Goal: Task Accomplishment & Management: Manage account settings

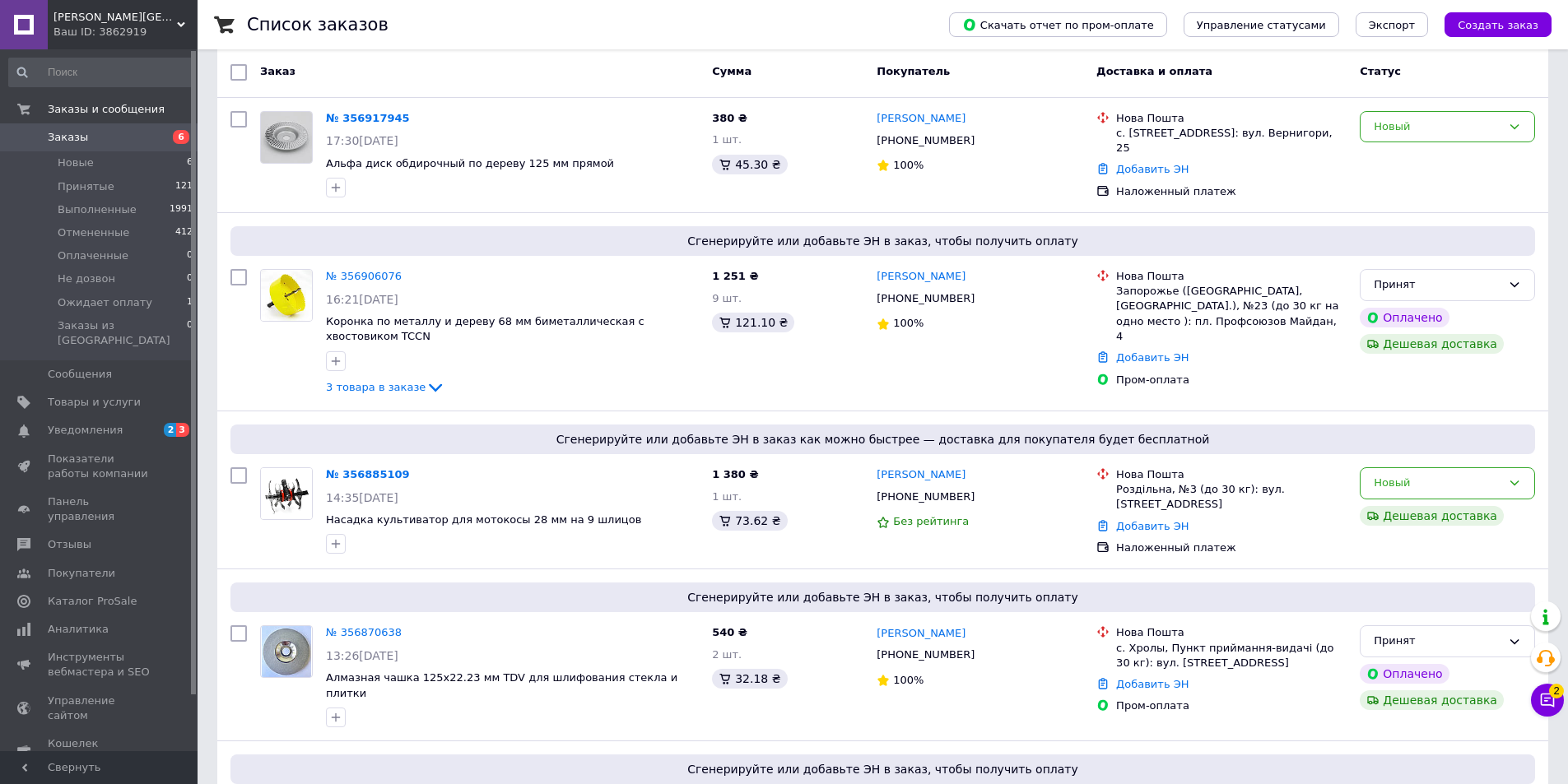
scroll to position [164, 0]
click at [1420, 470] on div "«Дешевая доставка» для продавца [GEOGRAPHIC_DATA] на Prom." at bounding box center [1384, 439] width 206 height 75
click at [1506, 469] on div "Новый" at bounding box center [1447, 483] width 175 height 32
click at [1410, 502] on li "Принят" at bounding box center [1447, 517] width 173 height 30
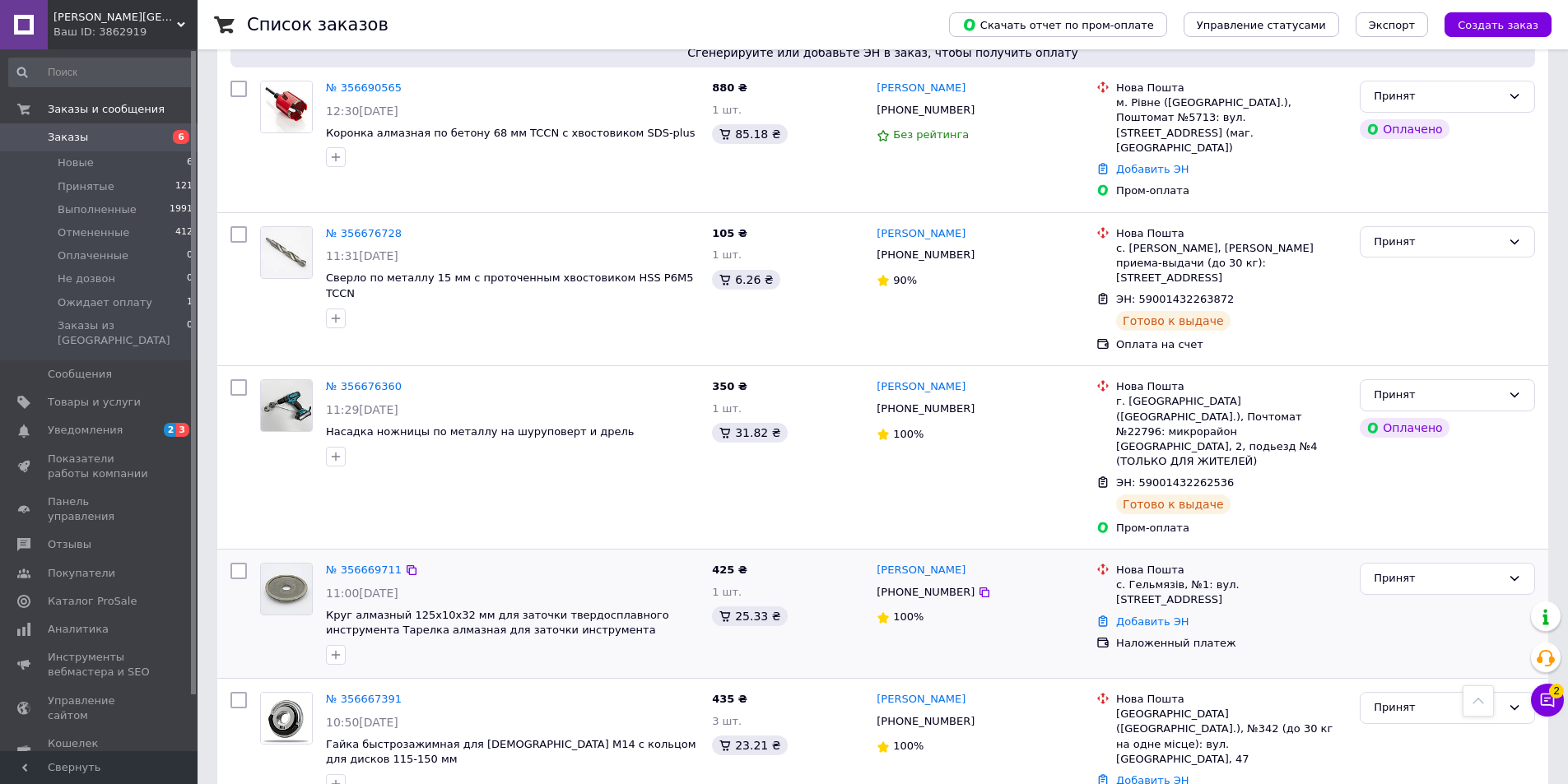
scroll to position [2644, 0]
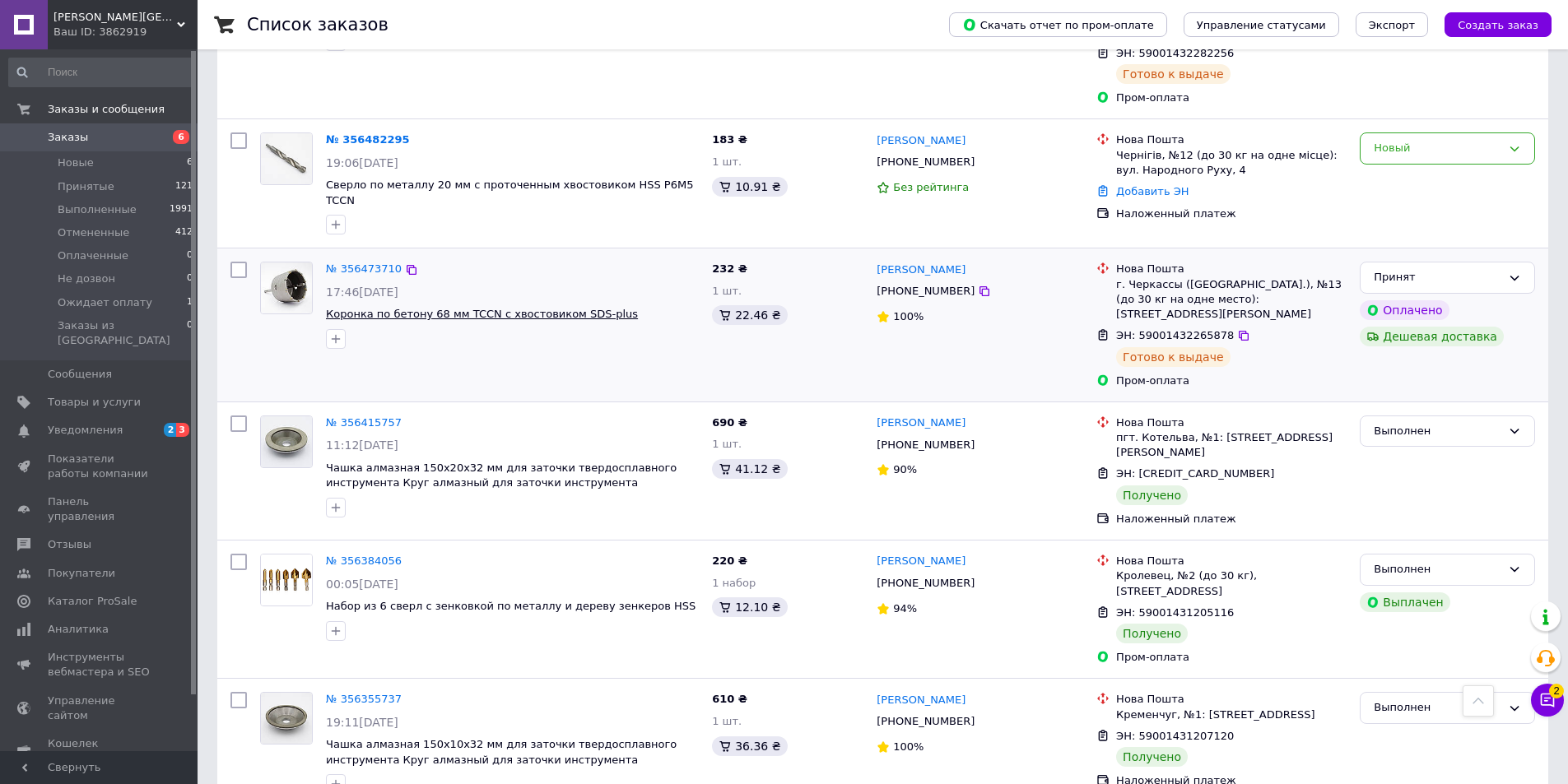
scroll to position [2300, 0]
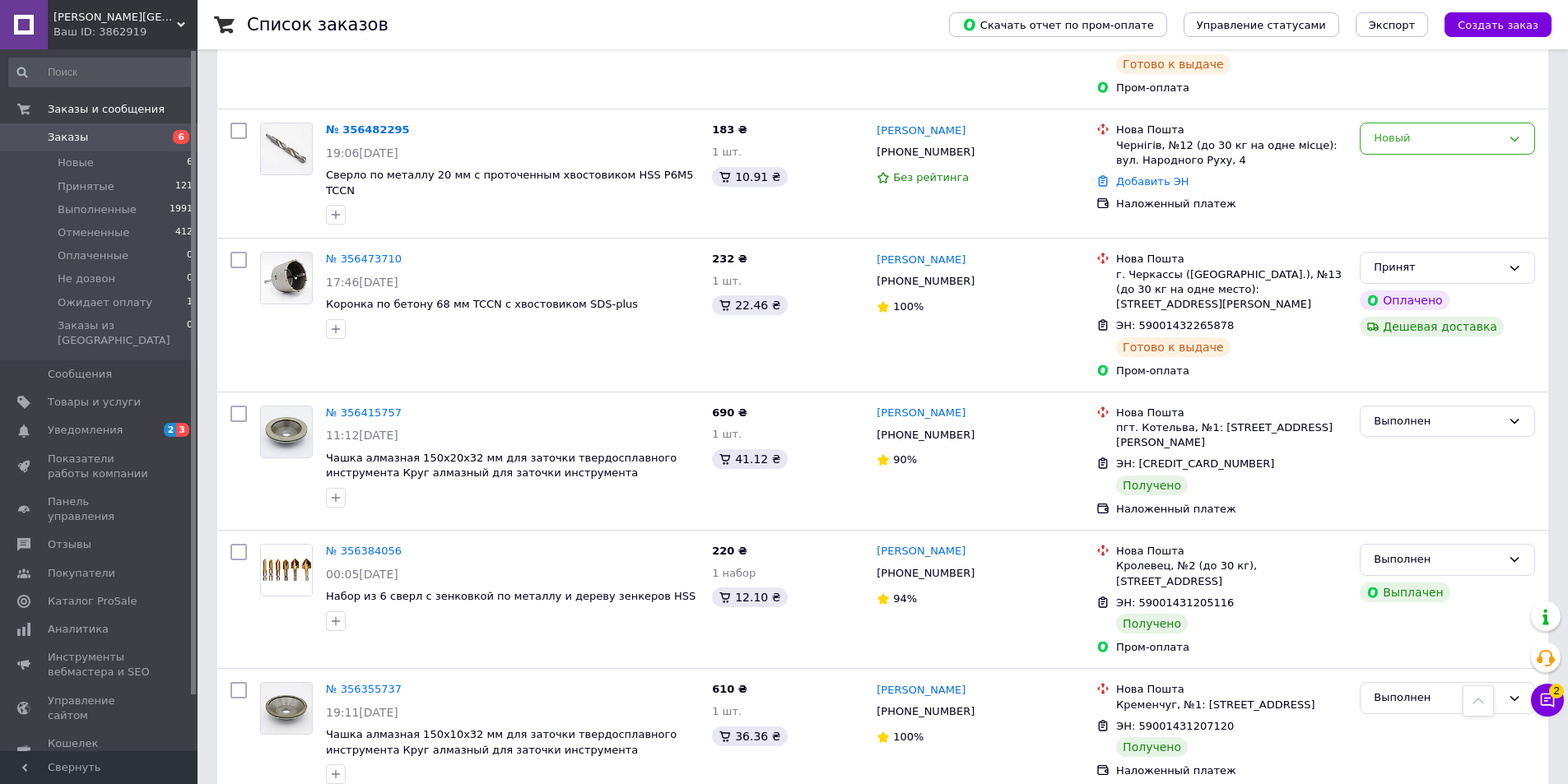
drag, startPoint x: 394, startPoint y: 737, endPoint x: 402, endPoint y: 741, distance: 8.9
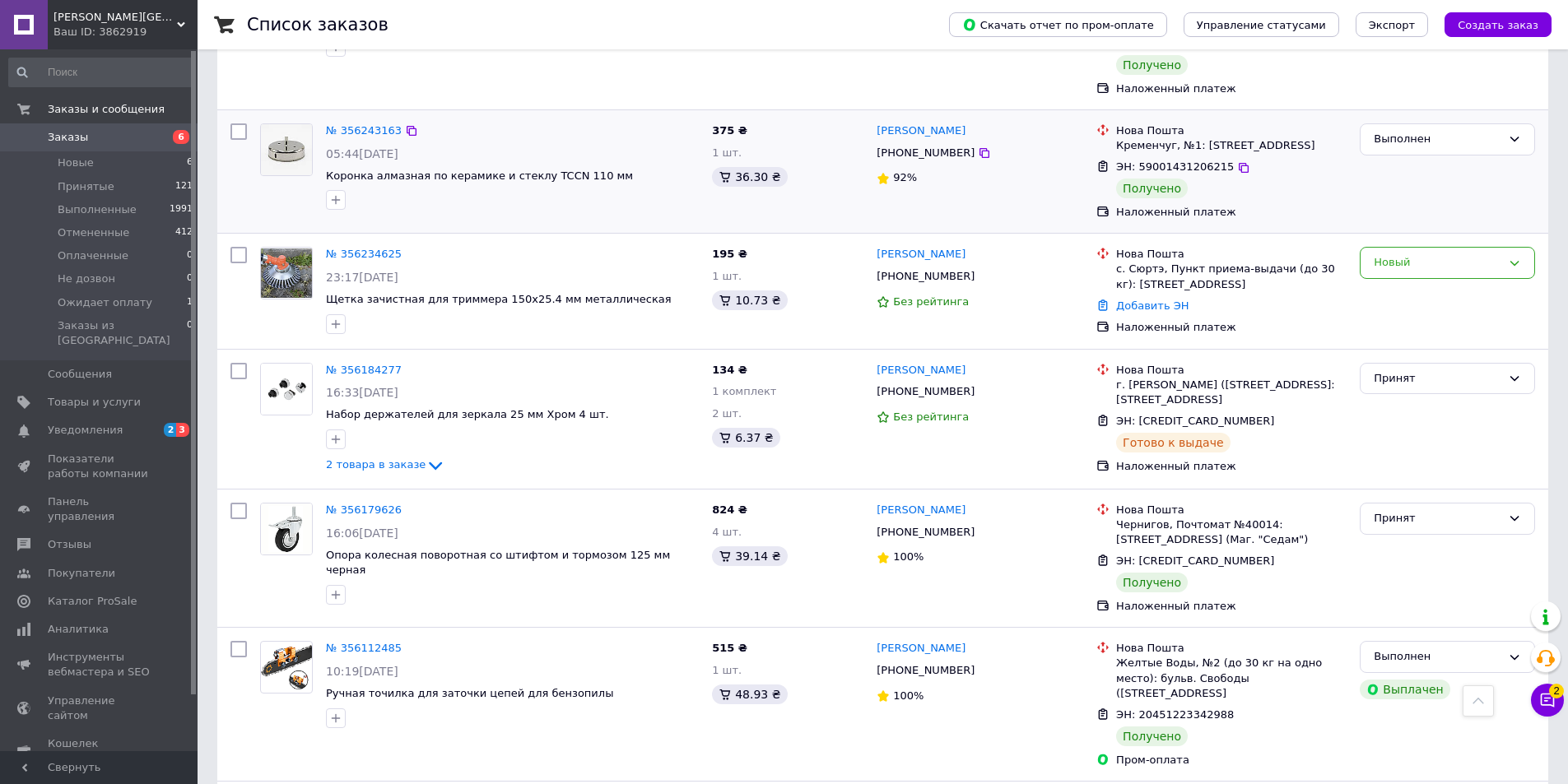
scroll to position [1482, 0]
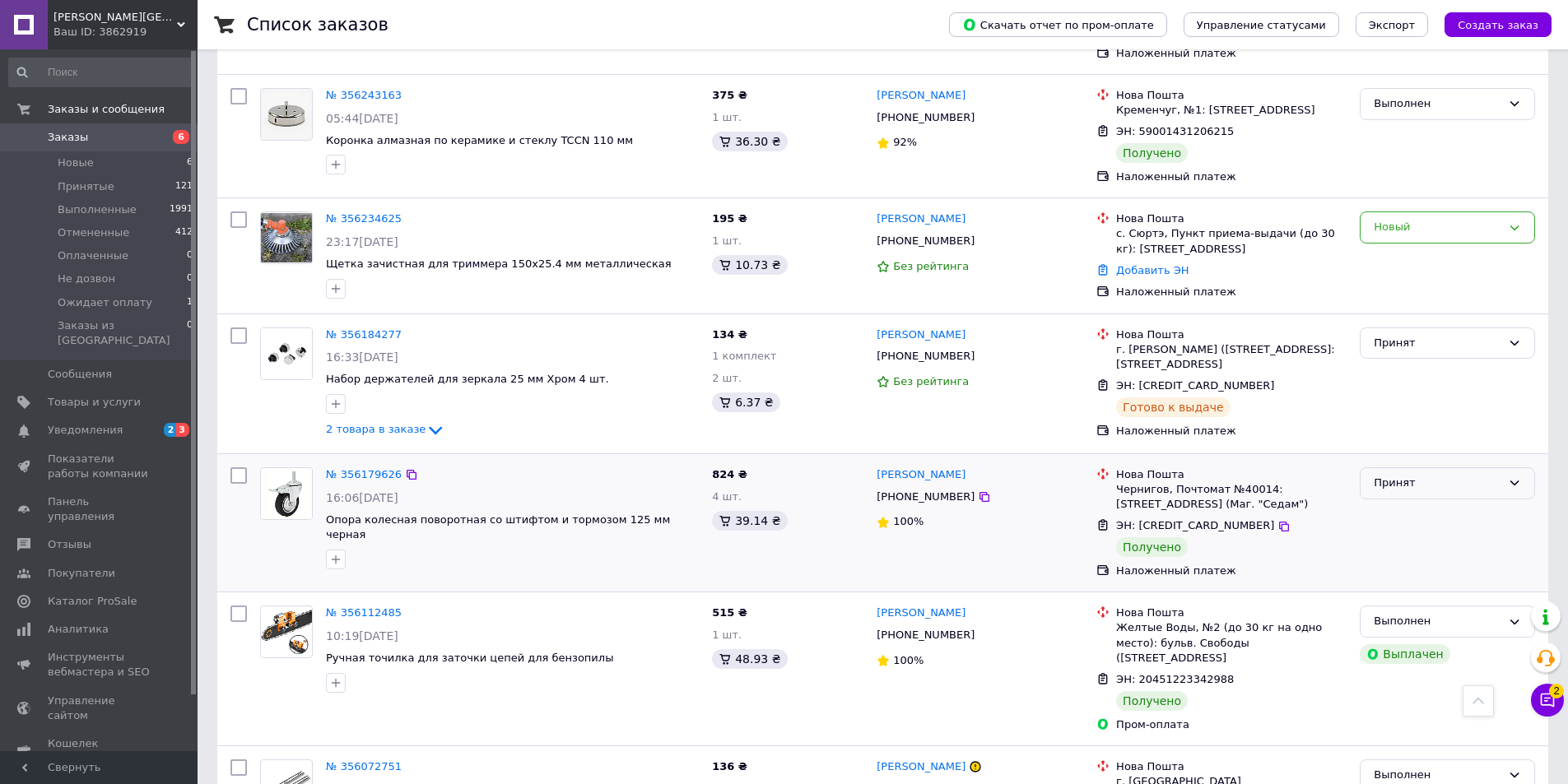
click at [1434, 475] on div "Принят" at bounding box center [1438, 484] width 127 height 18
click at [1410, 503] on li "Выполнен" at bounding box center [1447, 518] width 173 height 30
click at [152, 127] on link "Заказы 6" at bounding box center [101, 137] width 203 height 28
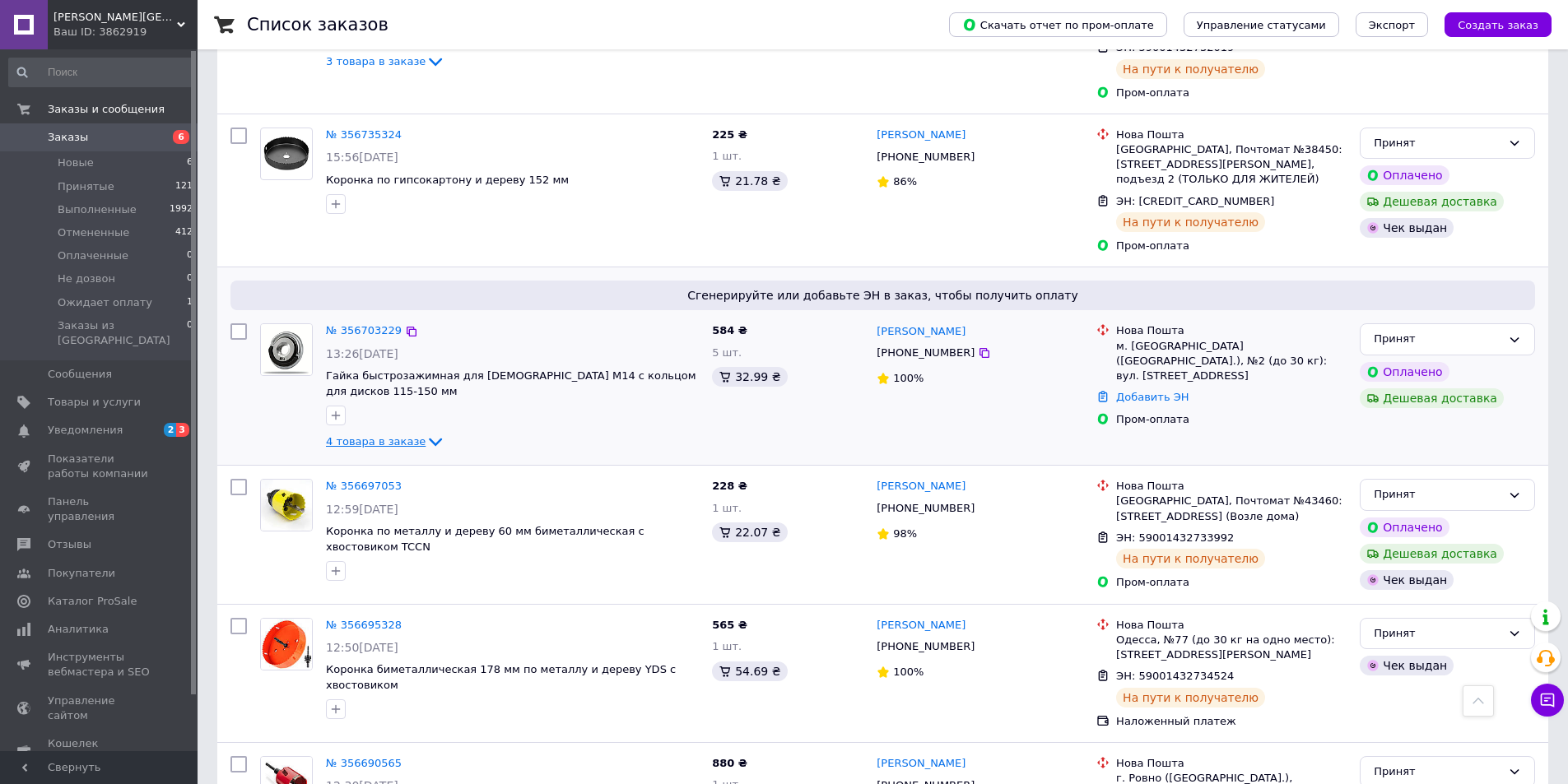
scroll to position [1975, 0]
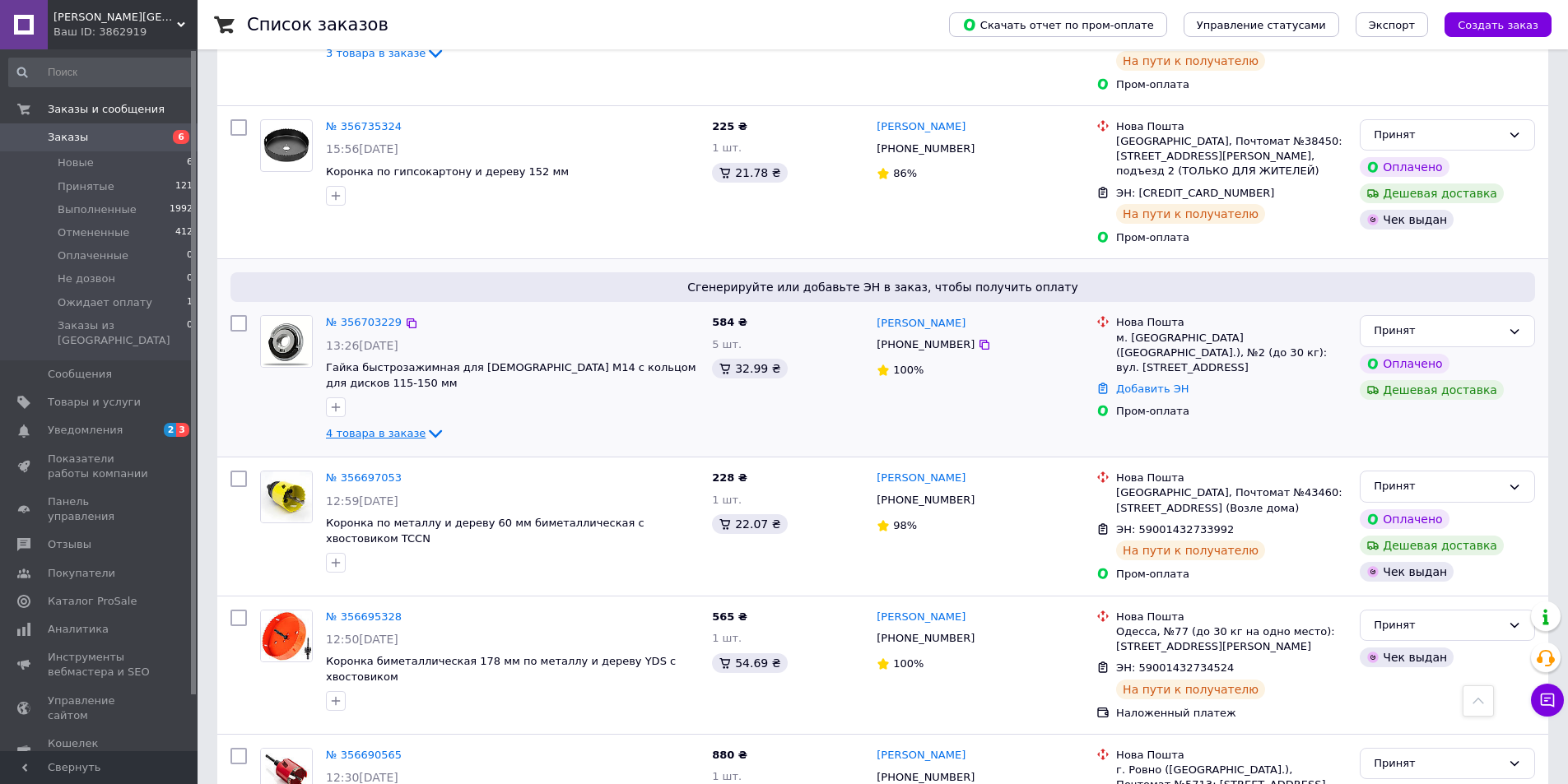
click at [396, 427] on span "4 товара в заказе" at bounding box center [376, 433] width 100 height 13
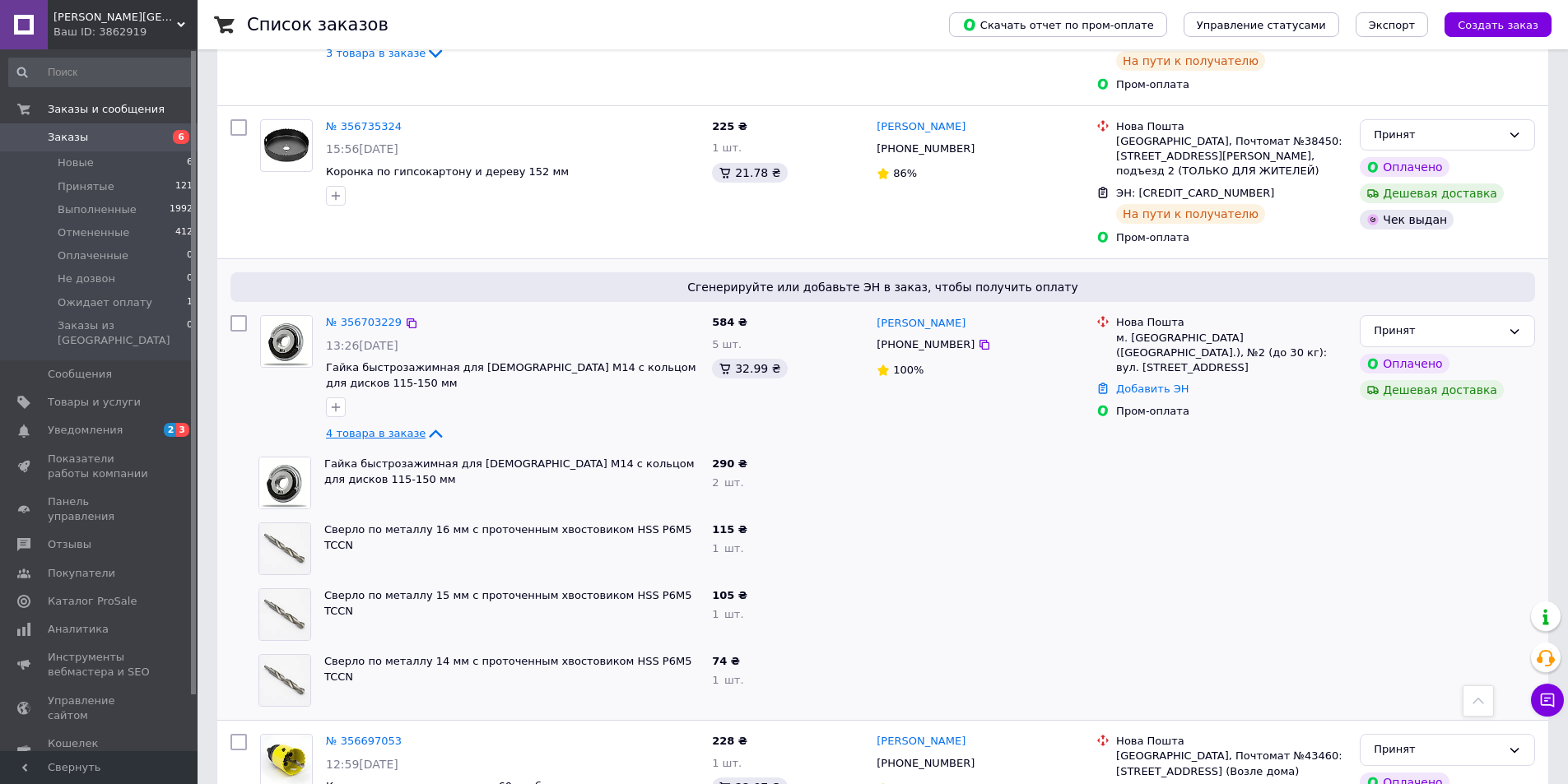
click at [393, 427] on span "4 товара в заказе" at bounding box center [376, 433] width 100 height 13
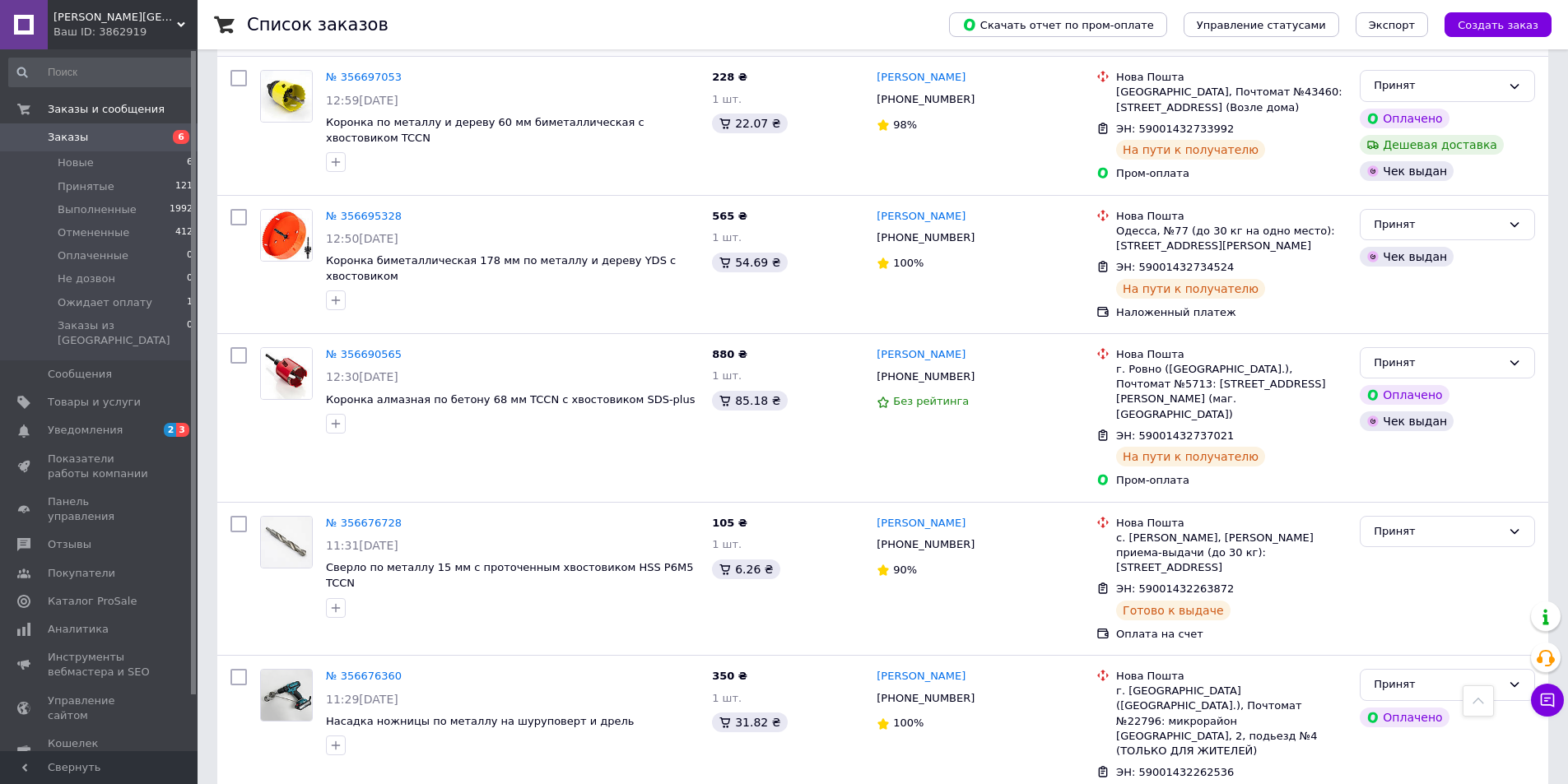
scroll to position [2387, 0]
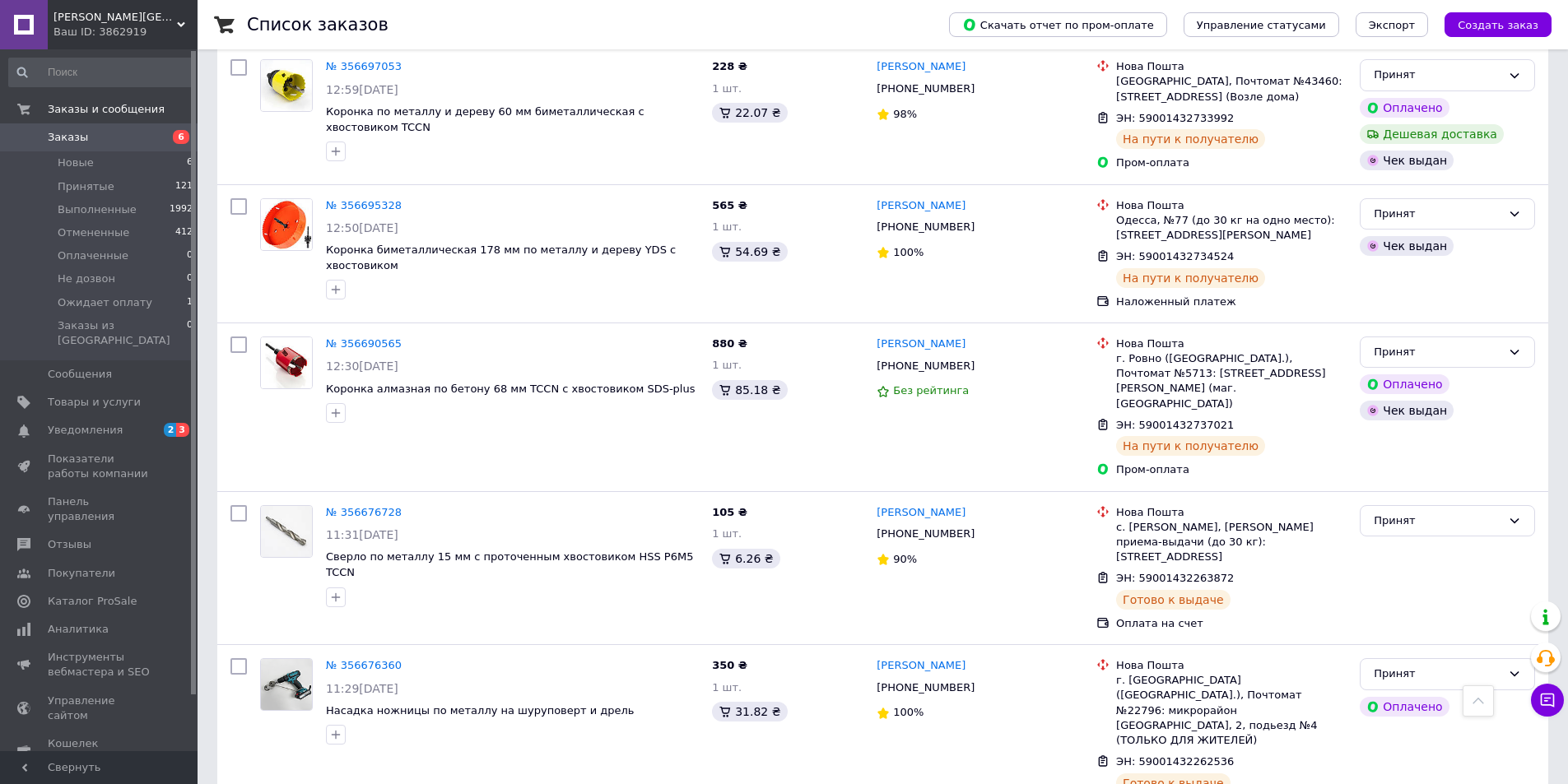
click at [114, 132] on span "Заказы" at bounding box center [100, 137] width 105 height 15
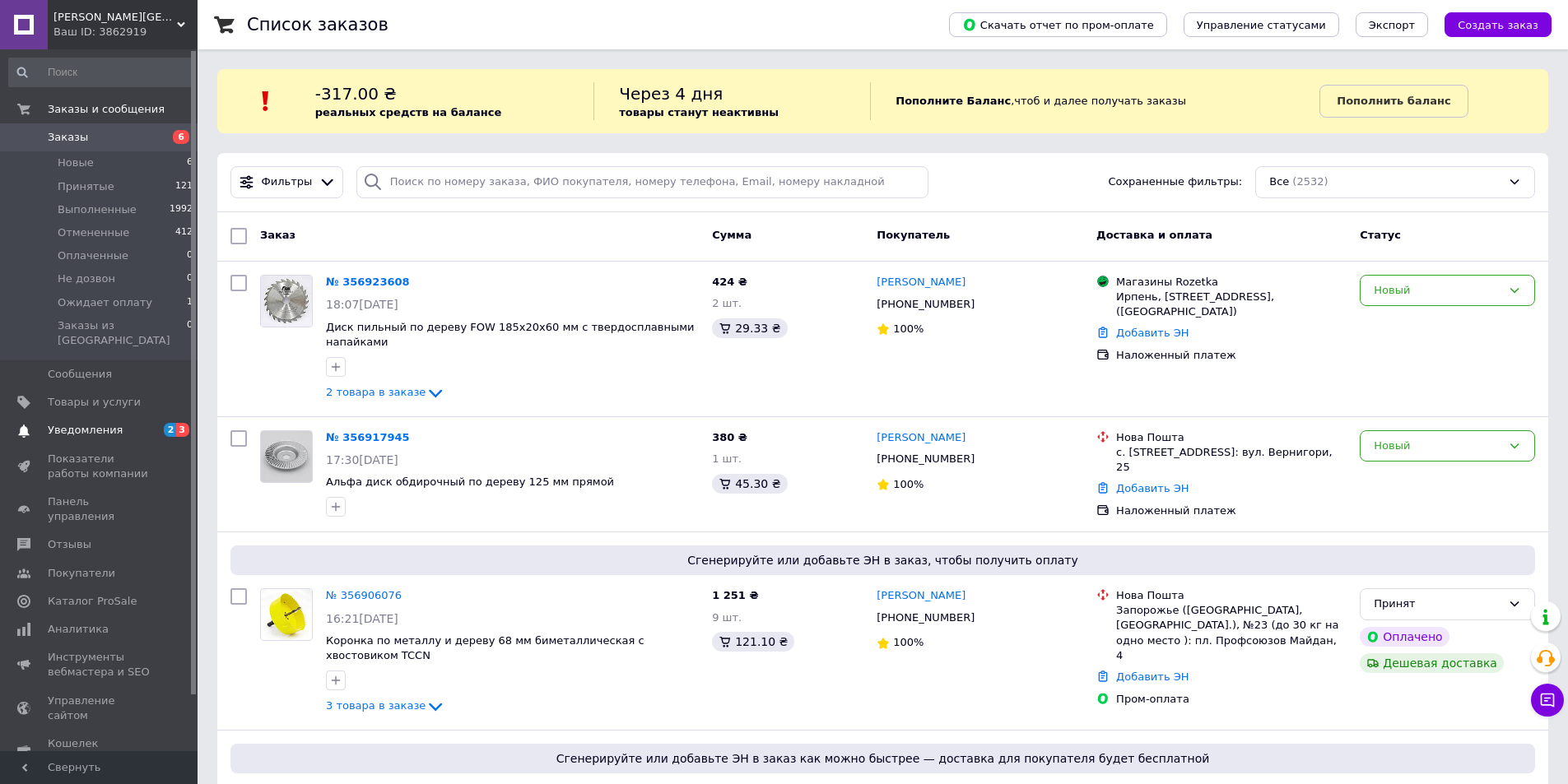
click at [123, 423] on span "Уведомления" at bounding box center [100, 430] width 105 height 15
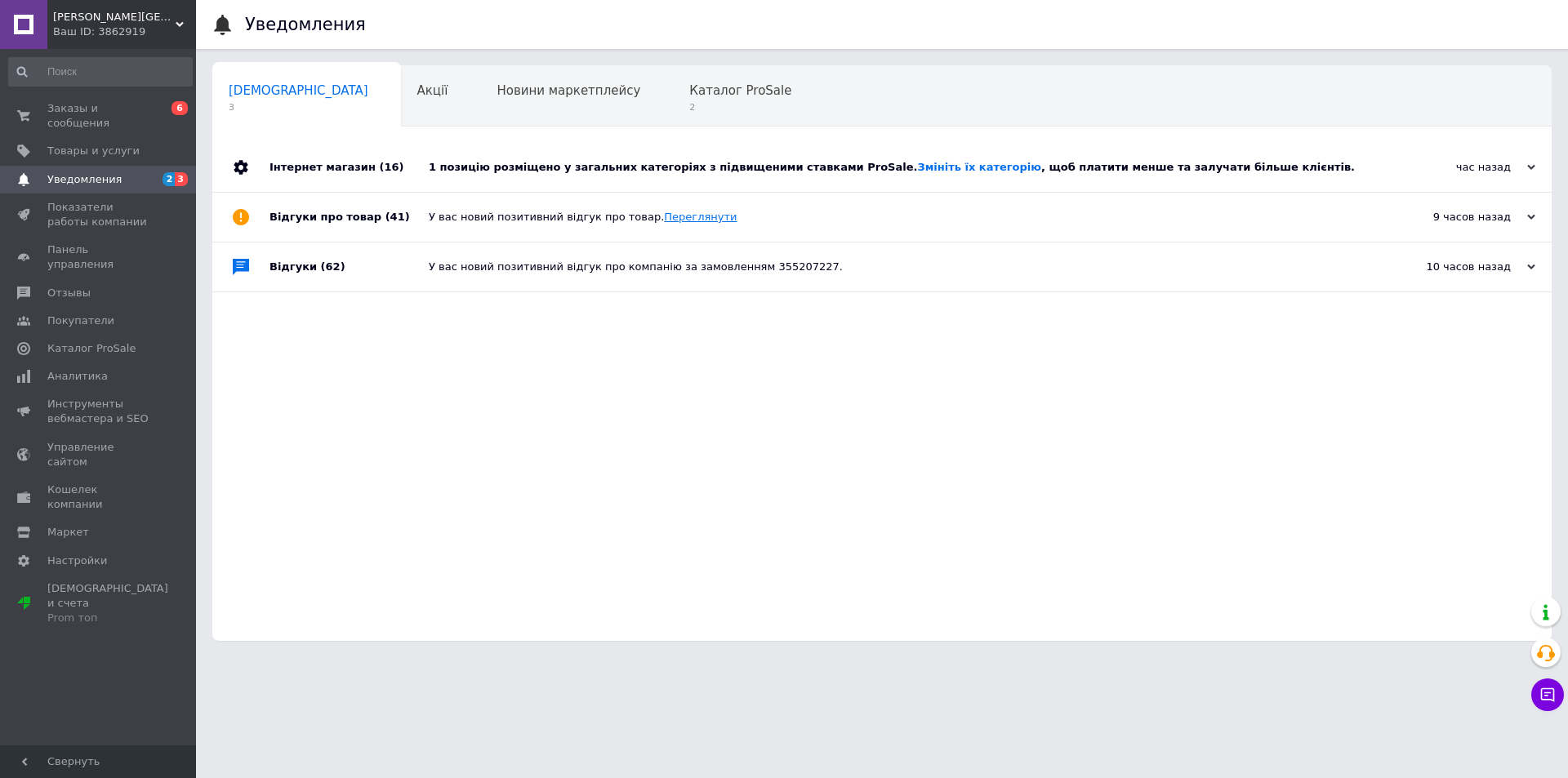
click at [680, 216] on link "Переглянути" at bounding box center [700, 217] width 73 height 13
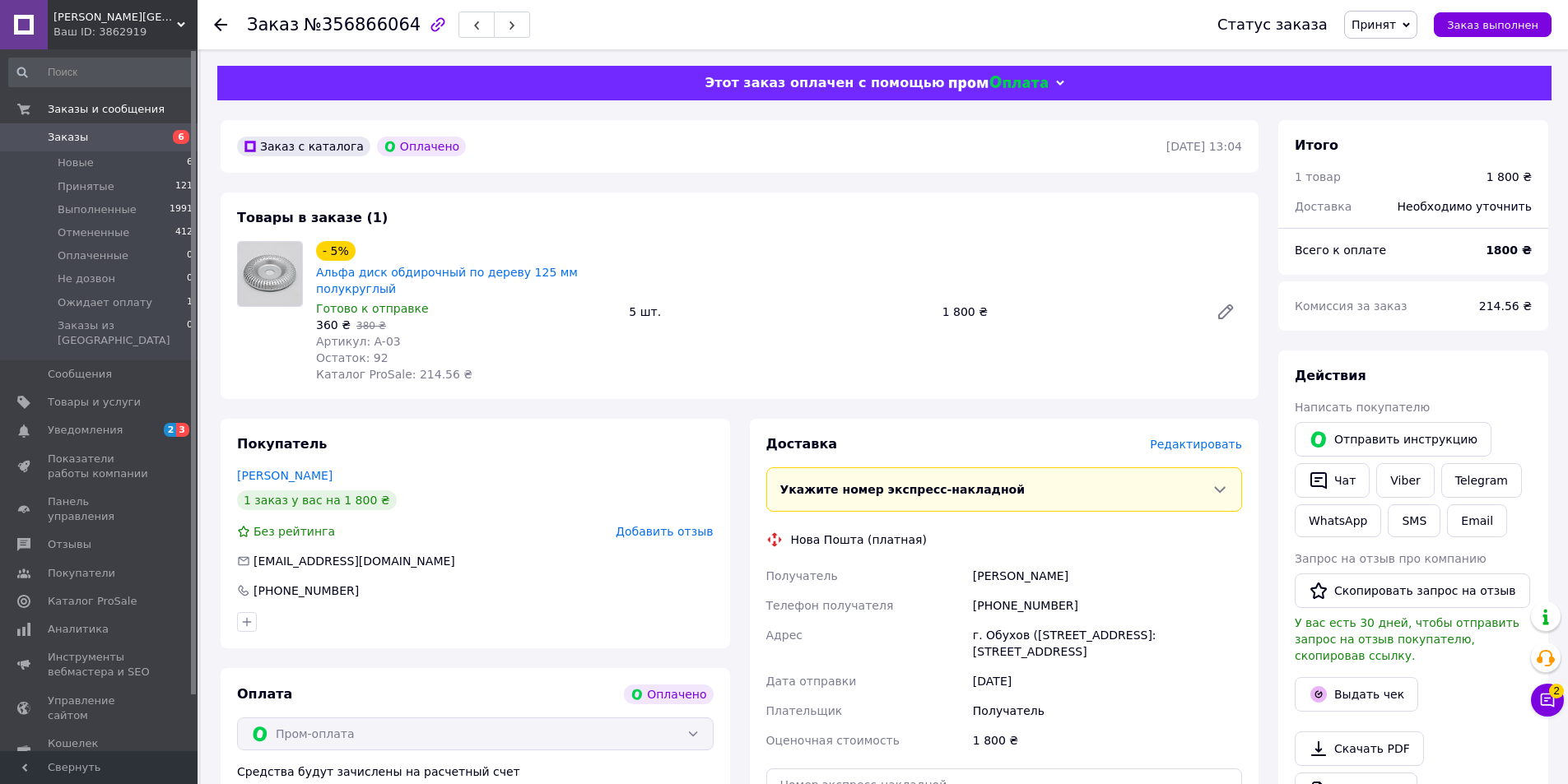
click at [996, 610] on div "[PHONE_NUMBER]" at bounding box center [1108, 606] width 276 height 29
copy div "380675434335"
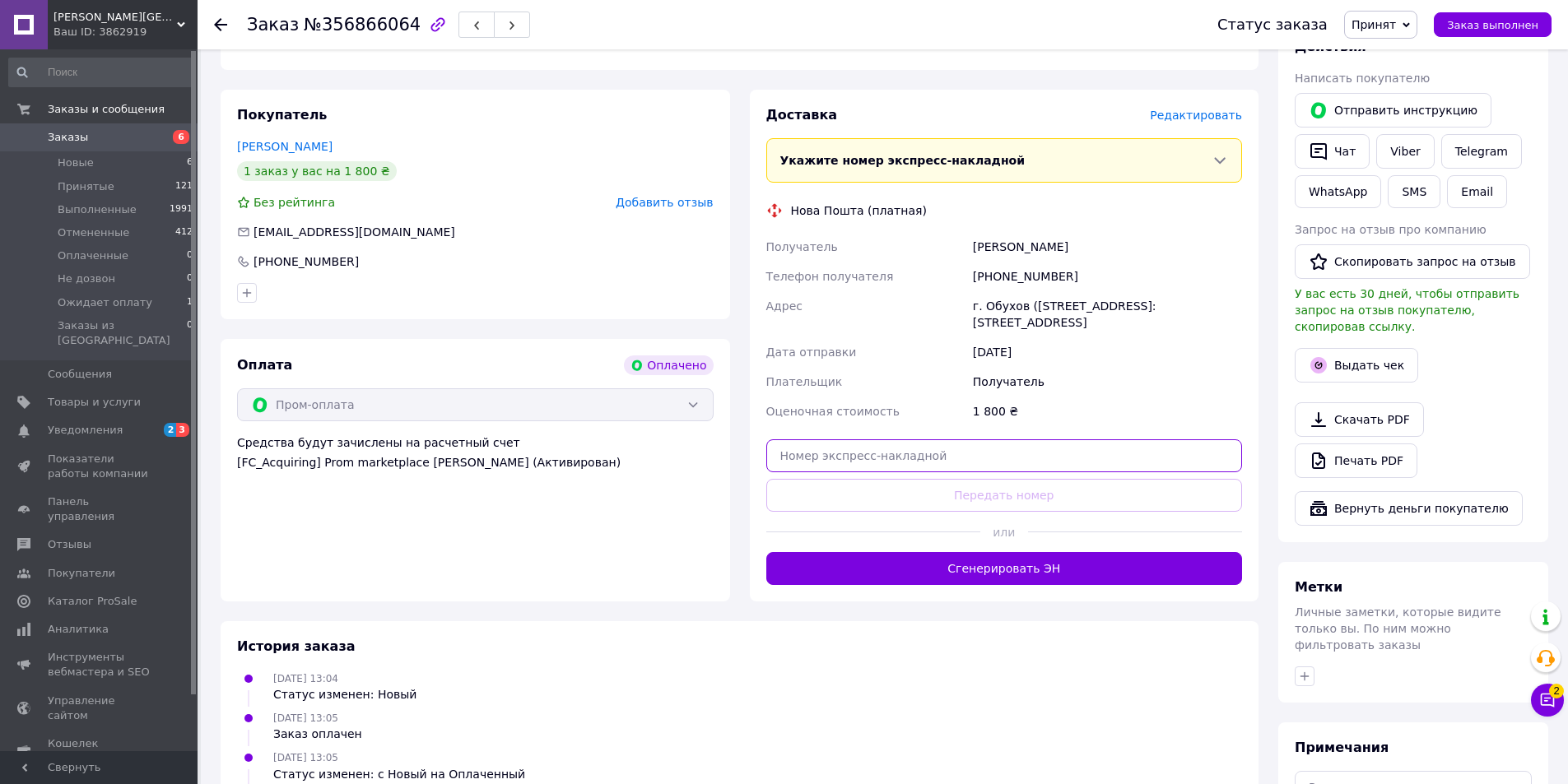
click at [1001, 464] on input "text" at bounding box center [1004, 456] width 477 height 33
paste input "59001432977995"
type input "59001432977995"
drag, startPoint x: 992, startPoint y: 486, endPoint x: 974, endPoint y: 490, distance: 18.4
click at [992, 487] on button "Передать номер" at bounding box center [1004, 495] width 477 height 33
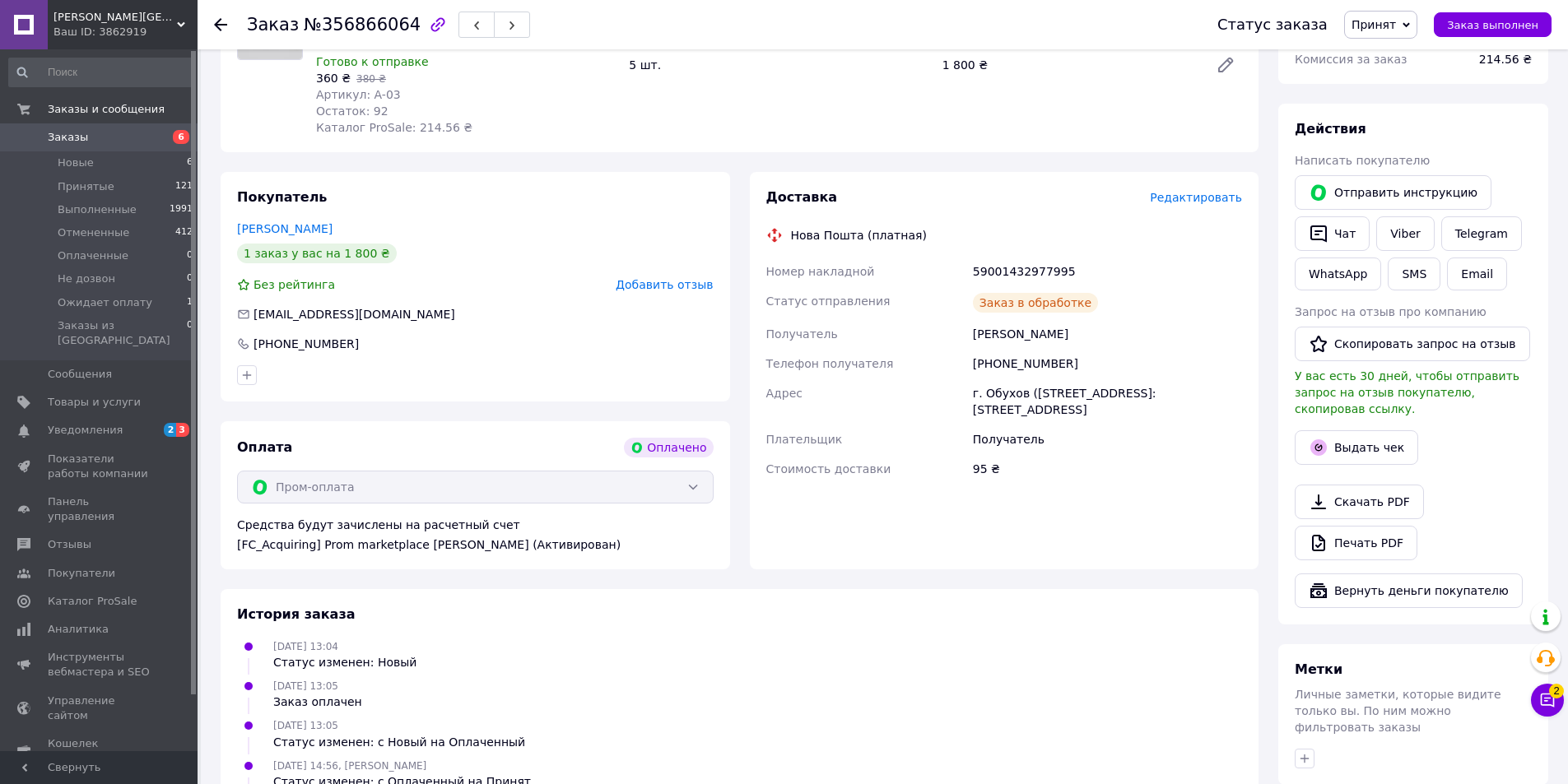
scroll to position [164, 0]
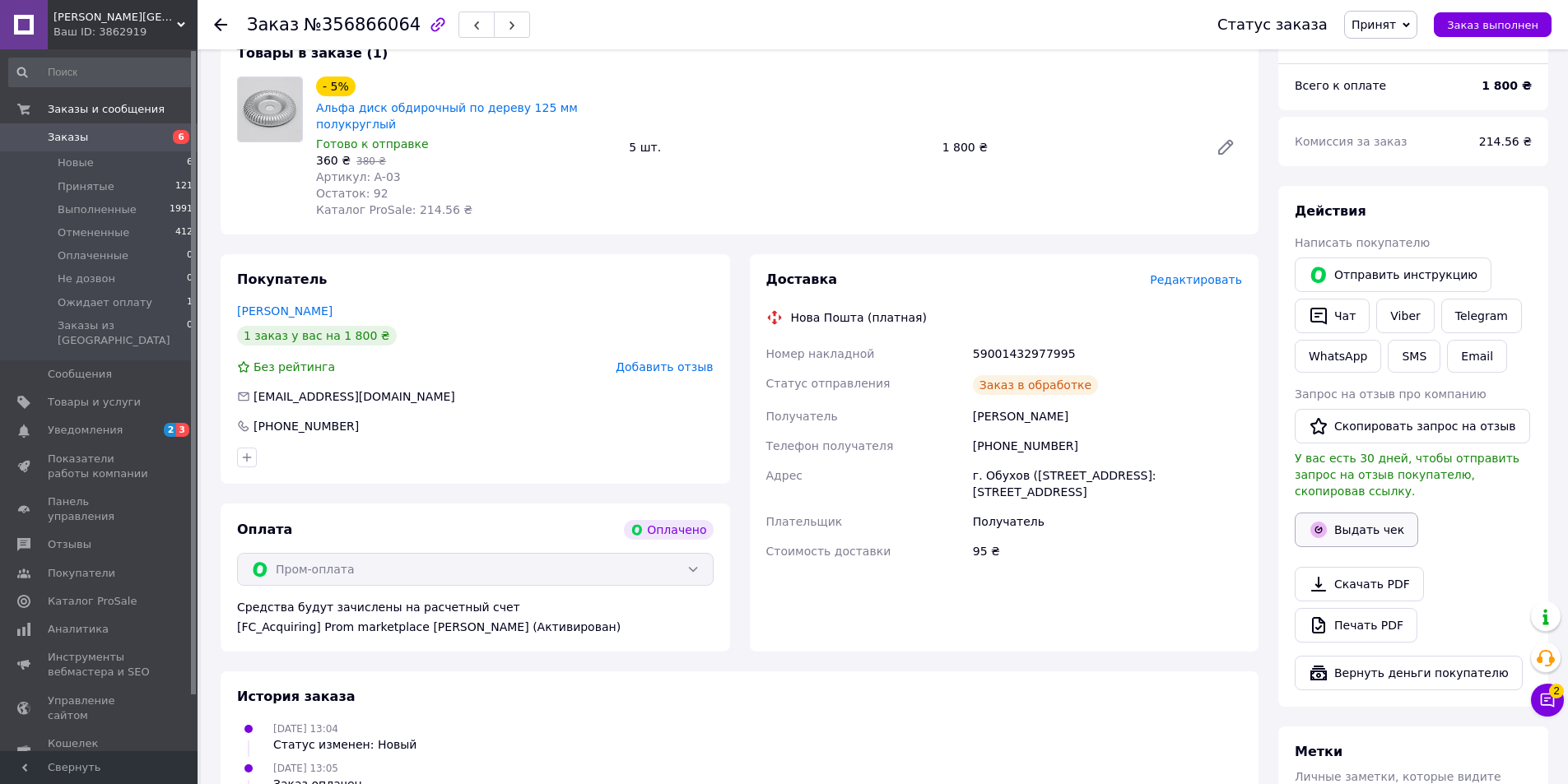
click at [1340, 520] on button "Выдать чек" at bounding box center [1357, 530] width 123 height 34
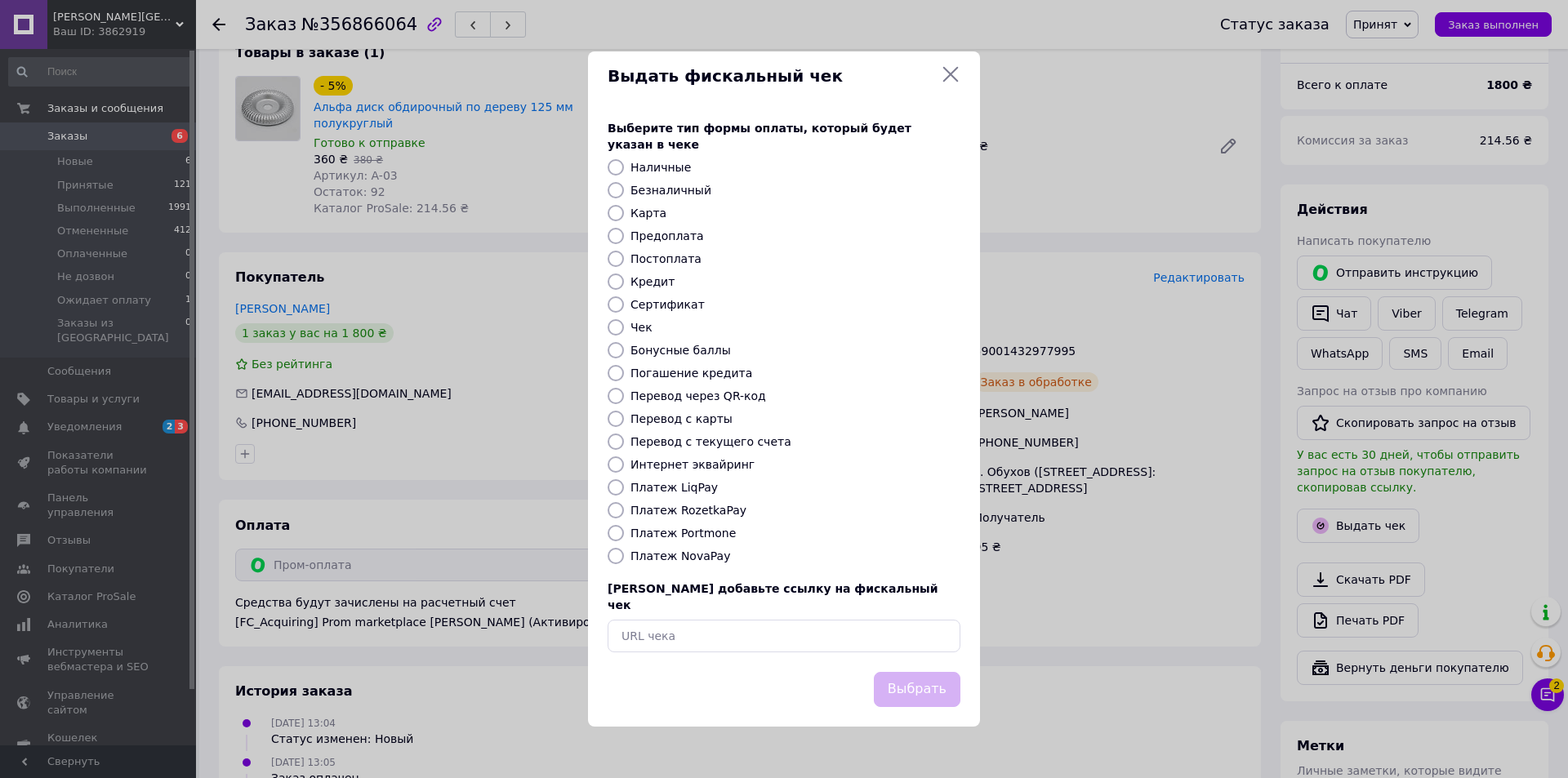
click at [653, 190] on label "Безналичный" at bounding box center [670, 189] width 81 height 13
click at [623, 190] on input "Безналичный" at bounding box center [616, 190] width 17 height 17
radio input "true"
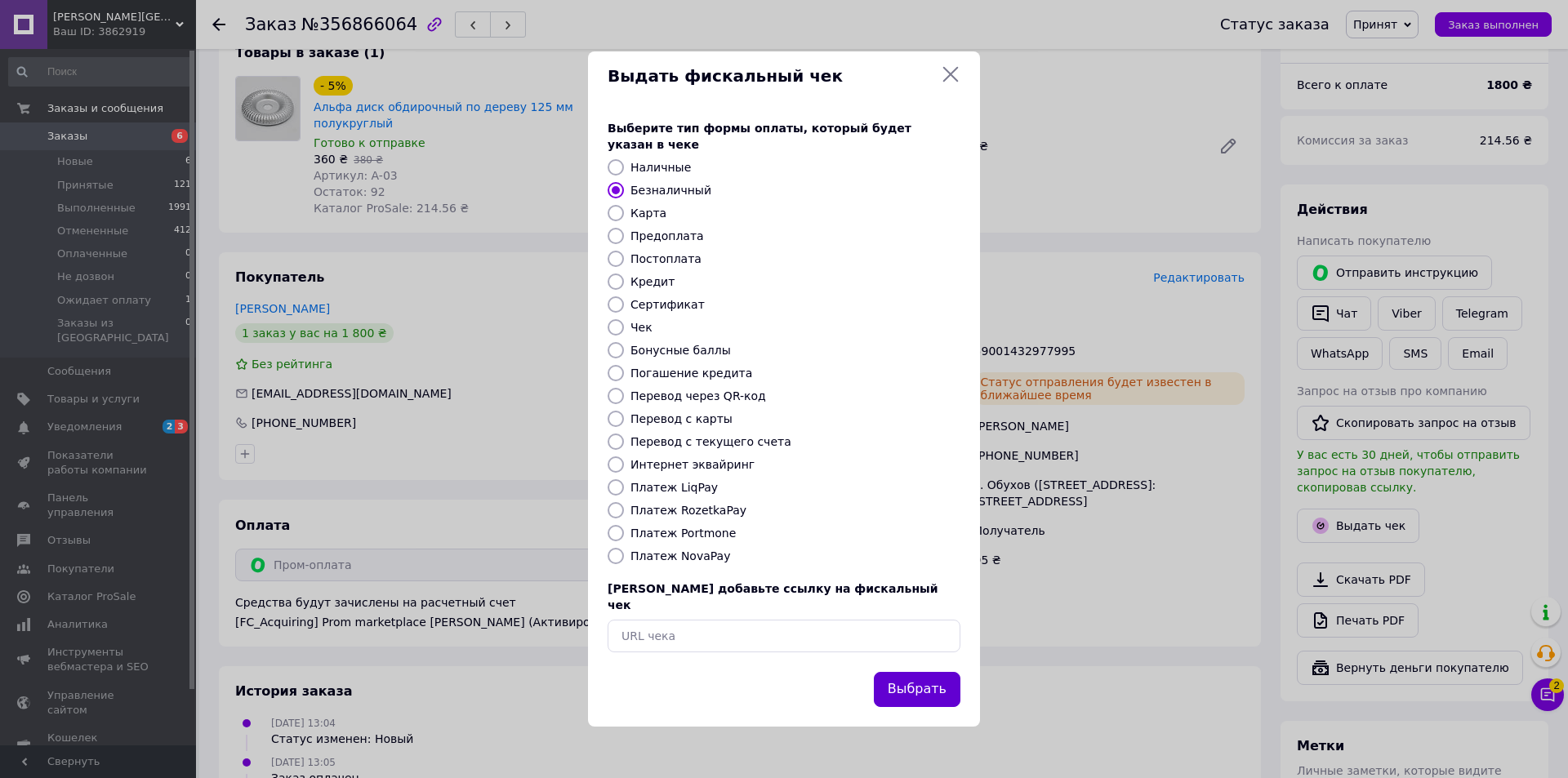
click at [896, 682] on button "Выбрать" at bounding box center [917, 690] width 86 height 35
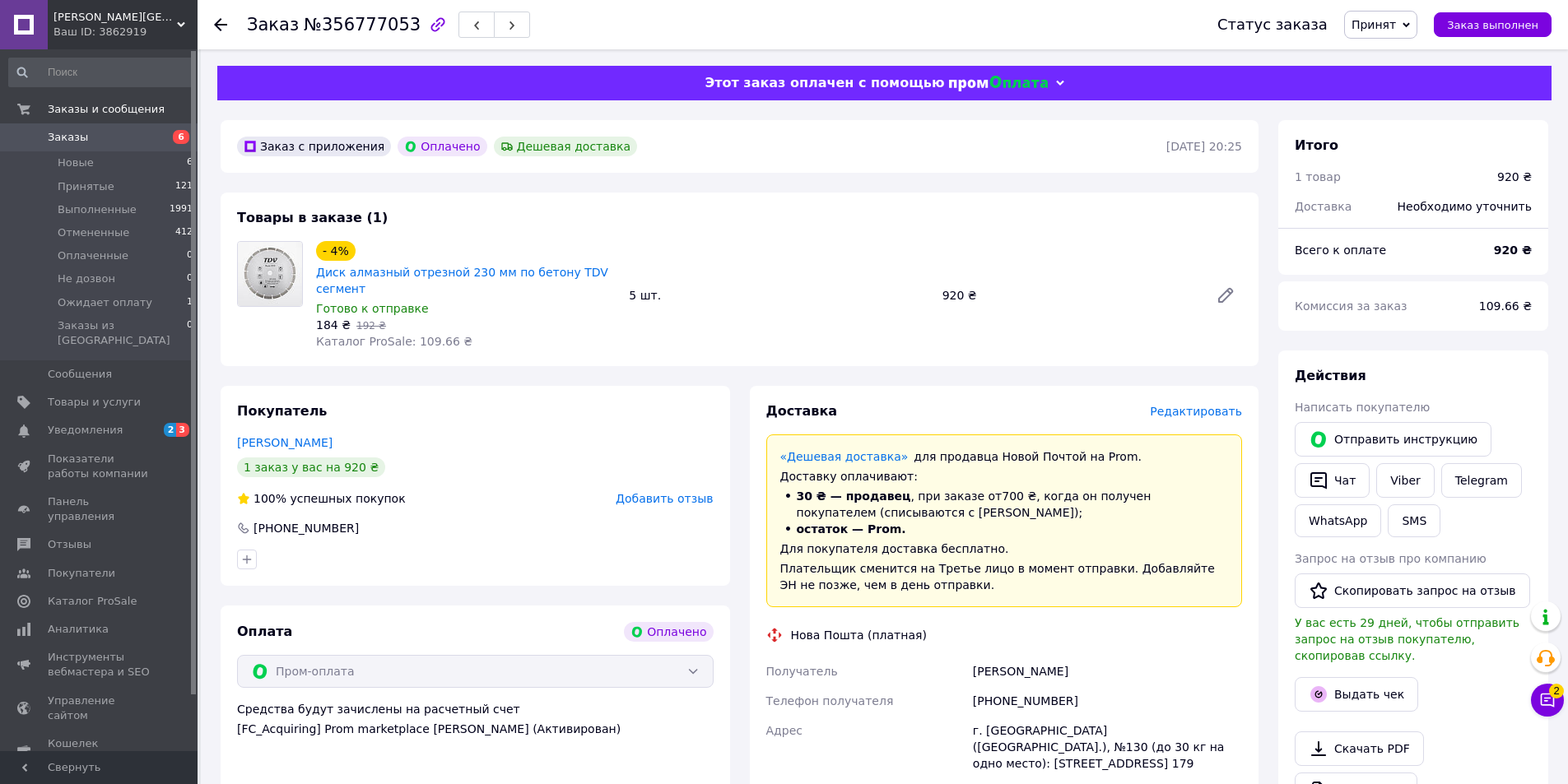
click at [1003, 697] on div "[PHONE_NUMBER]" at bounding box center [1108, 701] width 276 height 29
copy div "380635123234"
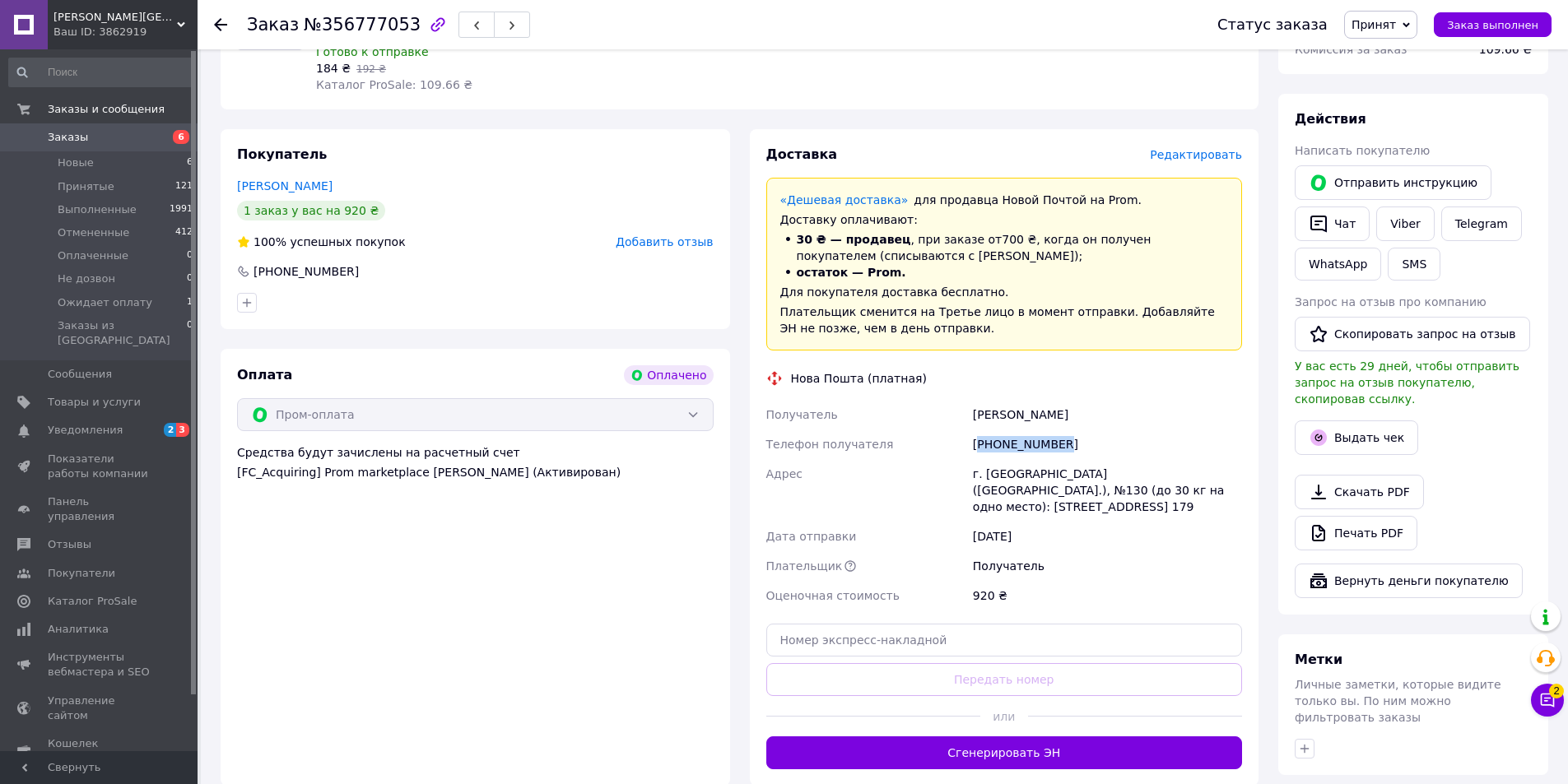
scroll to position [329, 0]
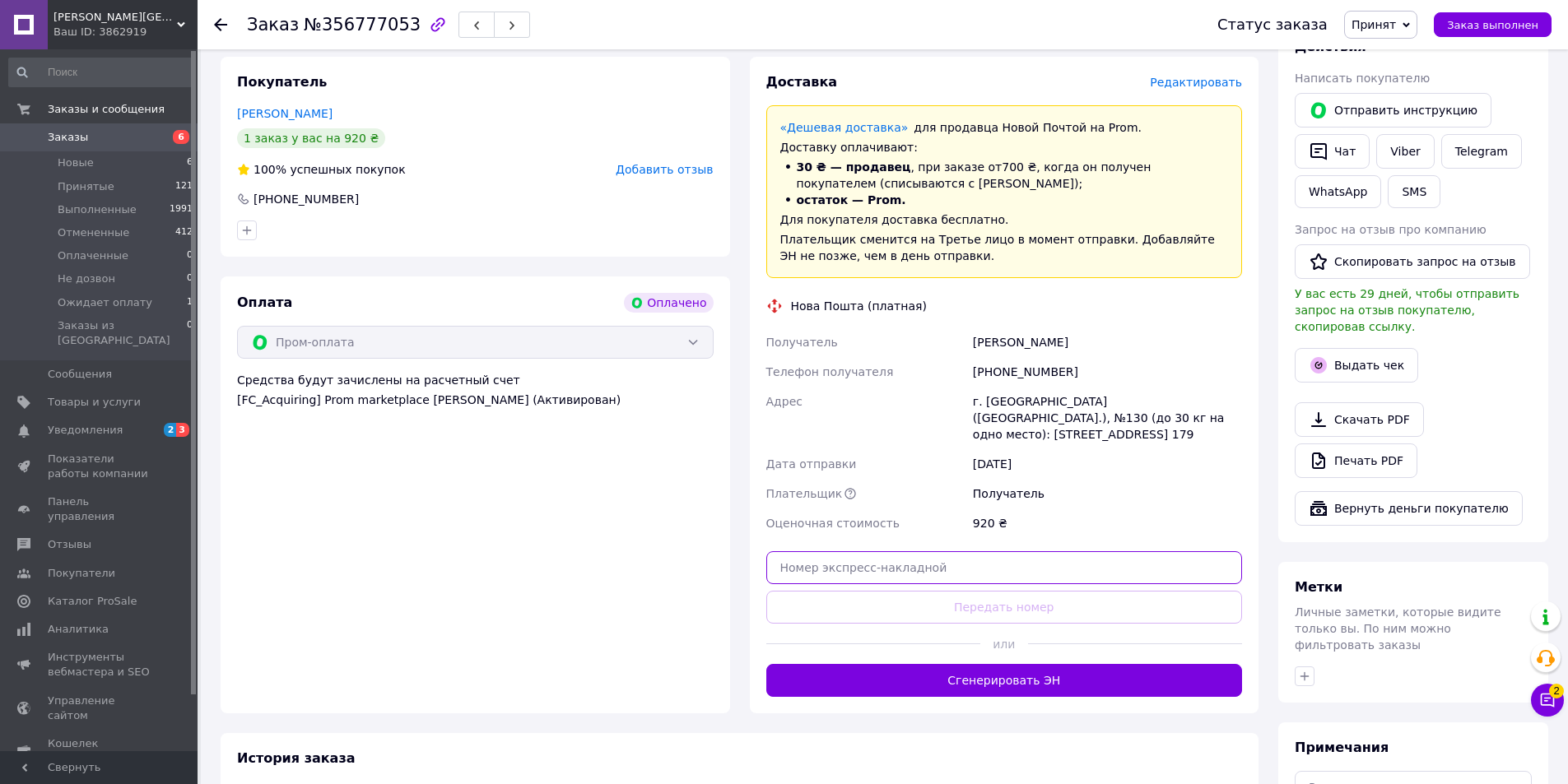
click at [1002, 551] on input "text" at bounding box center [1004, 568] width 477 height 33
paste input "59001432729746"
type input "59001432729746"
click at [1009, 623] on div "или" at bounding box center [1004, 643] width 477 height 40
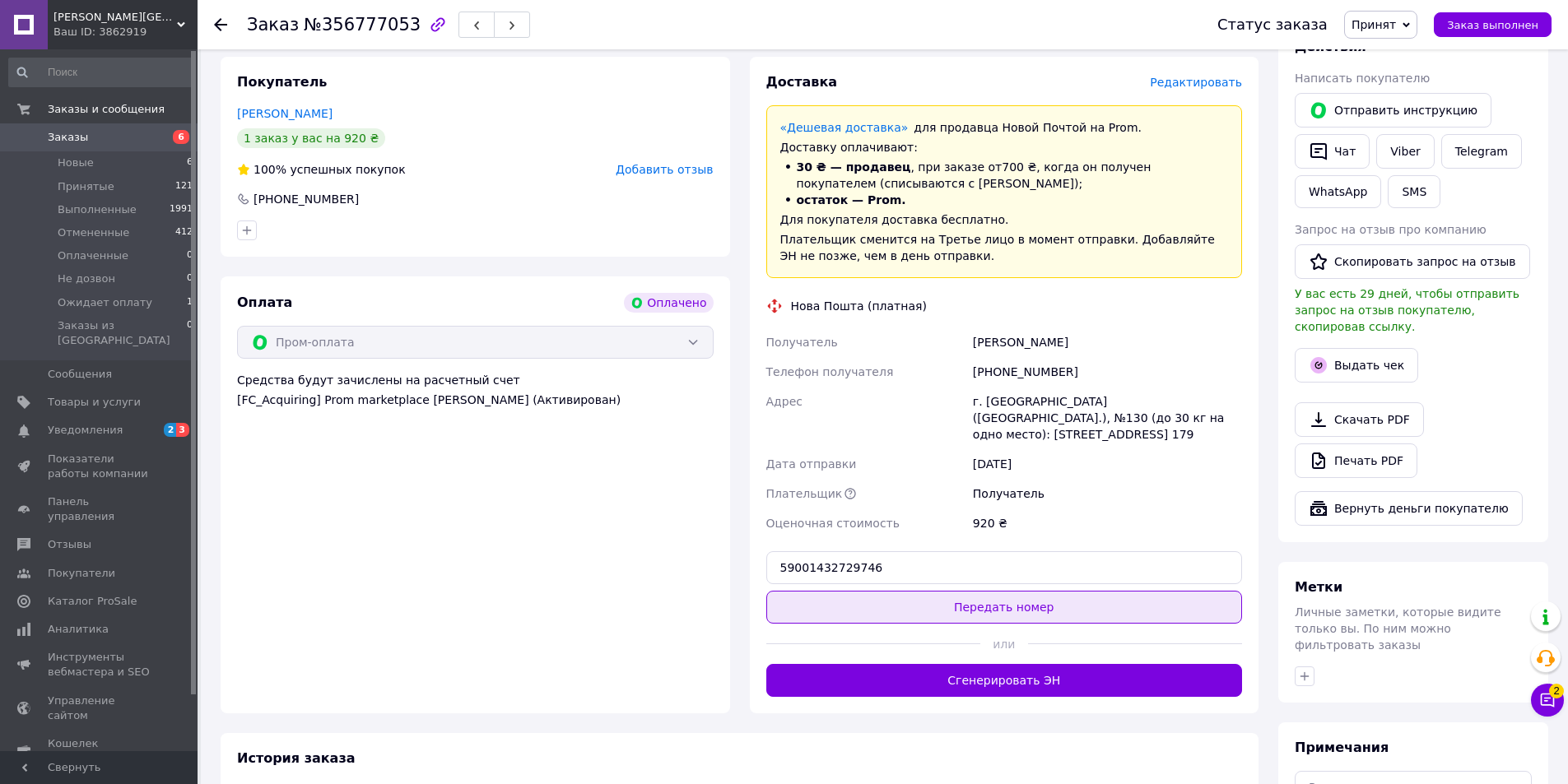
click at [1011, 591] on button "Передать номер" at bounding box center [1004, 608] width 477 height 33
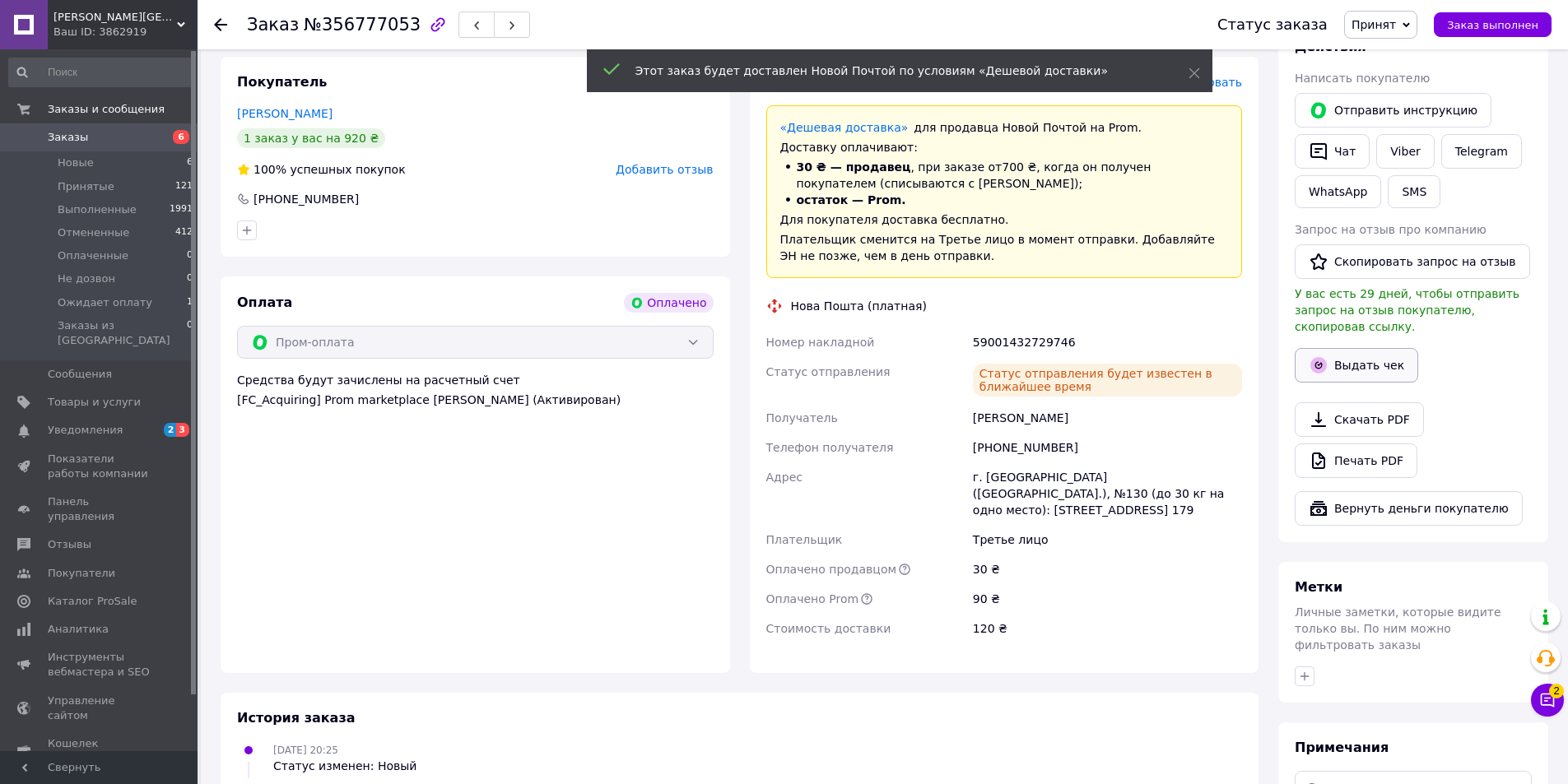
click at [1326, 357] on icon "button" at bounding box center [1318, 365] width 17 height 17
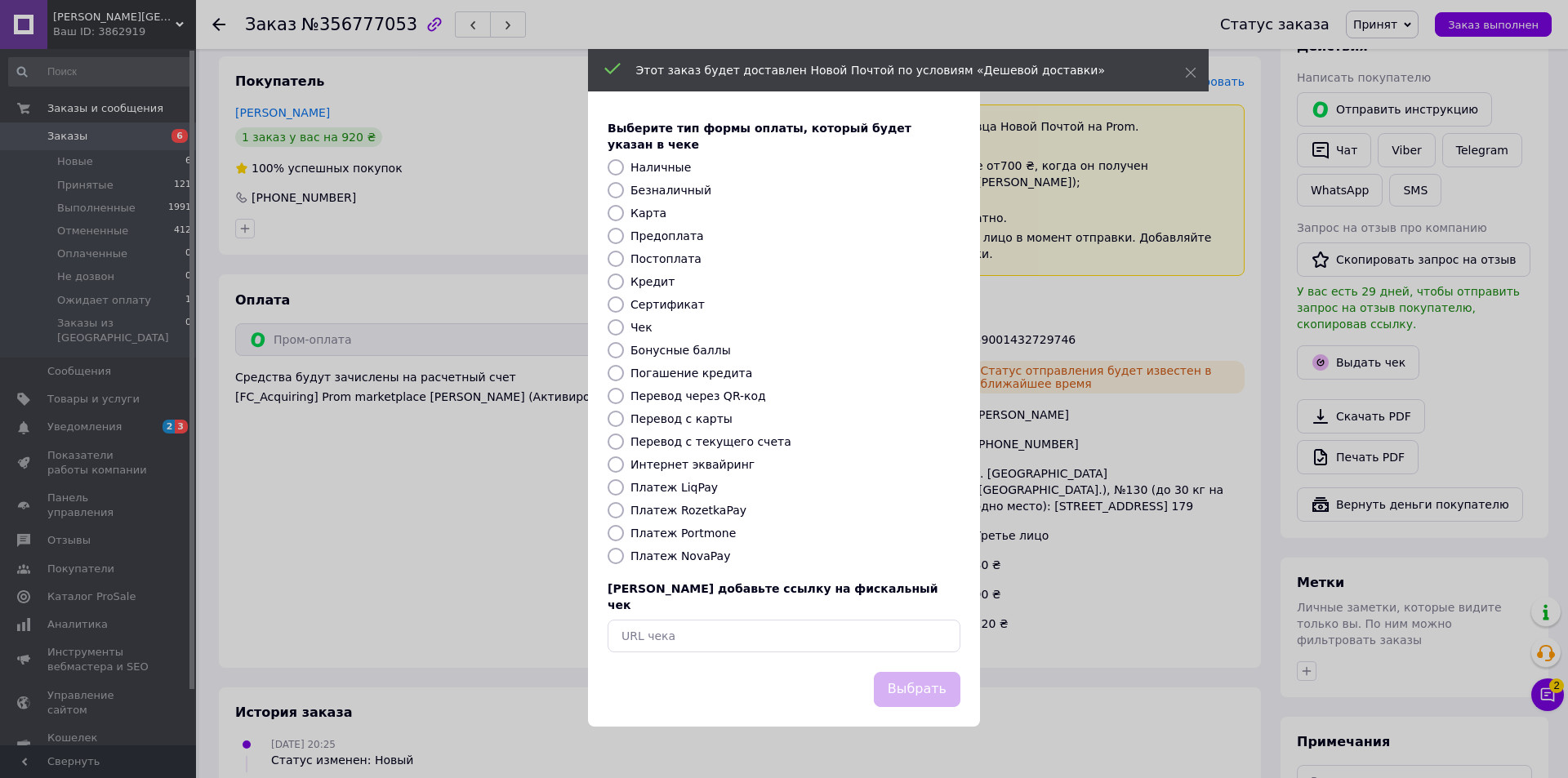
click at [638, 186] on label "Безналичный" at bounding box center [670, 189] width 81 height 13
click at [623, 186] on input "Безналичный" at bounding box center [616, 190] width 17 height 17
radio input "true"
click at [915, 698] on div "Выбрать" at bounding box center [784, 699] width 392 height 54
click at [915, 683] on button "Выбрать" at bounding box center [917, 690] width 86 height 35
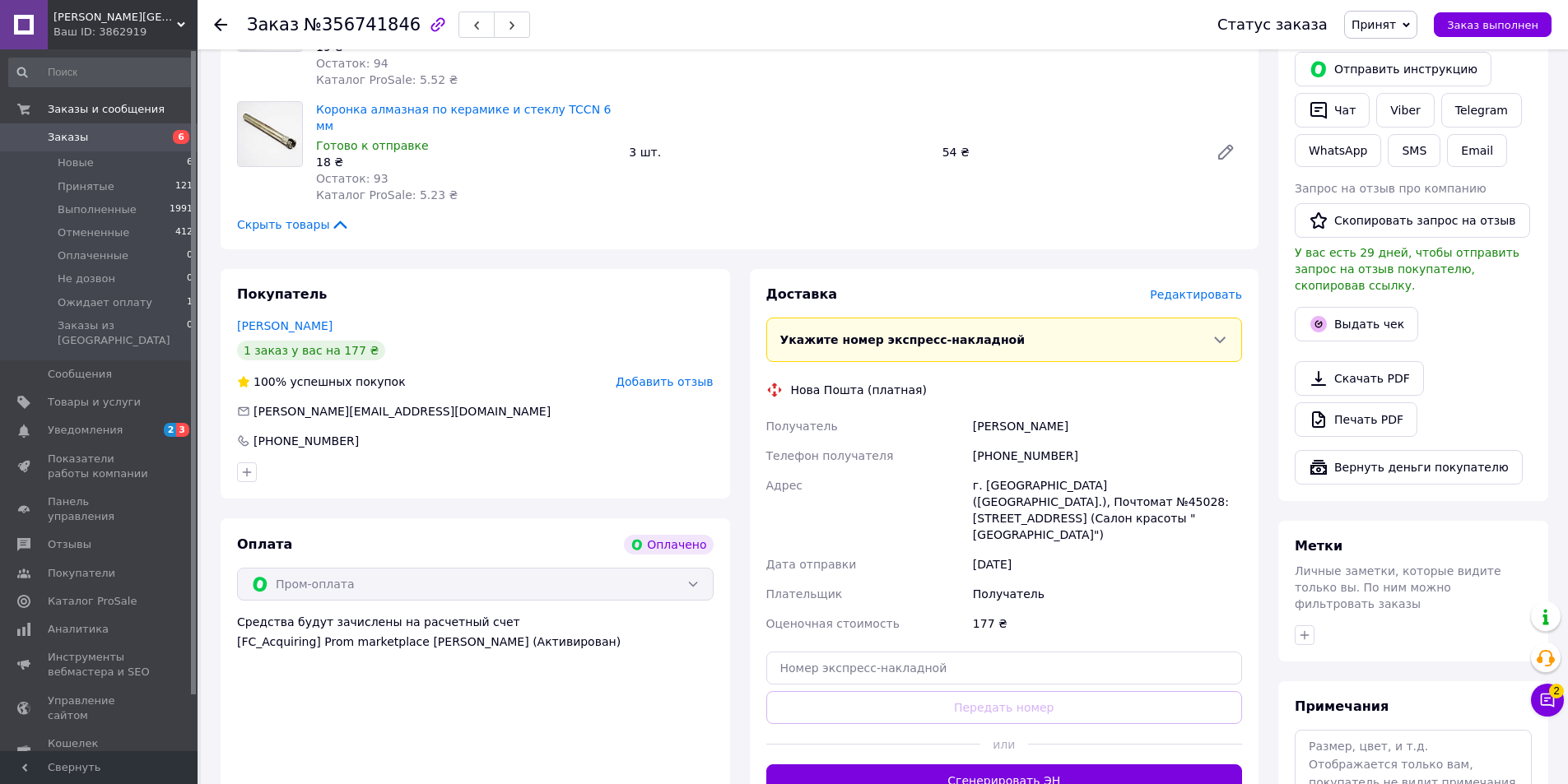
scroll to position [411, 0]
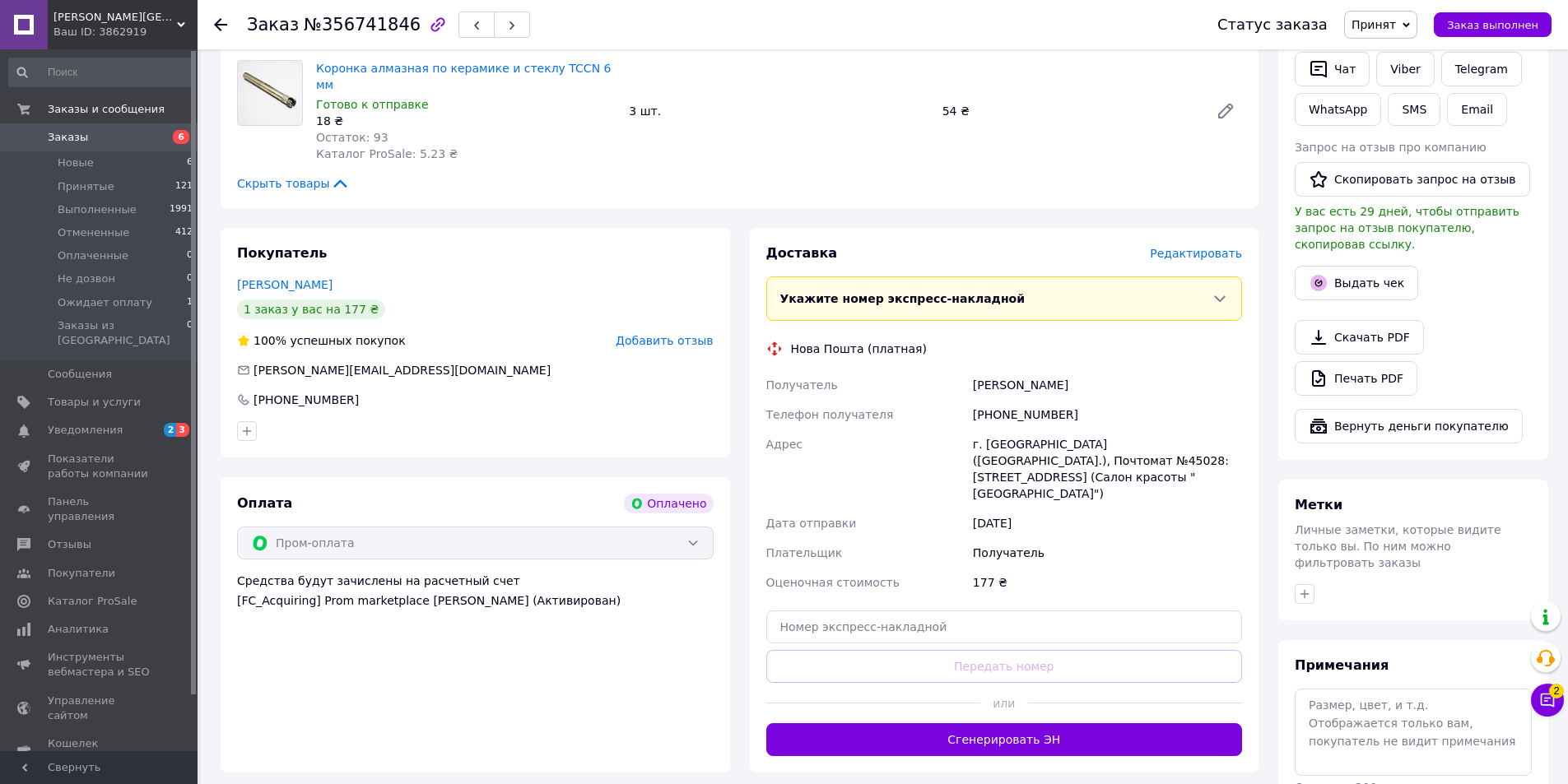
click at [1024, 400] on div "[PHONE_NUMBER]" at bounding box center [1108, 415] width 276 height 29
copy div "380685012804"
drag, startPoint x: 940, startPoint y: 565, endPoint x: 941, endPoint y: 556, distance: 9.1
click at [940, 561] on div "Доставка Редактировать Укажите номер экспресс-накладной Обязательно введите ном…" at bounding box center [1004, 500] width 477 height 512
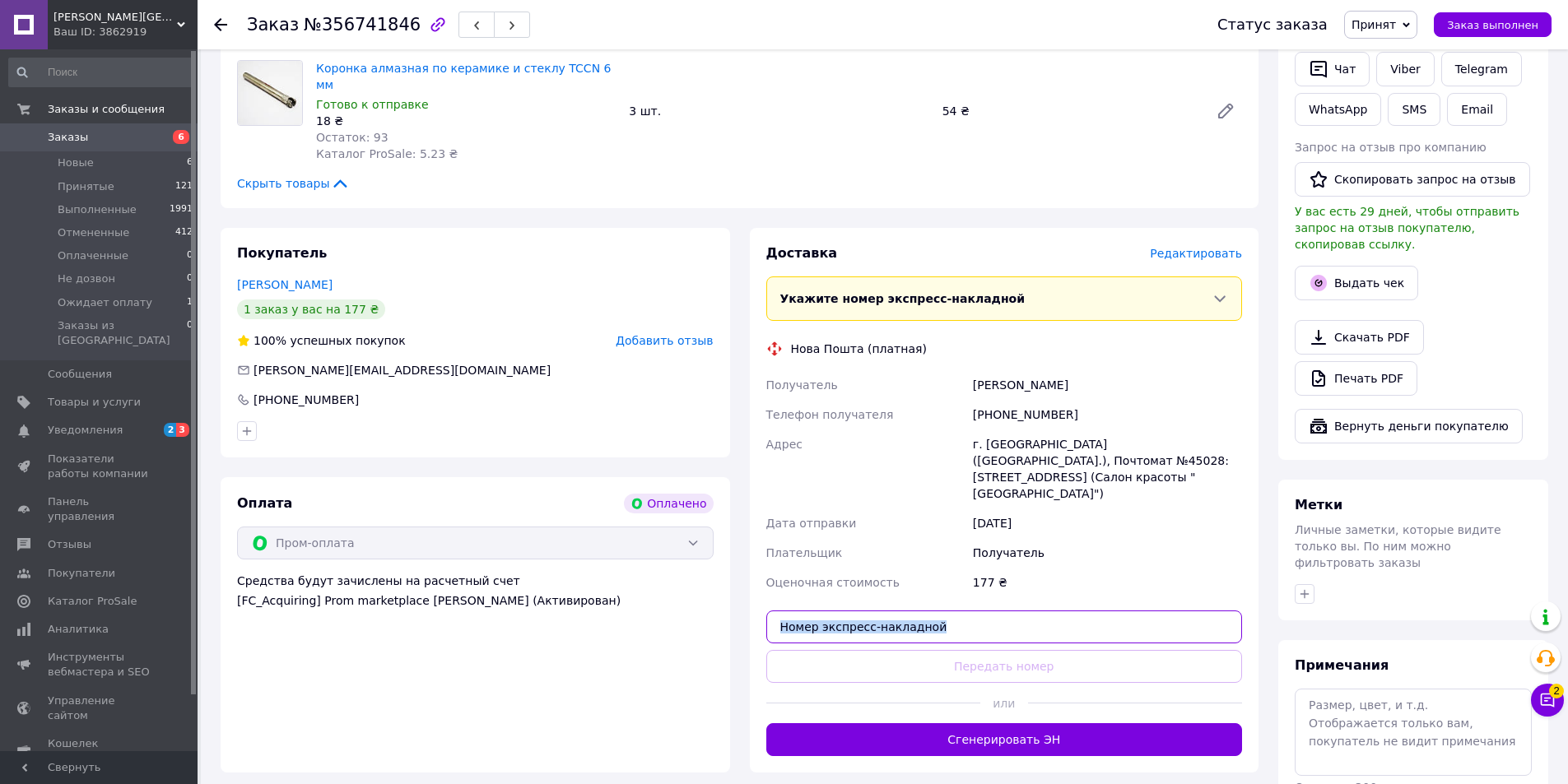
click at [945, 611] on input "text" at bounding box center [1004, 627] width 477 height 33
paste input "59001432732019"
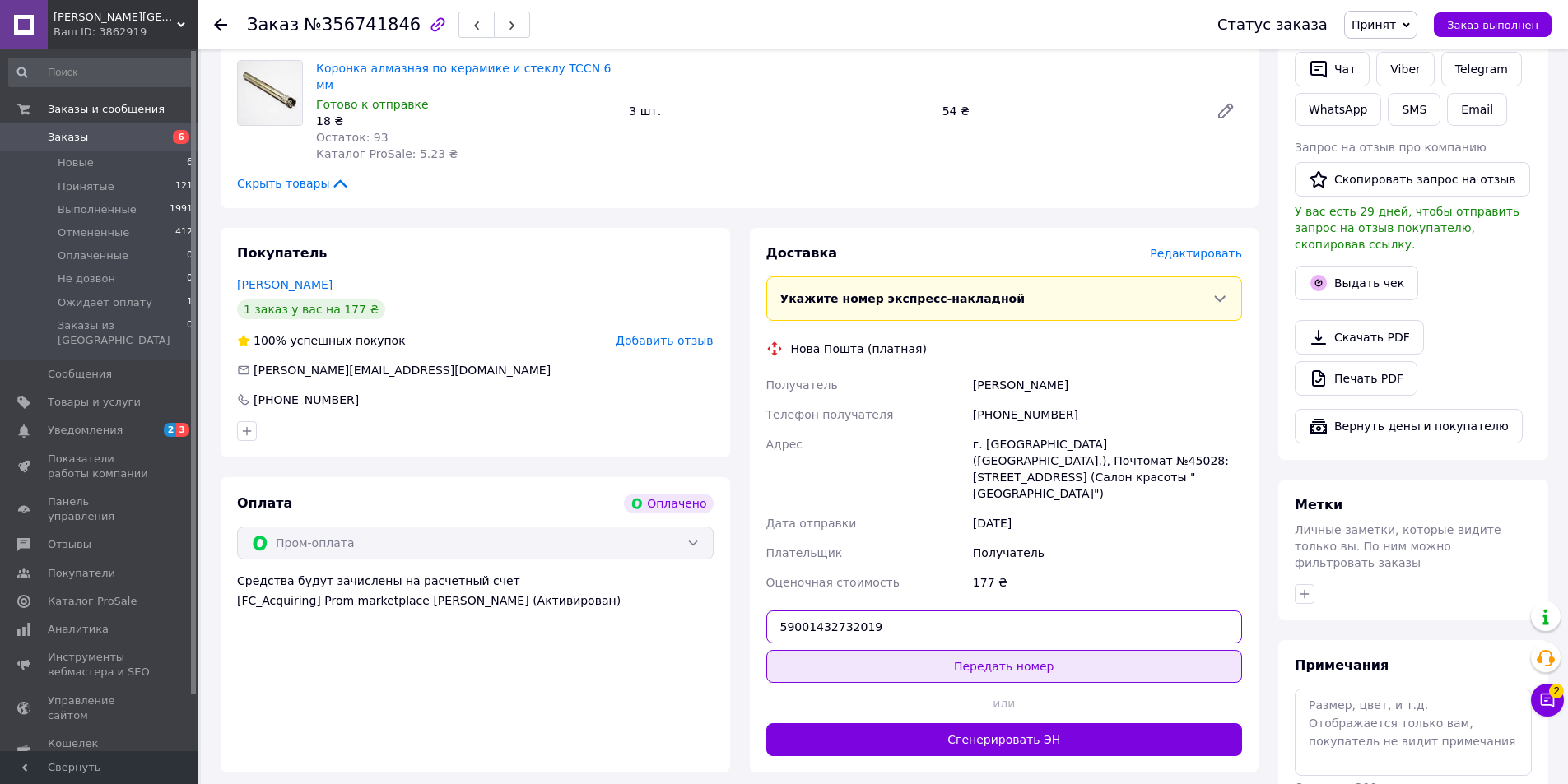
type input "59001432732019"
click at [973, 650] on button "Передать номер" at bounding box center [1004, 667] width 477 height 33
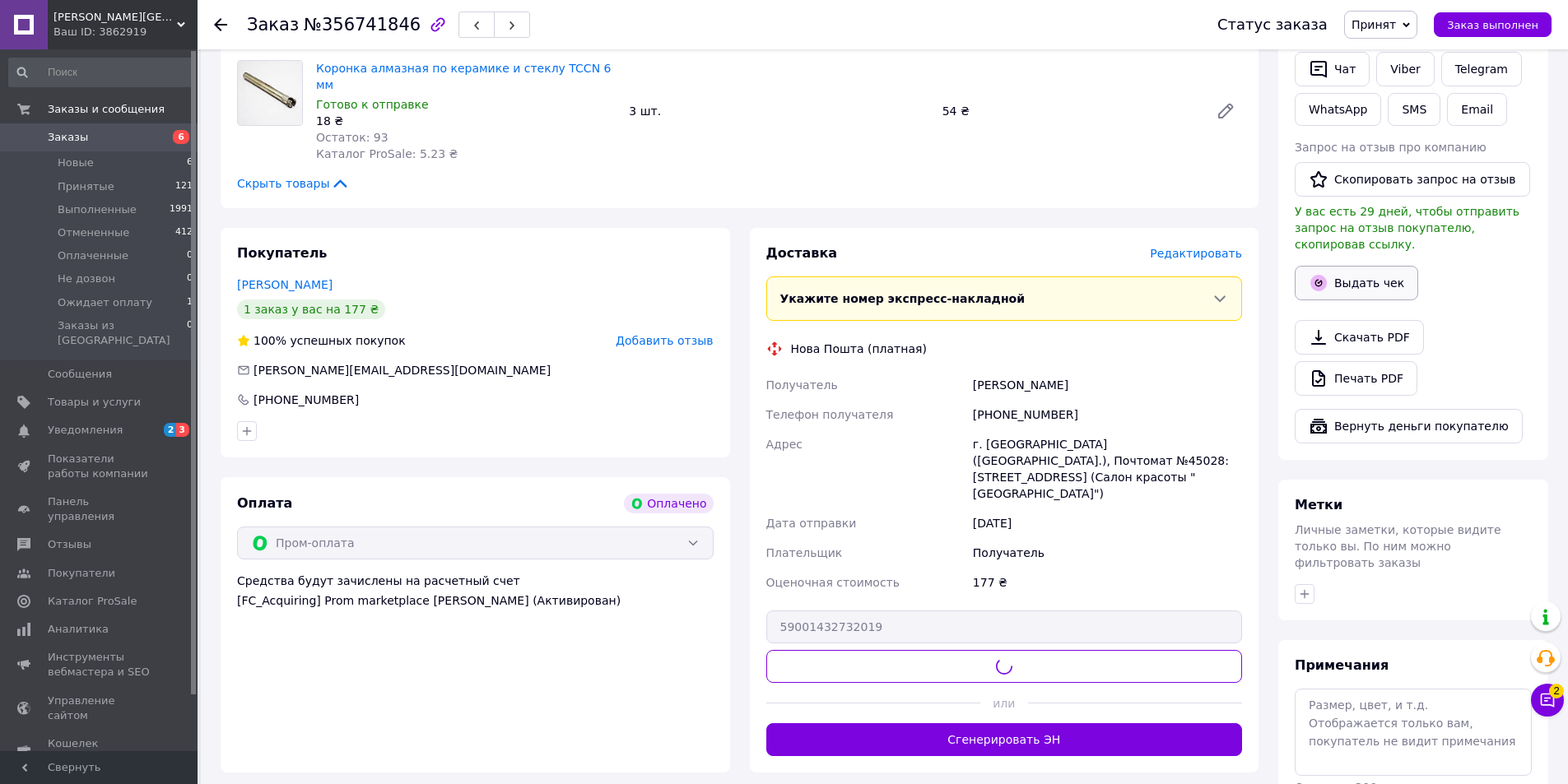
click at [1339, 266] on button "Выдать чек" at bounding box center [1357, 283] width 123 height 34
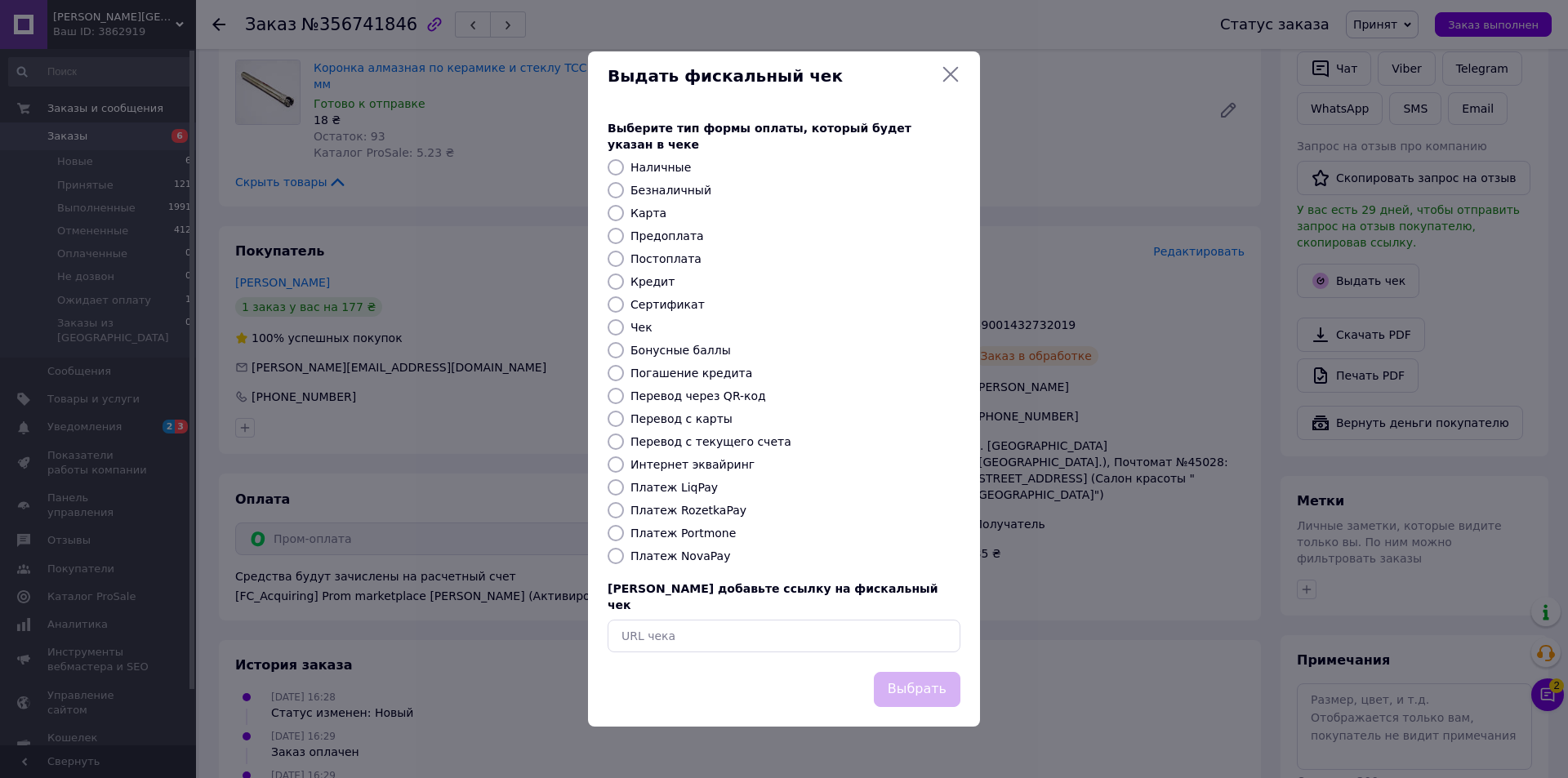
click at [638, 196] on label "Безналичный" at bounding box center [670, 189] width 81 height 13
click at [623, 196] on input "Безналичный" at bounding box center [616, 190] width 17 height 17
radio input "true"
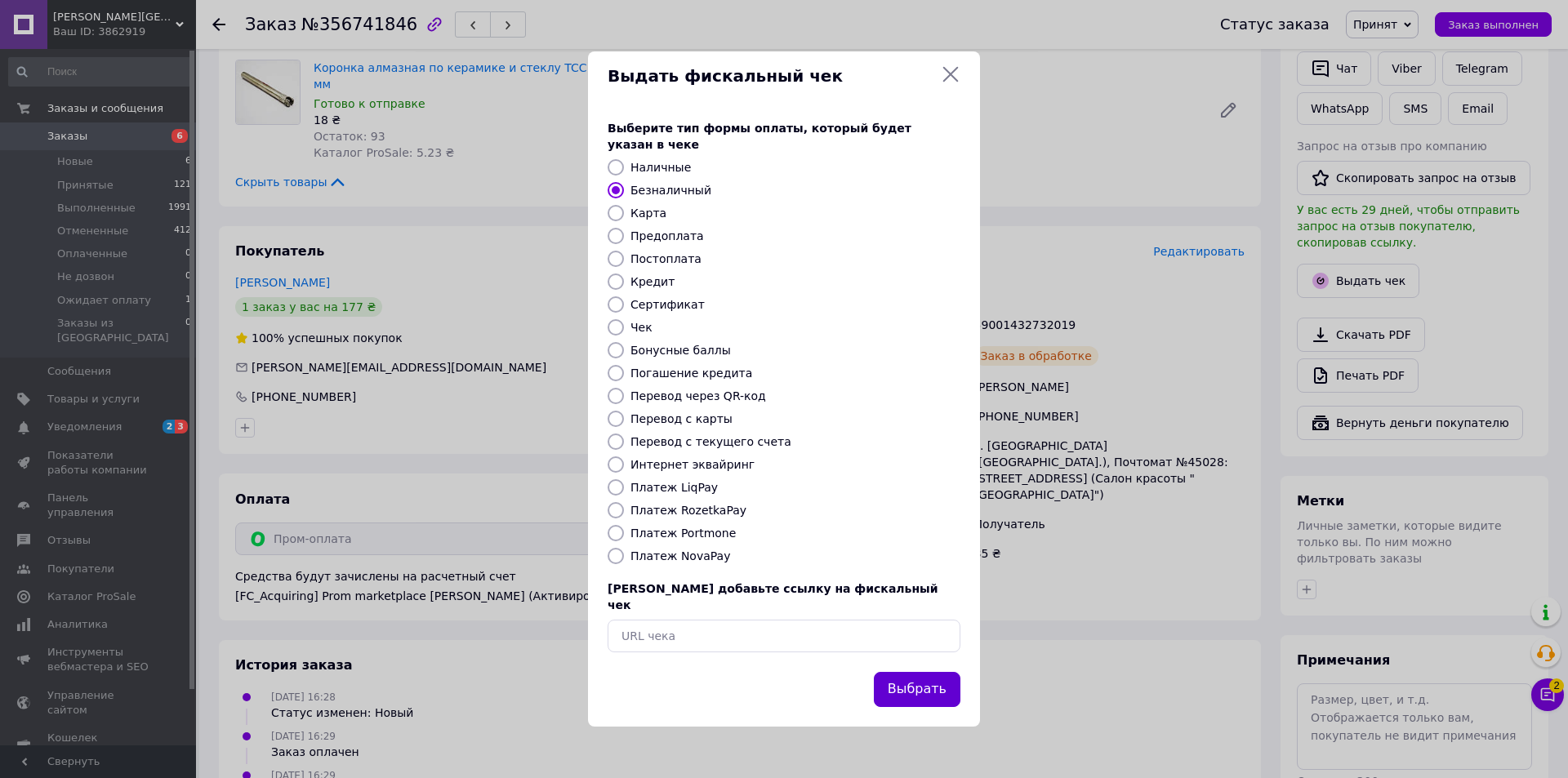
click at [925, 676] on button "Выбрать" at bounding box center [917, 690] width 86 height 35
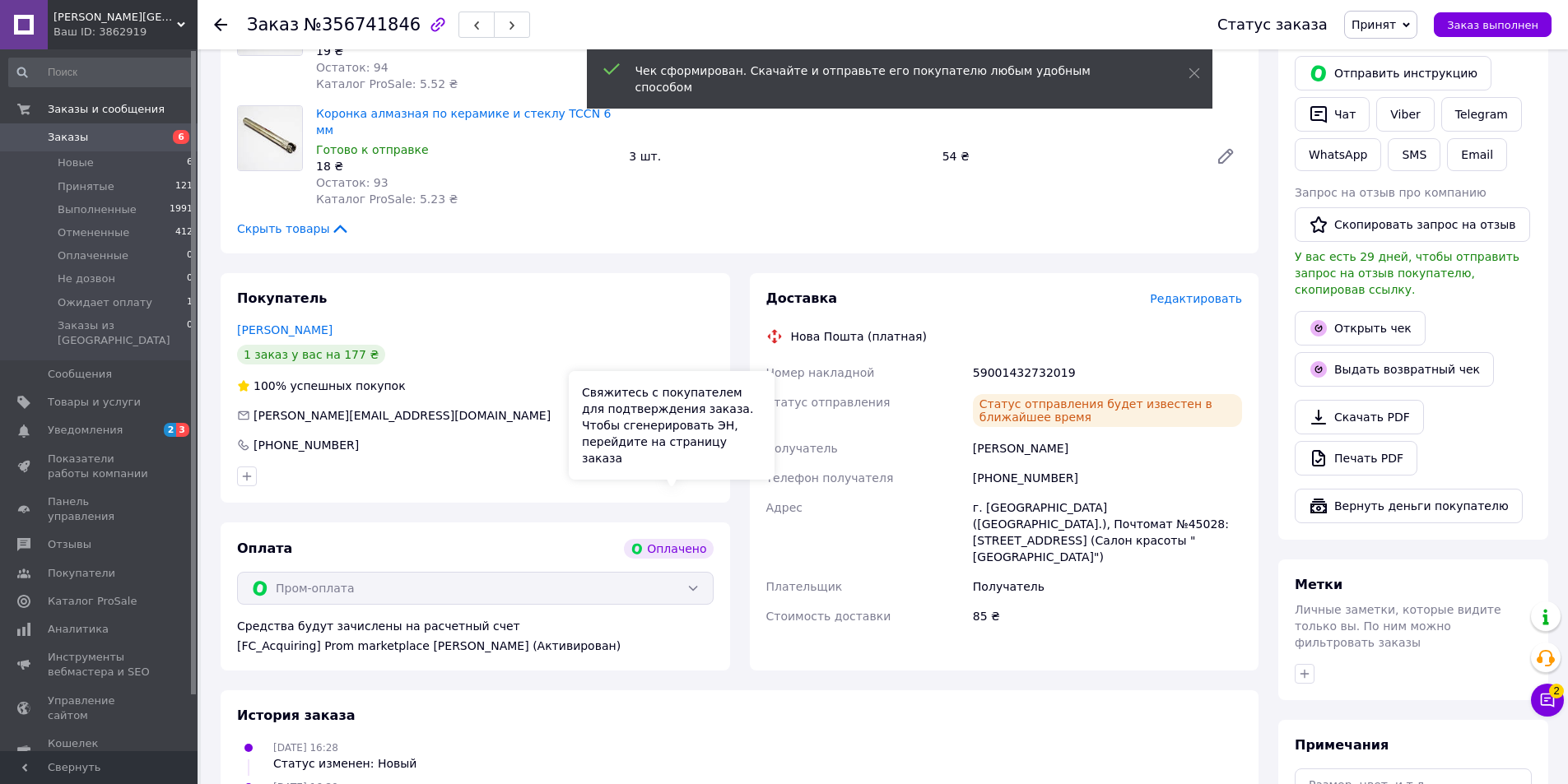
scroll to position [0, 0]
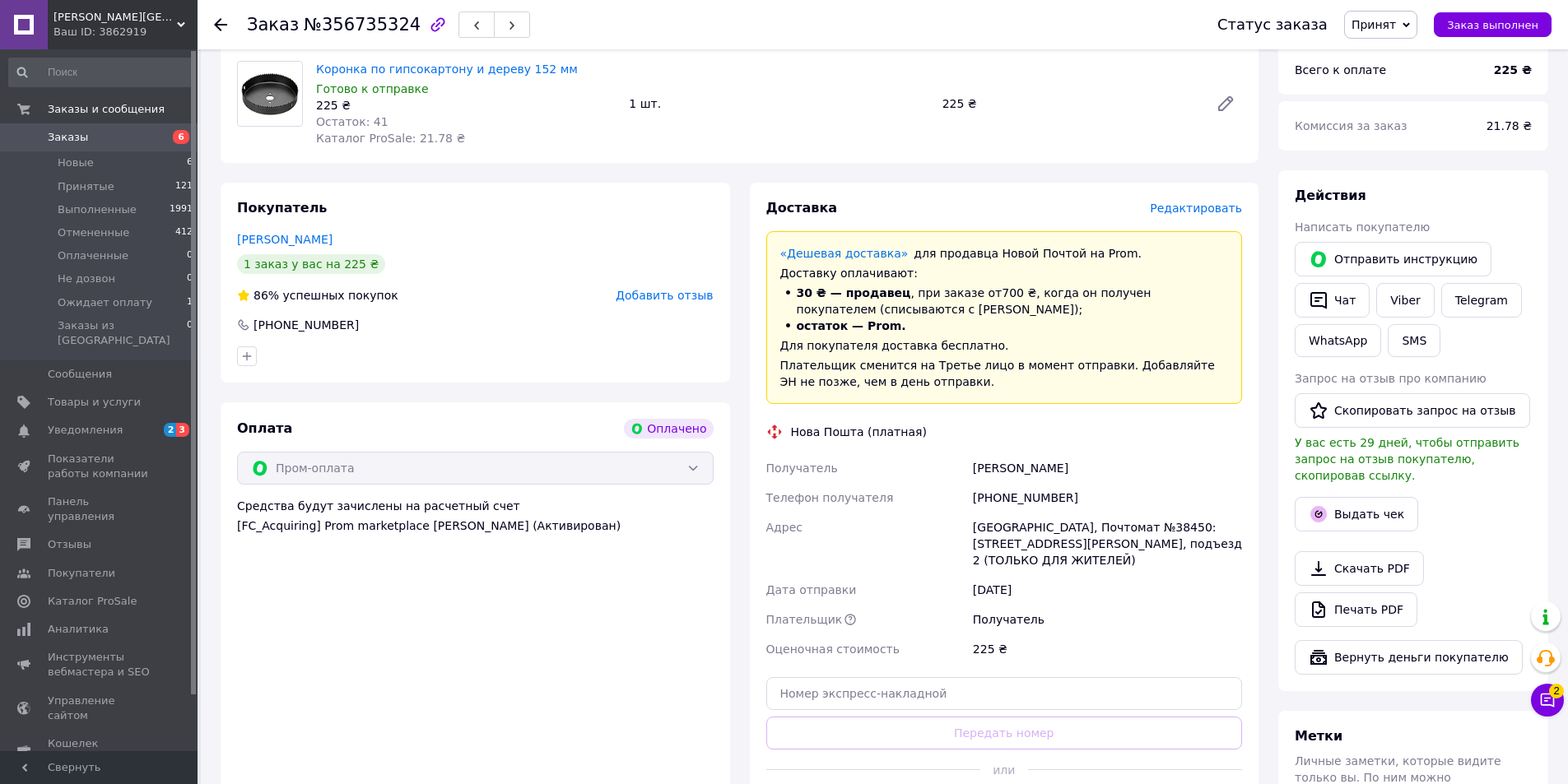
scroll to position [247, 0]
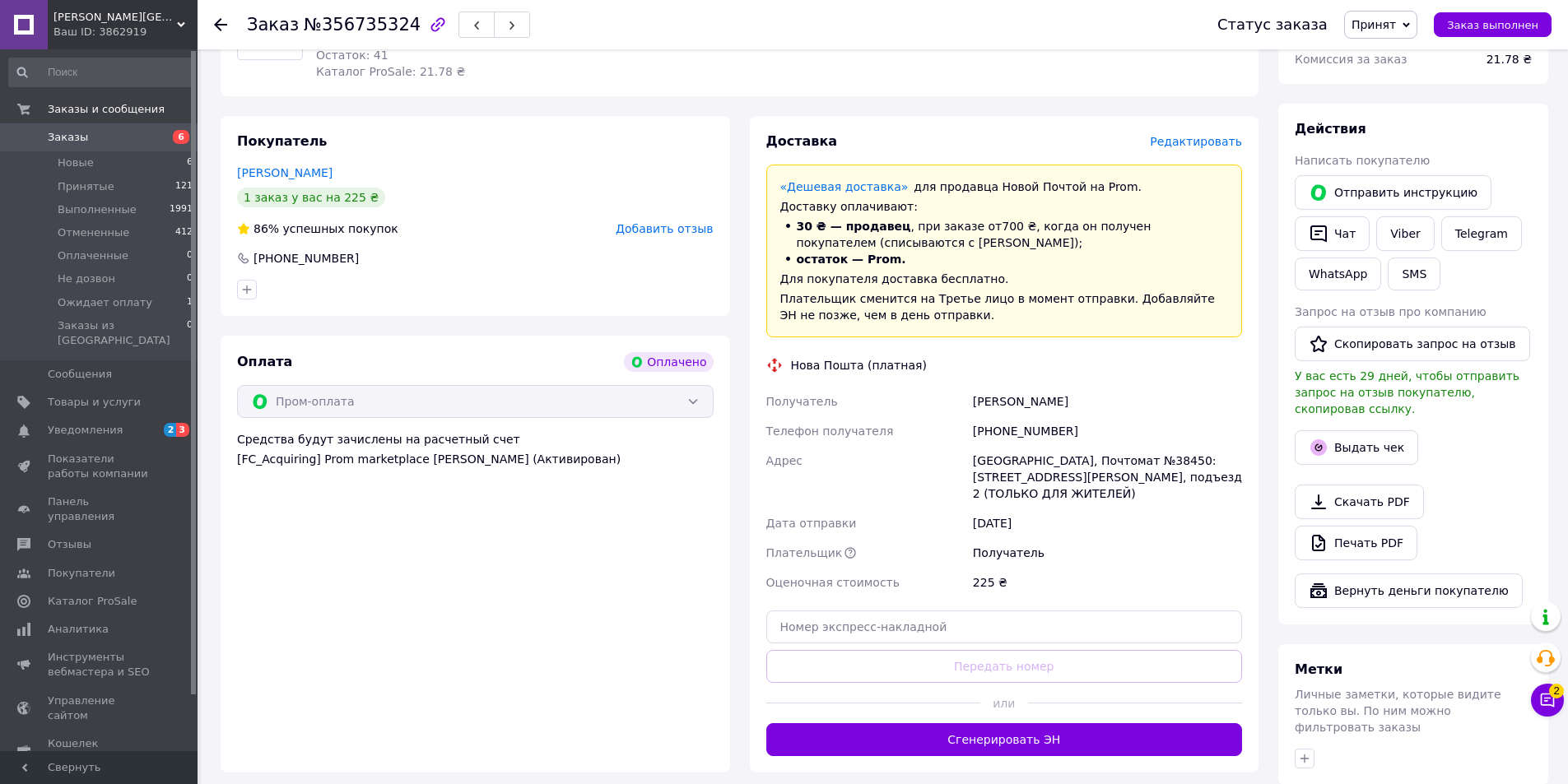
click at [1012, 433] on div "[PHONE_NUMBER]" at bounding box center [1108, 432] width 276 height 29
copy div "380950077368"
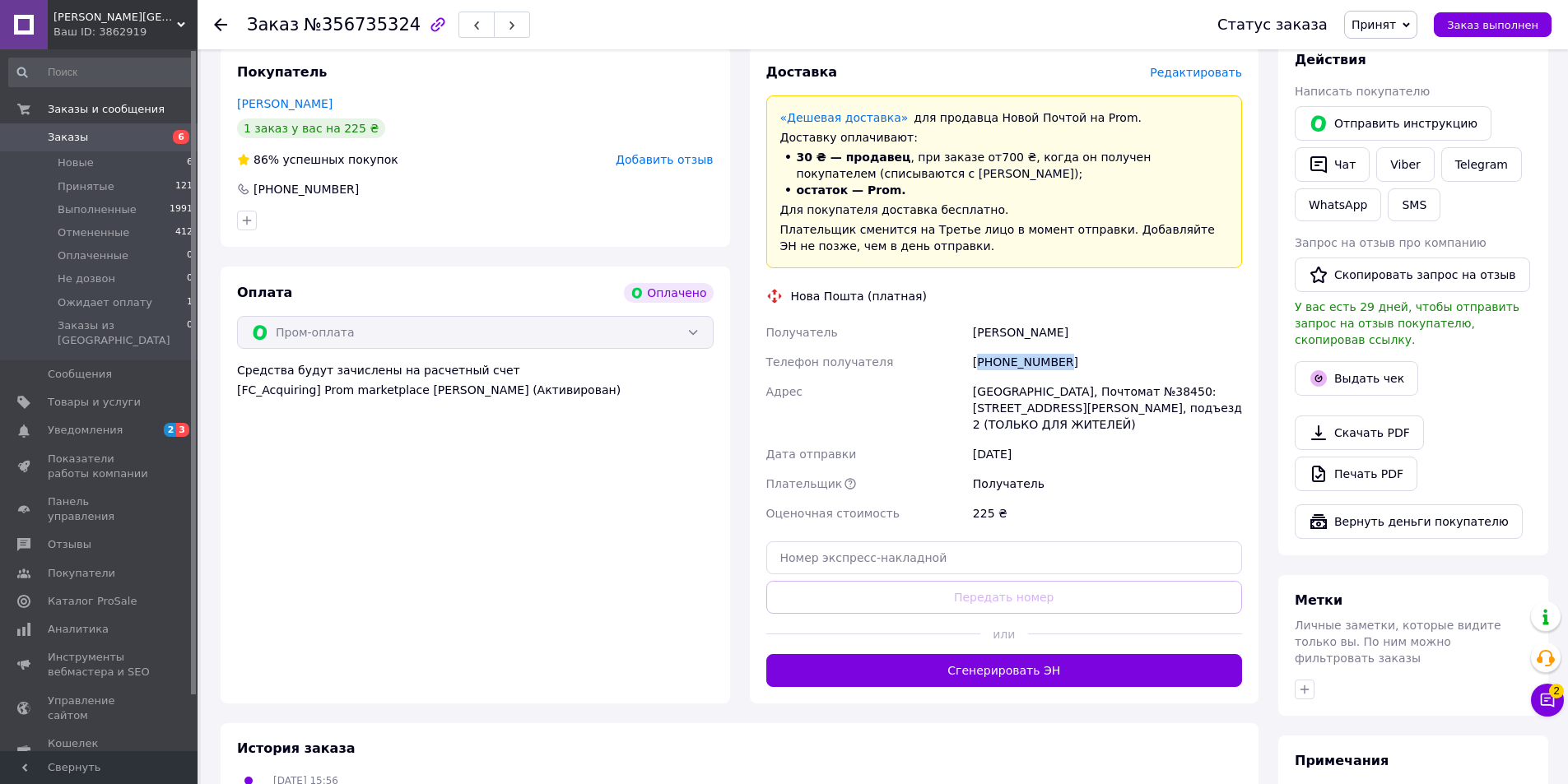
scroll to position [329, 0]
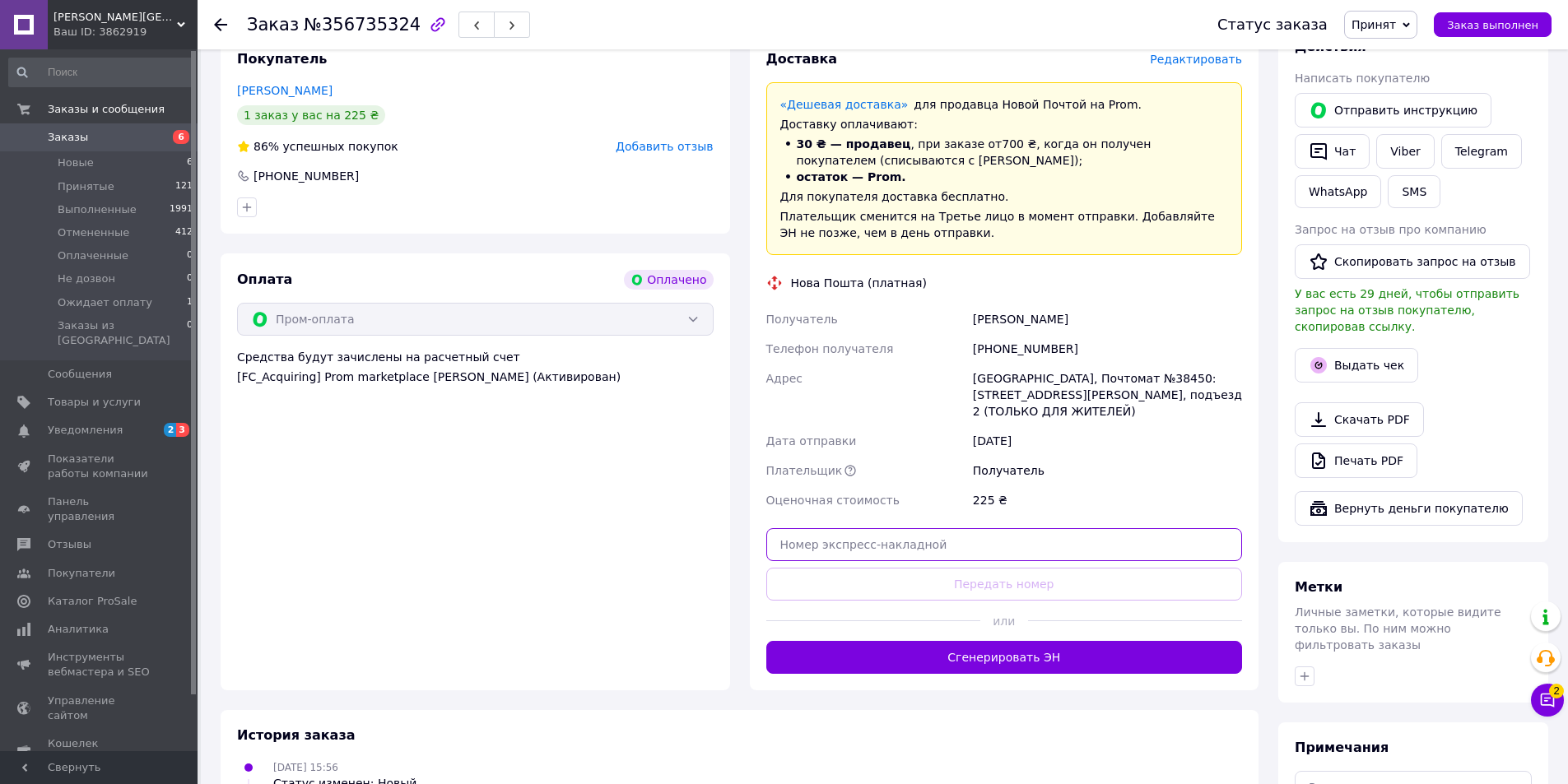
click at [929, 548] on input "text" at bounding box center [1004, 545] width 477 height 33
paste input "[CREDIT_CARD_NUMBER]"
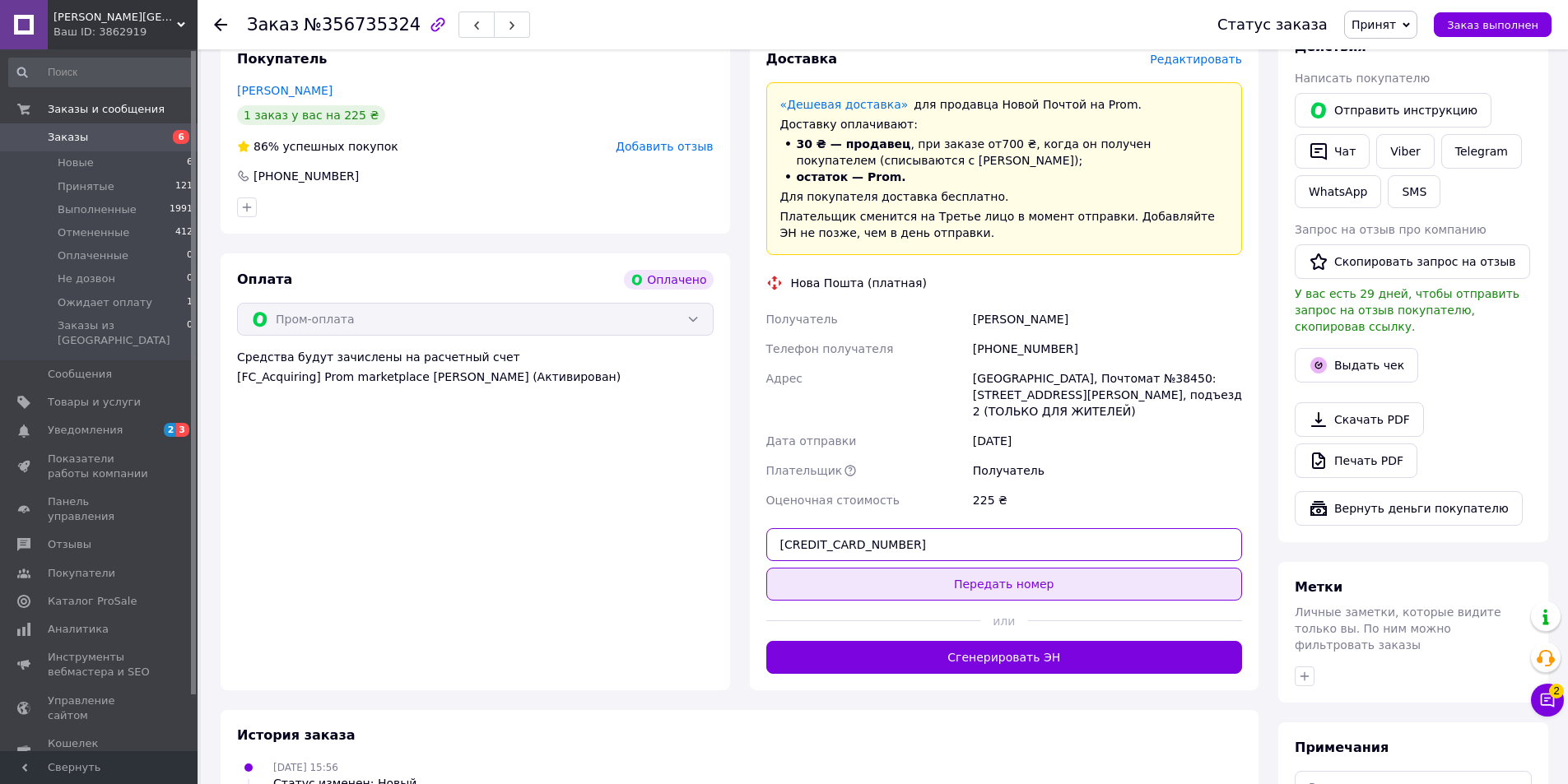
type input "[CREDIT_CARD_NUMBER]"
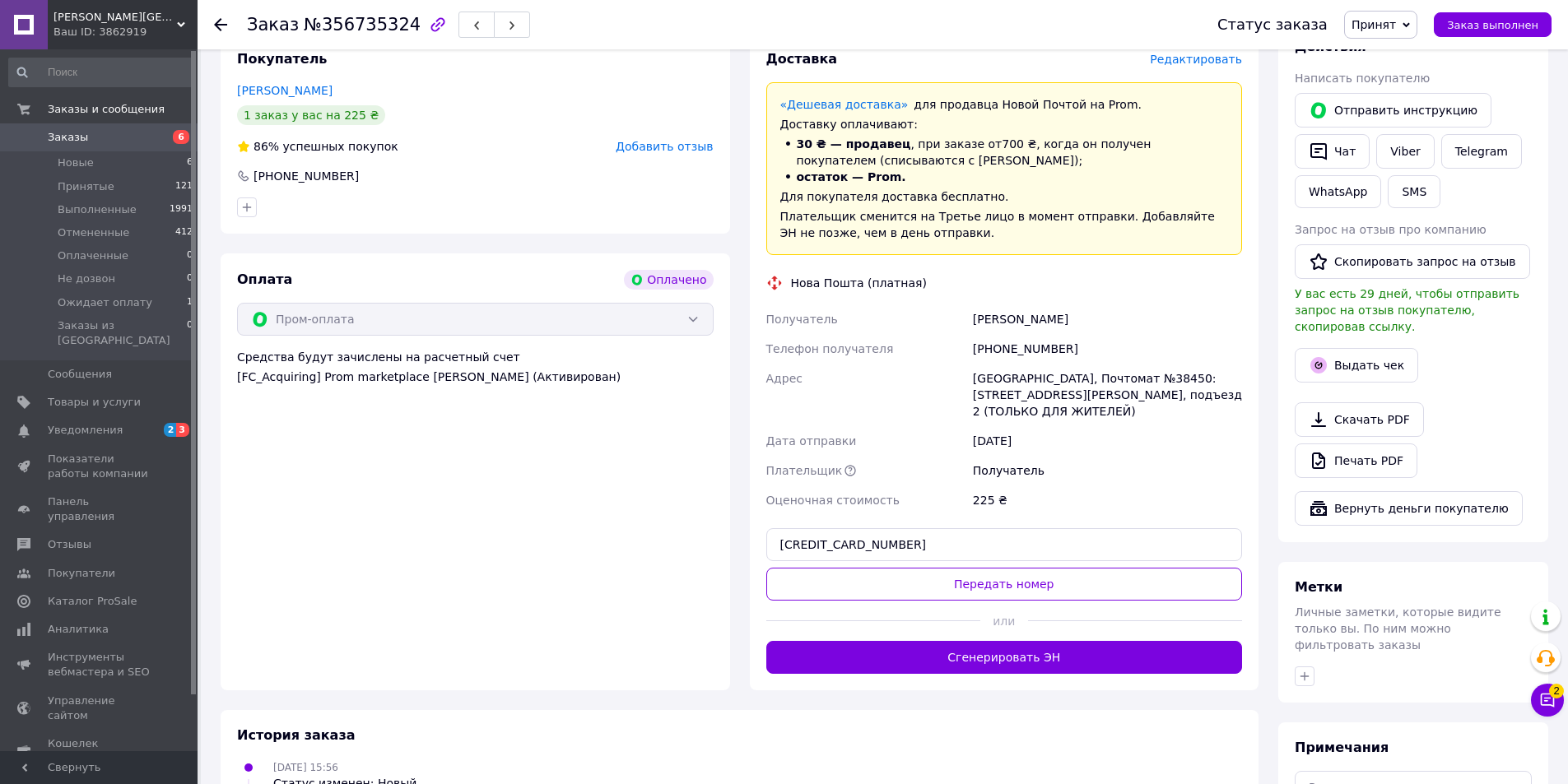
drag, startPoint x: 962, startPoint y: 573, endPoint x: 1085, endPoint y: 547, distance: 125.7
click at [965, 572] on button "Передать номер" at bounding box center [1004, 584] width 477 height 33
click at [1330, 348] on button "Выдать чек" at bounding box center [1357, 365] width 123 height 34
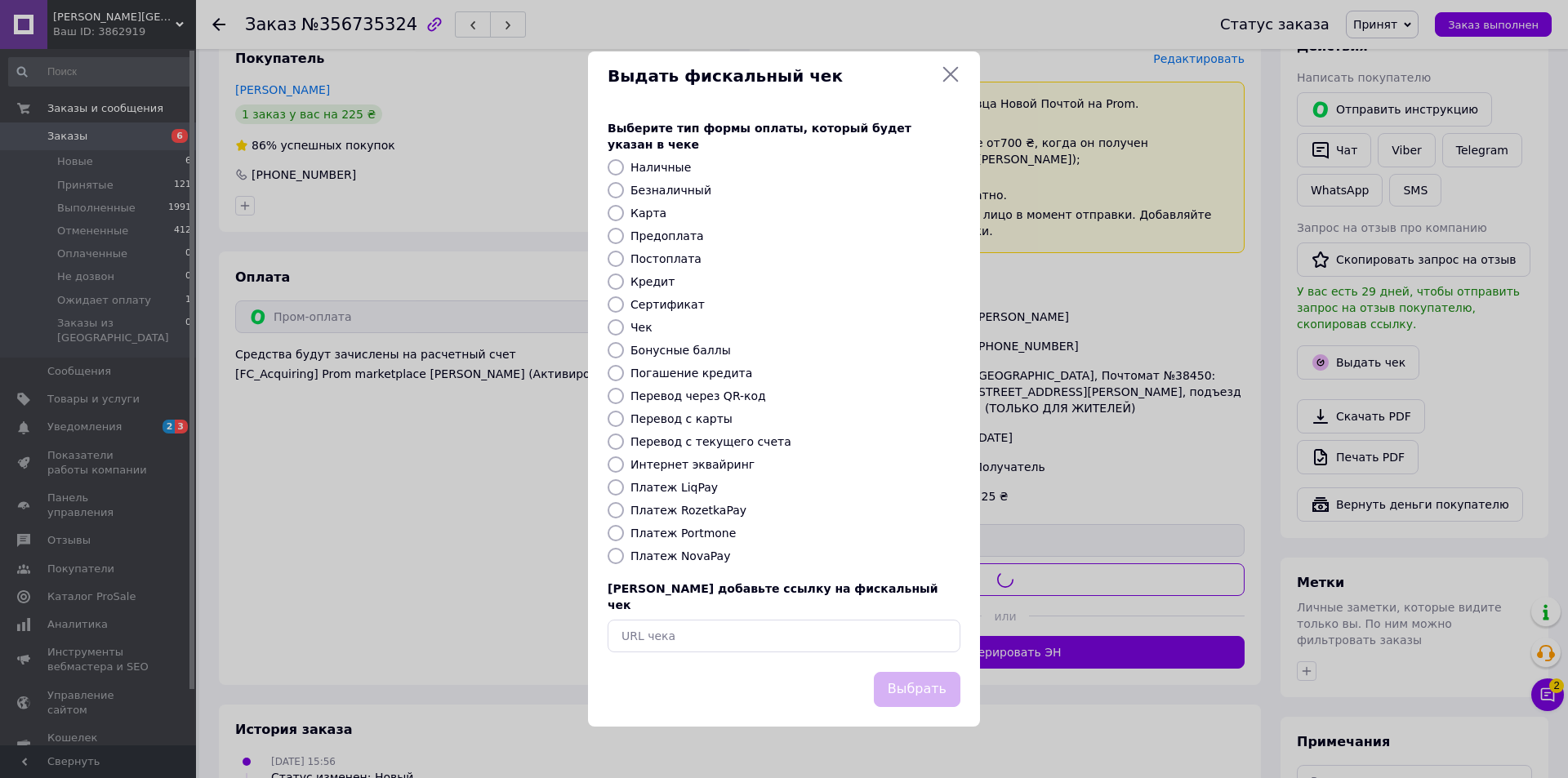
click at [658, 192] on label "Безналичный" at bounding box center [670, 189] width 81 height 13
click at [623, 192] on input "Безналичный" at bounding box center [616, 190] width 17 height 17
radio input "true"
click at [900, 672] on button "Выбрать" at bounding box center [917, 690] width 86 height 35
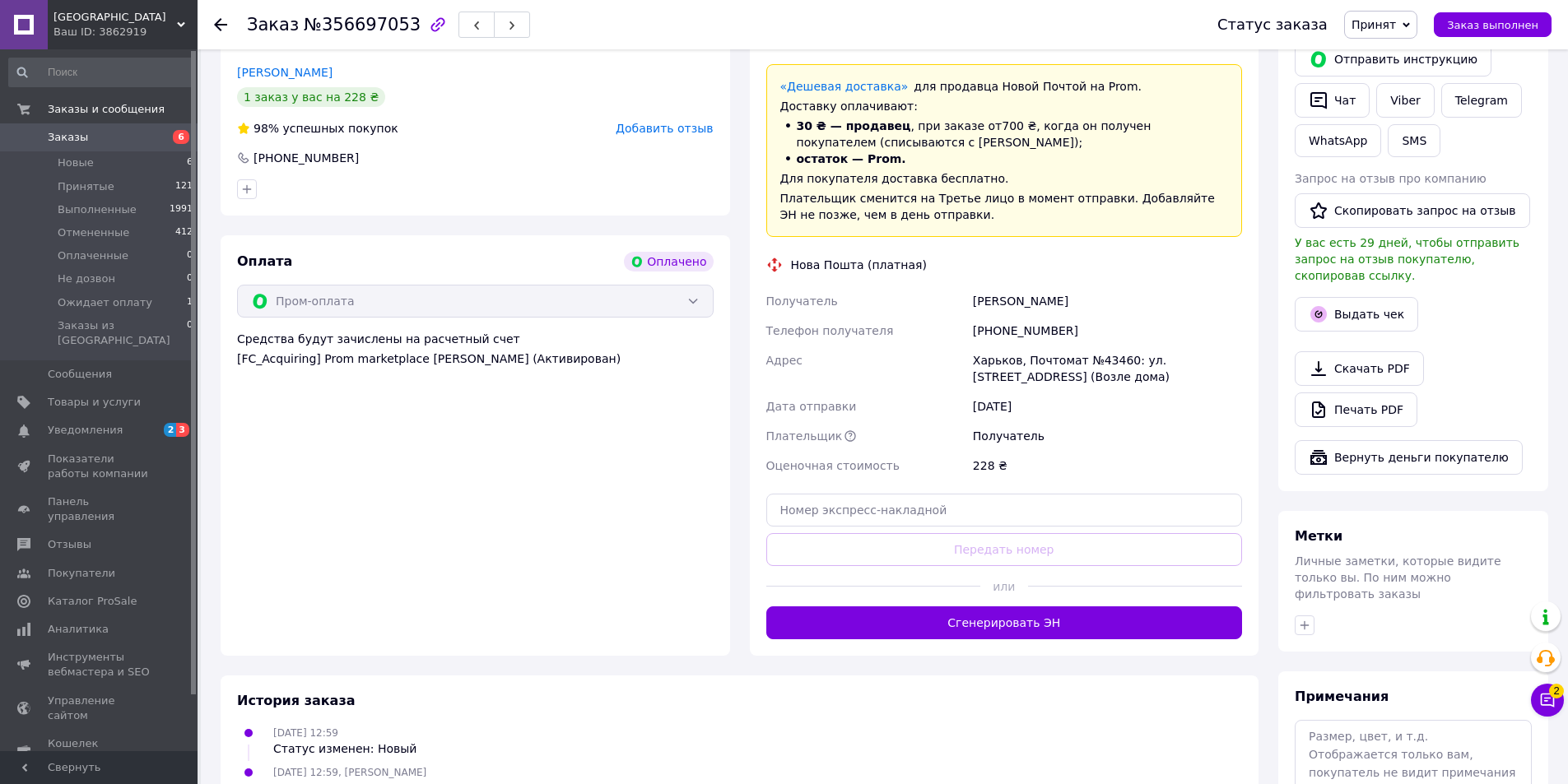
scroll to position [411, 0]
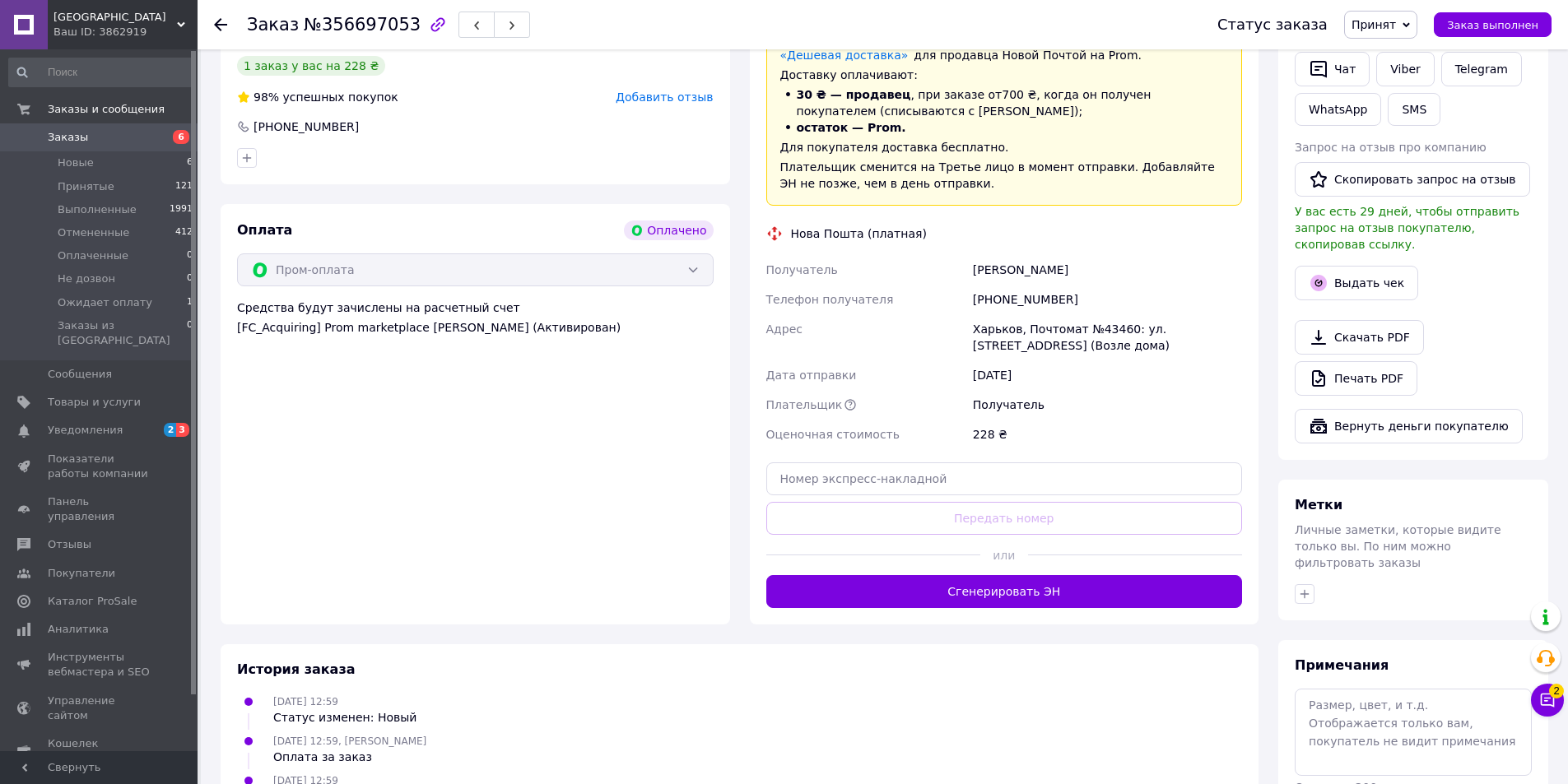
click at [1006, 289] on div "[PHONE_NUMBER]" at bounding box center [1108, 300] width 276 height 29
click at [1004, 294] on div "+380632821378" at bounding box center [1108, 300] width 276 height 29
click at [1002, 295] on div "+380632821378" at bounding box center [1108, 300] width 276 height 29
click at [961, 336] on div "Адрес" at bounding box center [866, 337] width 207 height 46
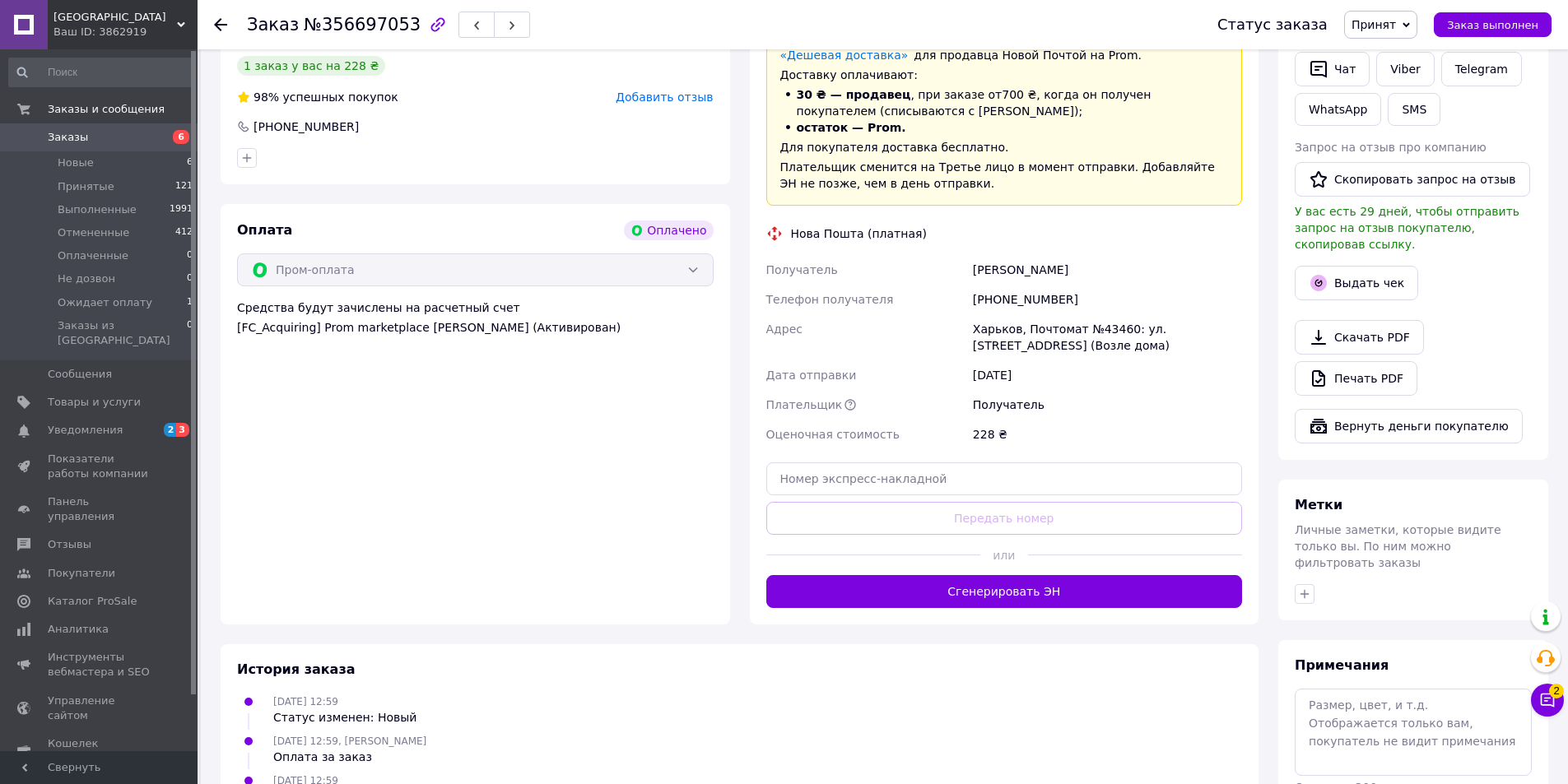
click at [993, 299] on div "+380632821378" at bounding box center [1108, 300] width 276 height 29
copy div "380632821378"
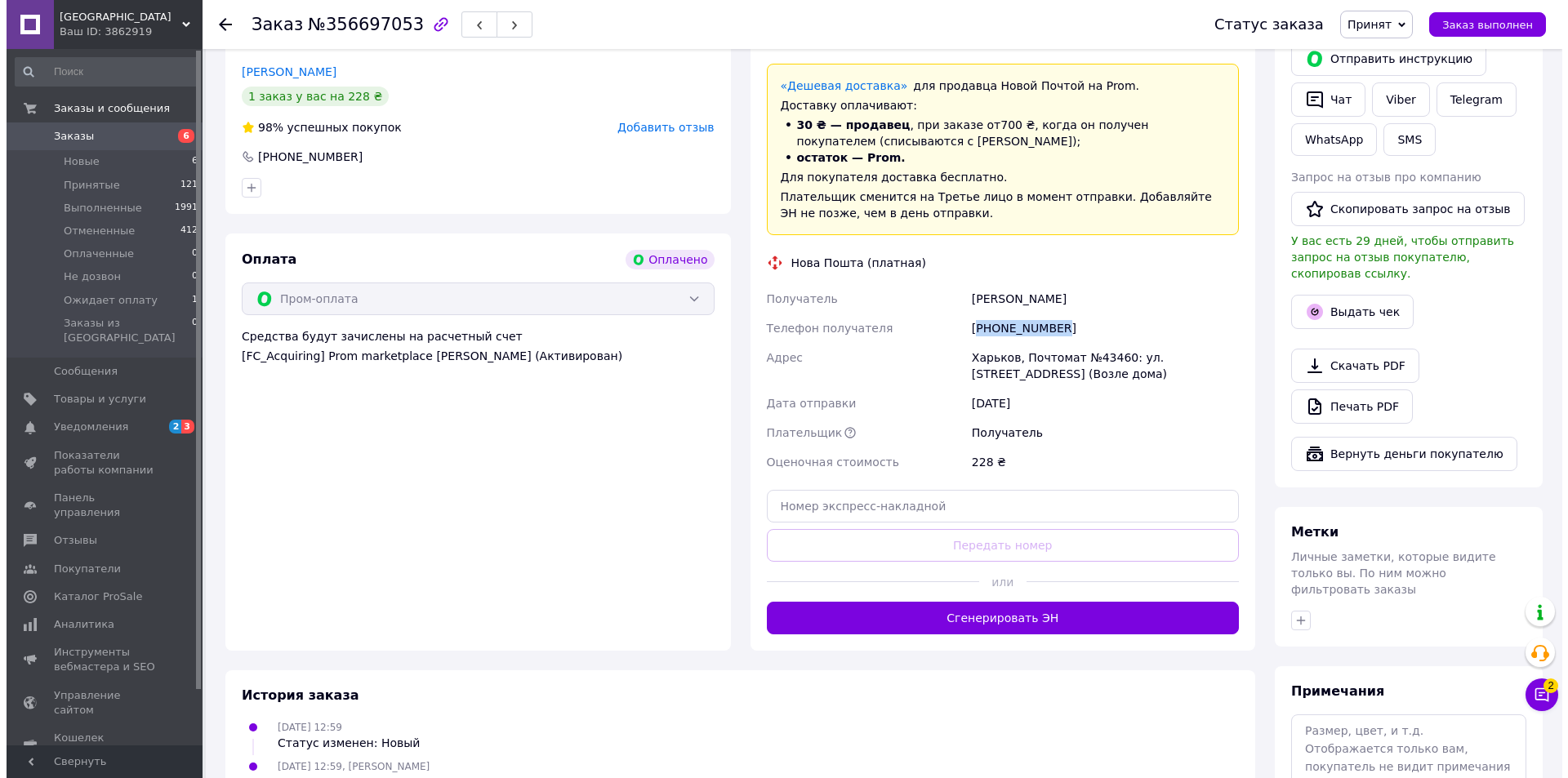
scroll to position [490, 0]
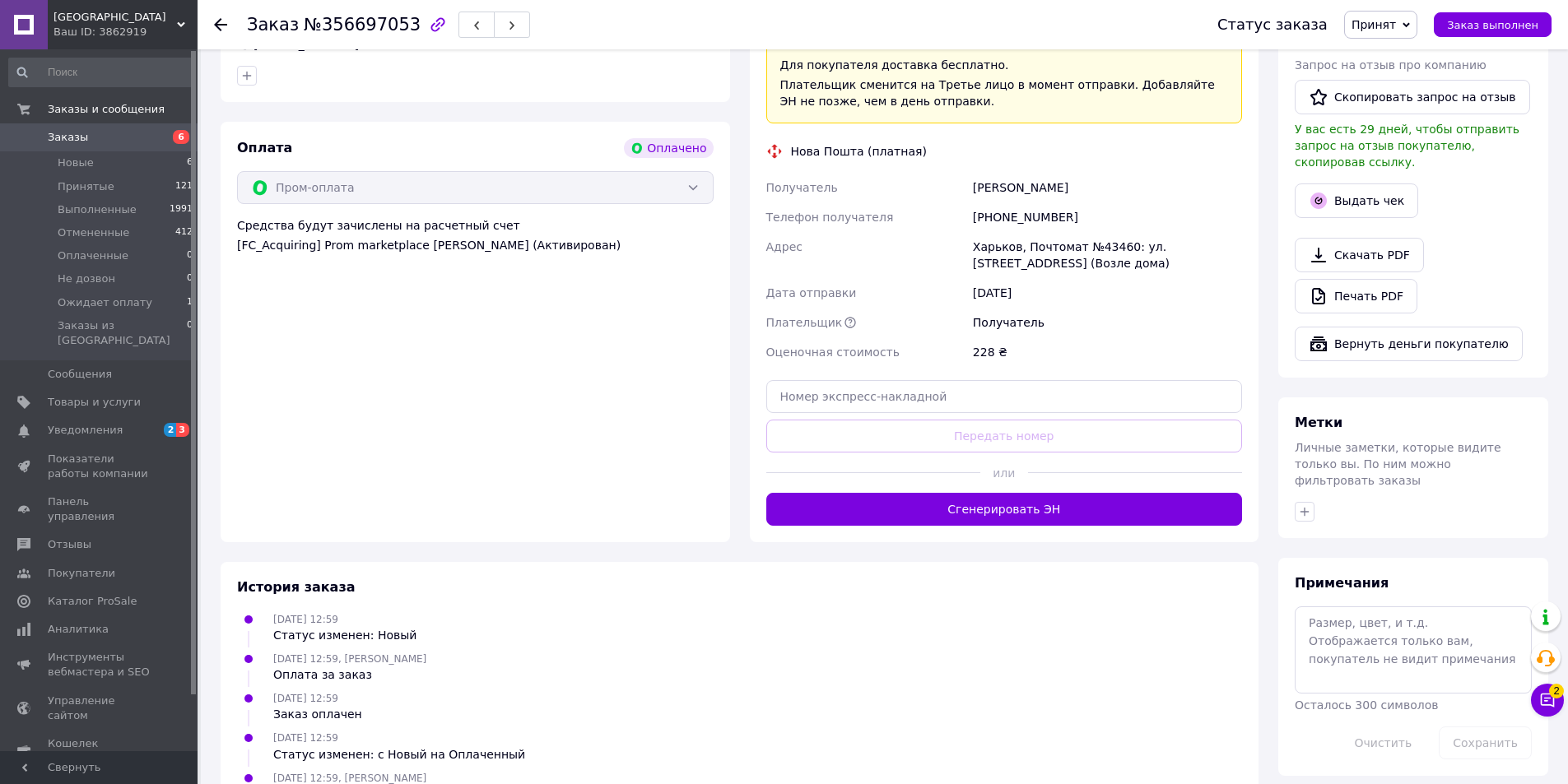
drag, startPoint x: 958, startPoint y: 383, endPoint x: 968, endPoint y: 416, distance: 34.5
click at [960, 387] on div "Доставка Редактировать «Дешевая доставка»   для продавца Новой Почтой на Prom. …" at bounding box center [1004, 222] width 477 height 608
click at [965, 406] on input "text" at bounding box center [1004, 397] width 477 height 33
click at [983, 426] on div "Доставка Редактировать «Дешевая доставка»   для продавца Новой Почтой на Prom. …" at bounding box center [1004, 222] width 477 height 608
click at [991, 411] on input "text" at bounding box center [1004, 397] width 477 height 33
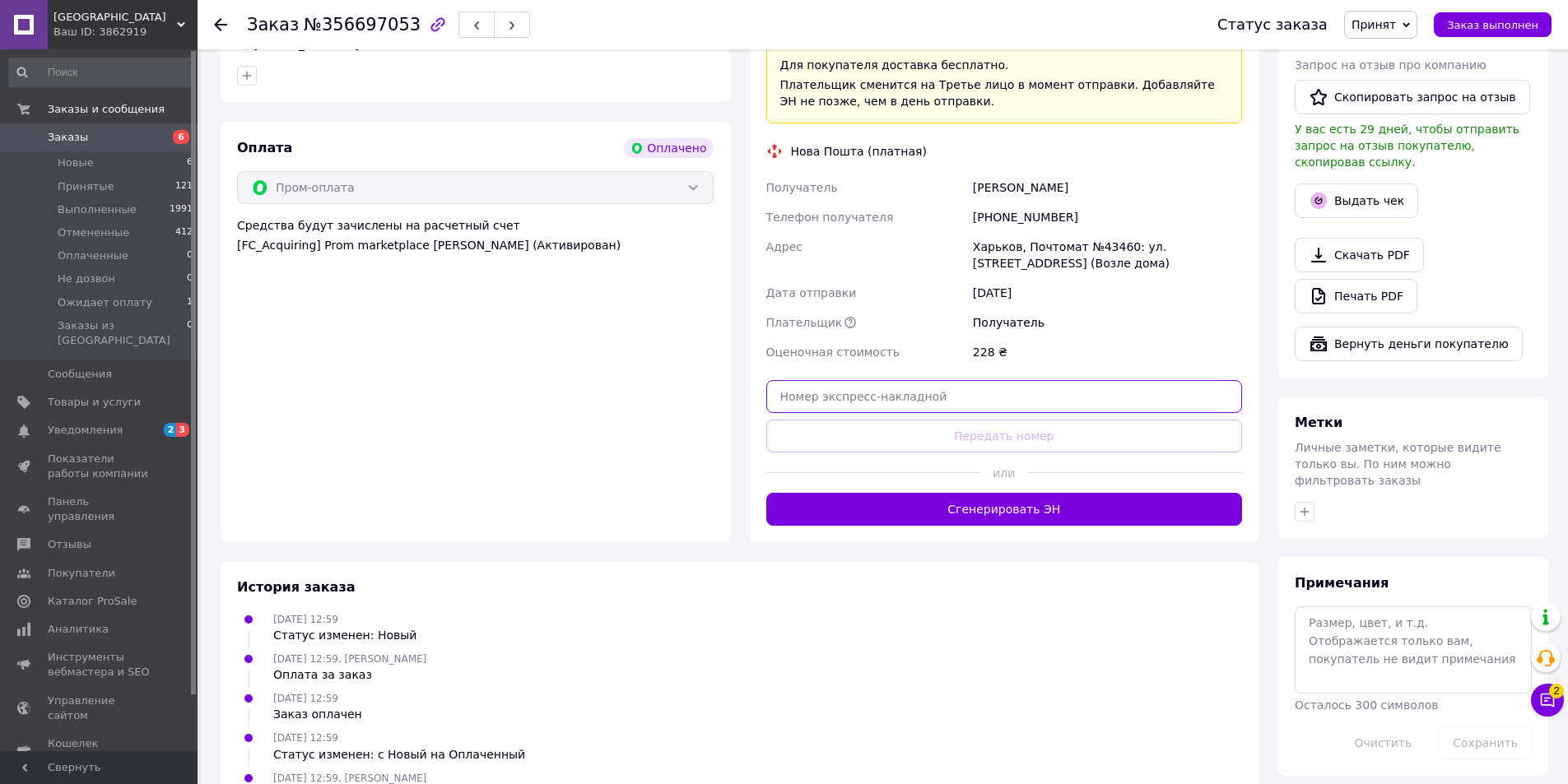
paste input "59001432733992"
type input "59001432733992"
click at [996, 449] on button "Передать номер" at bounding box center [1004, 437] width 477 height 33
click at [1350, 184] on button "Выдать чек" at bounding box center [1357, 201] width 123 height 34
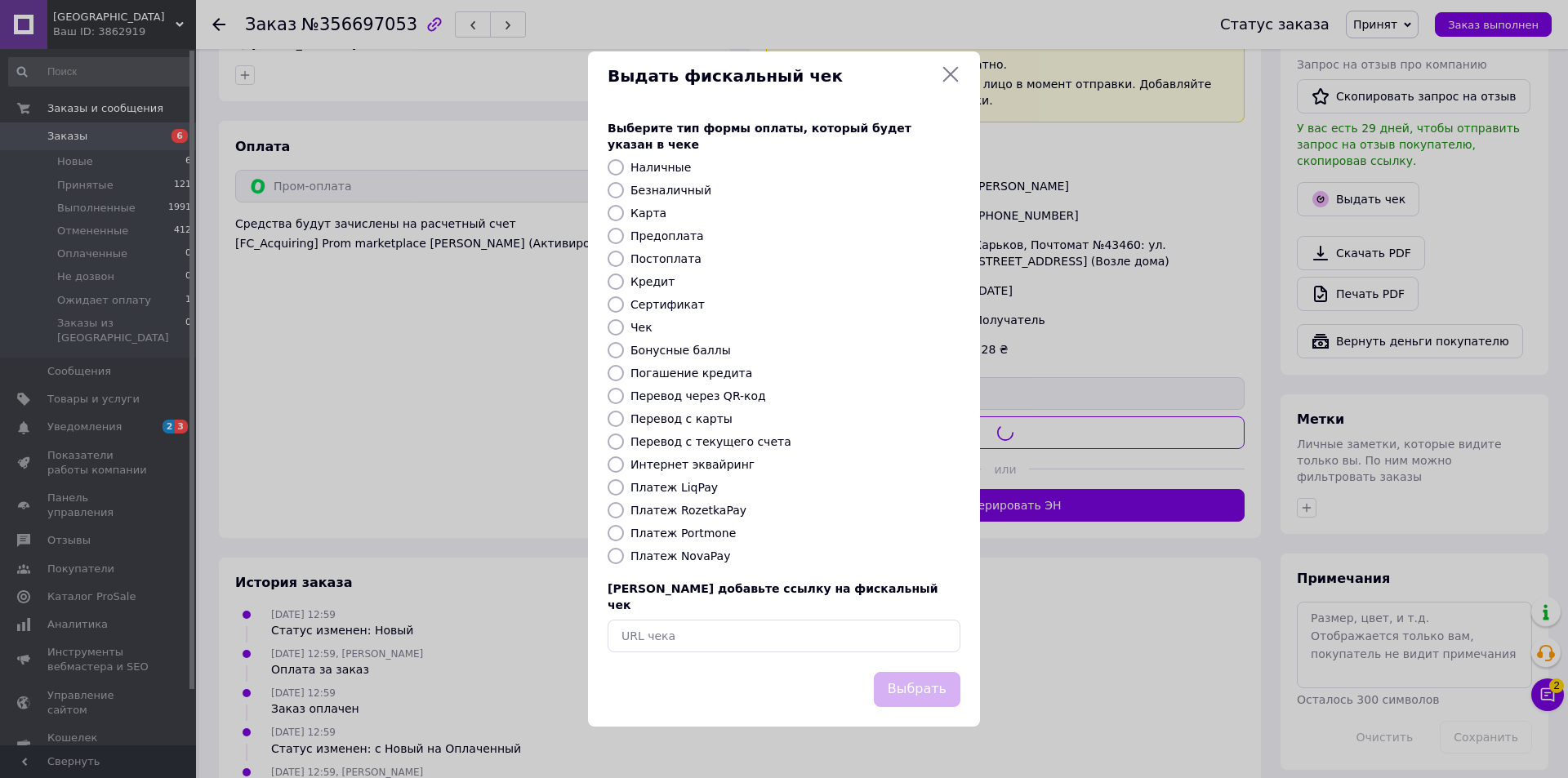
click at [624, 183] on div at bounding box center [616, 190] width 23 height 17
click at [664, 197] on label "Безналичный" at bounding box center [670, 189] width 81 height 13
click at [623, 197] on input "Безналичный" at bounding box center [616, 190] width 17 height 17
radio input "true"
click at [912, 672] on button "Выбрать" at bounding box center [917, 690] width 86 height 35
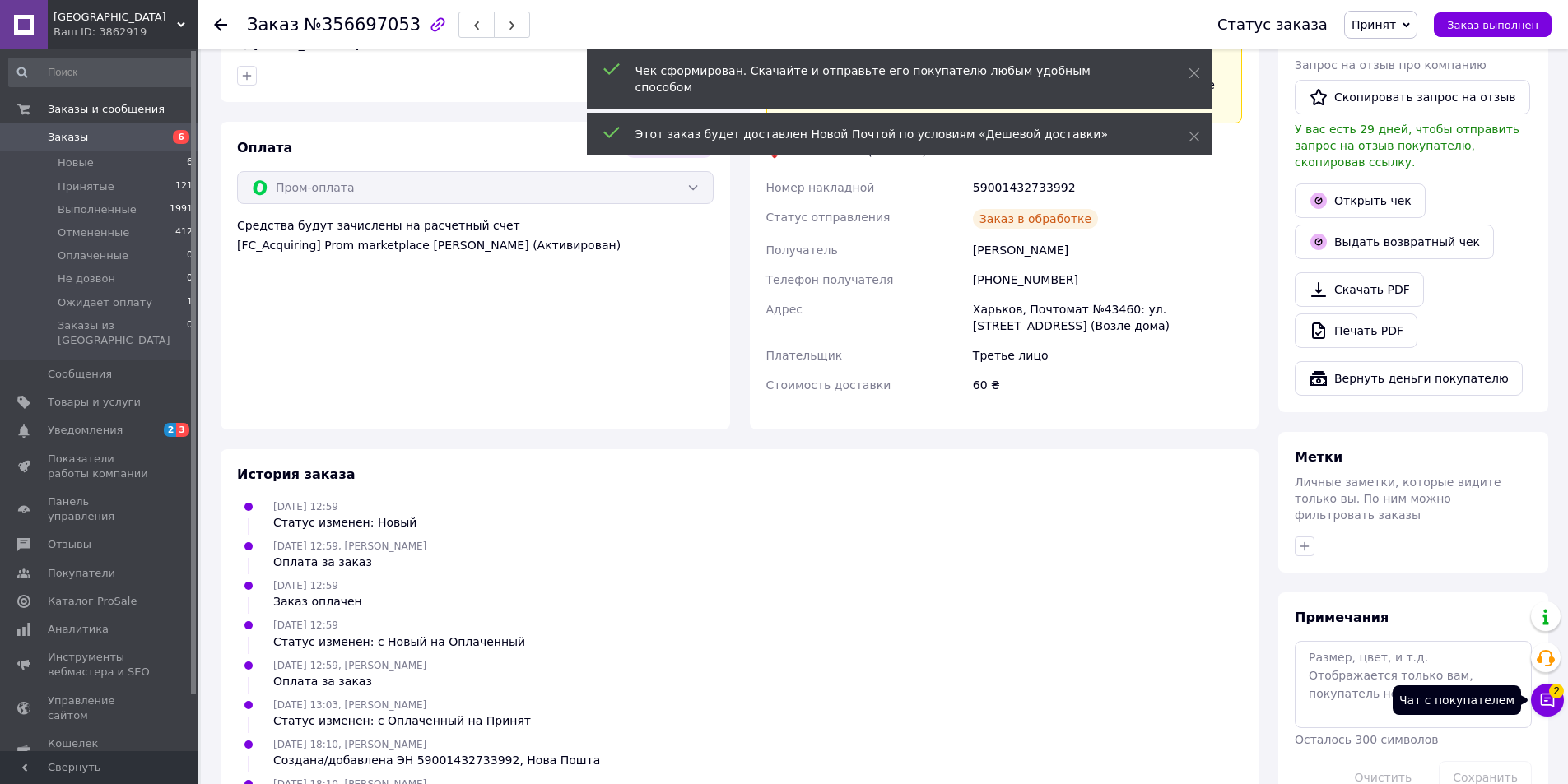
click at [1546, 701] on icon at bounding box center [1547, 701] width 14 height 14
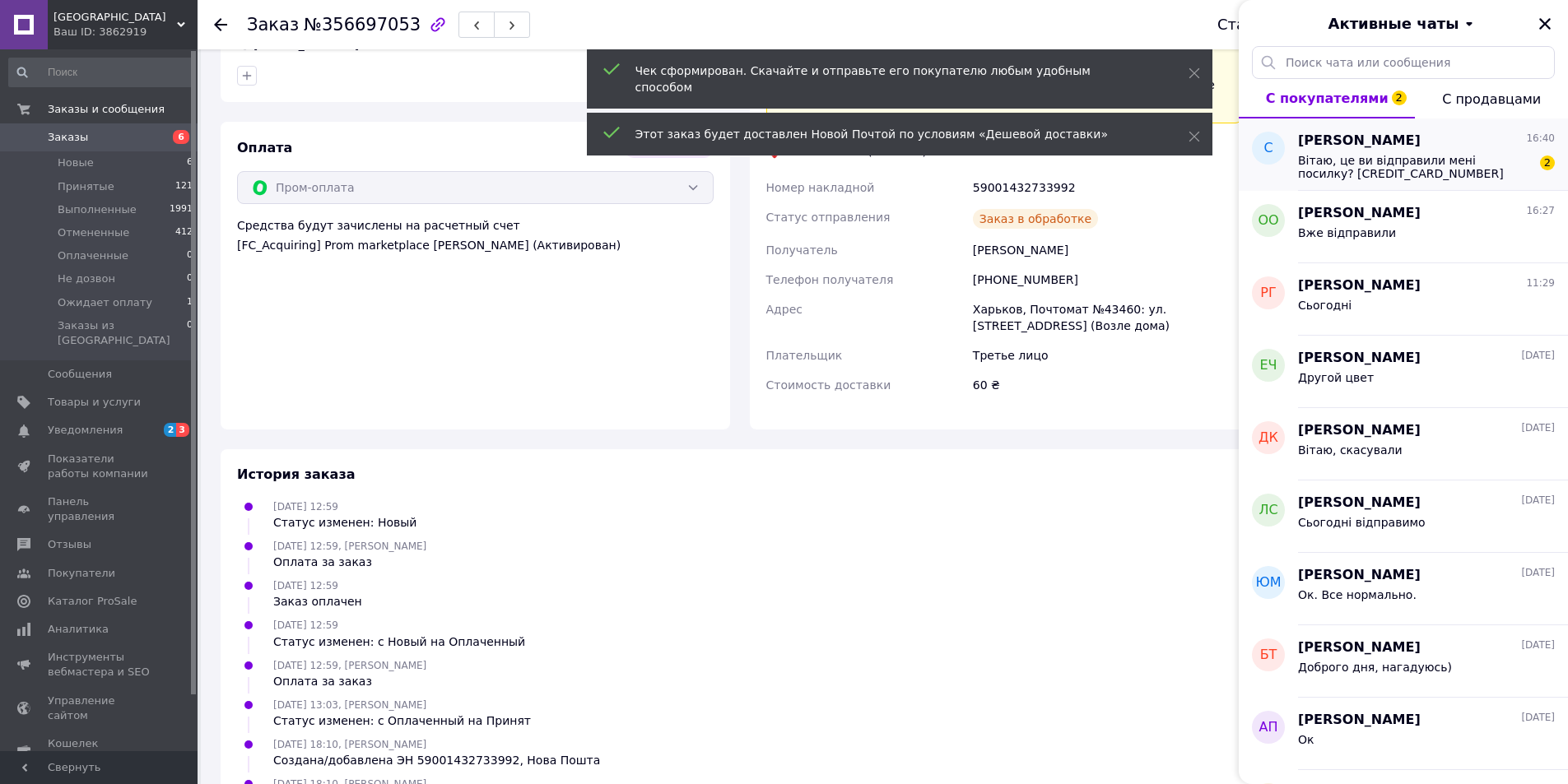
click at [1303, 169] on span "Вітаю, це ви відправили мені посилку? 59001432732509" at bounding box center [1414, 166] width 234 height 26
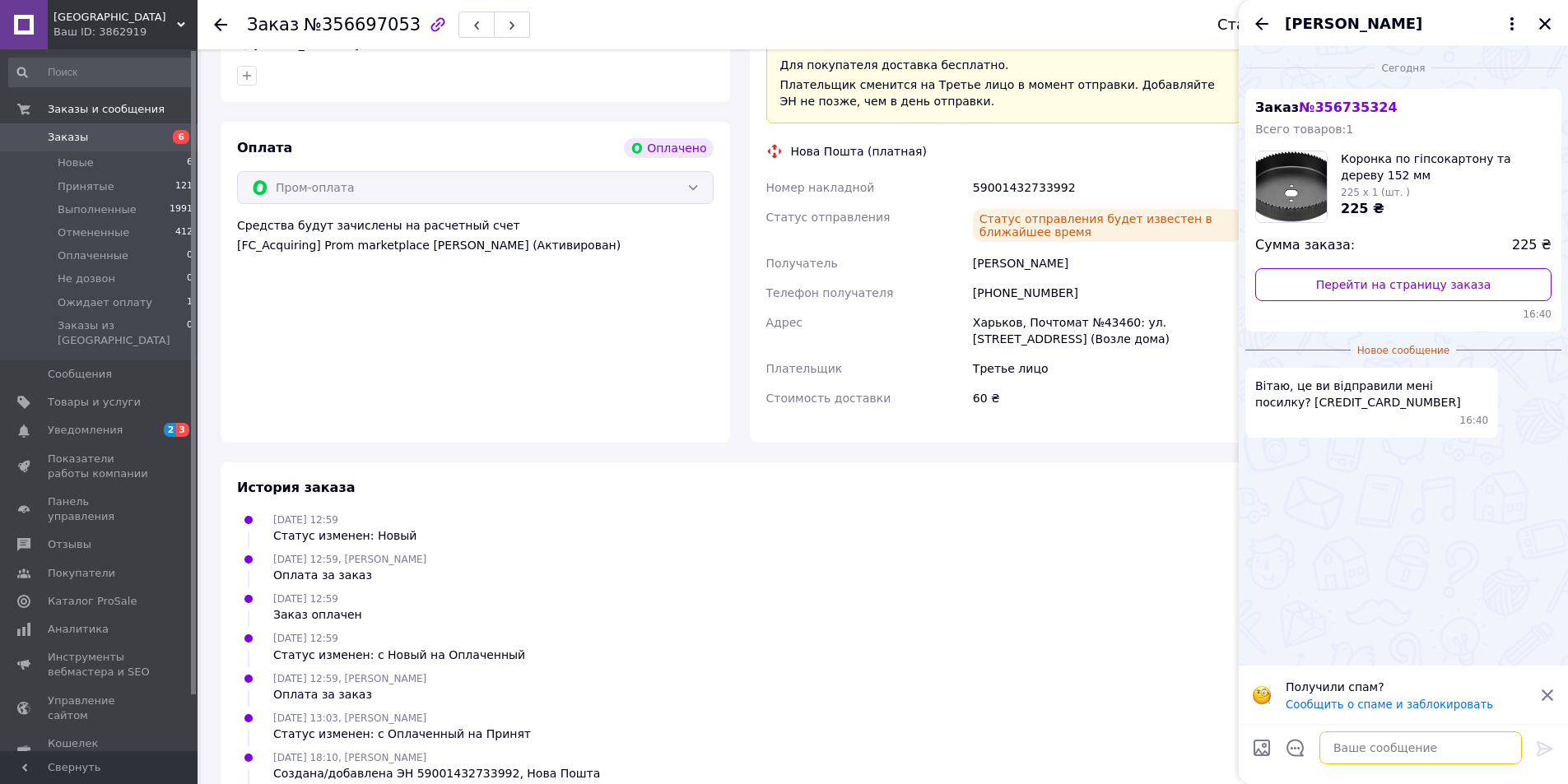
click at [1379, 748] on textarea at bounding box center [1420, 749] width 203 height 33
type textarea "+"
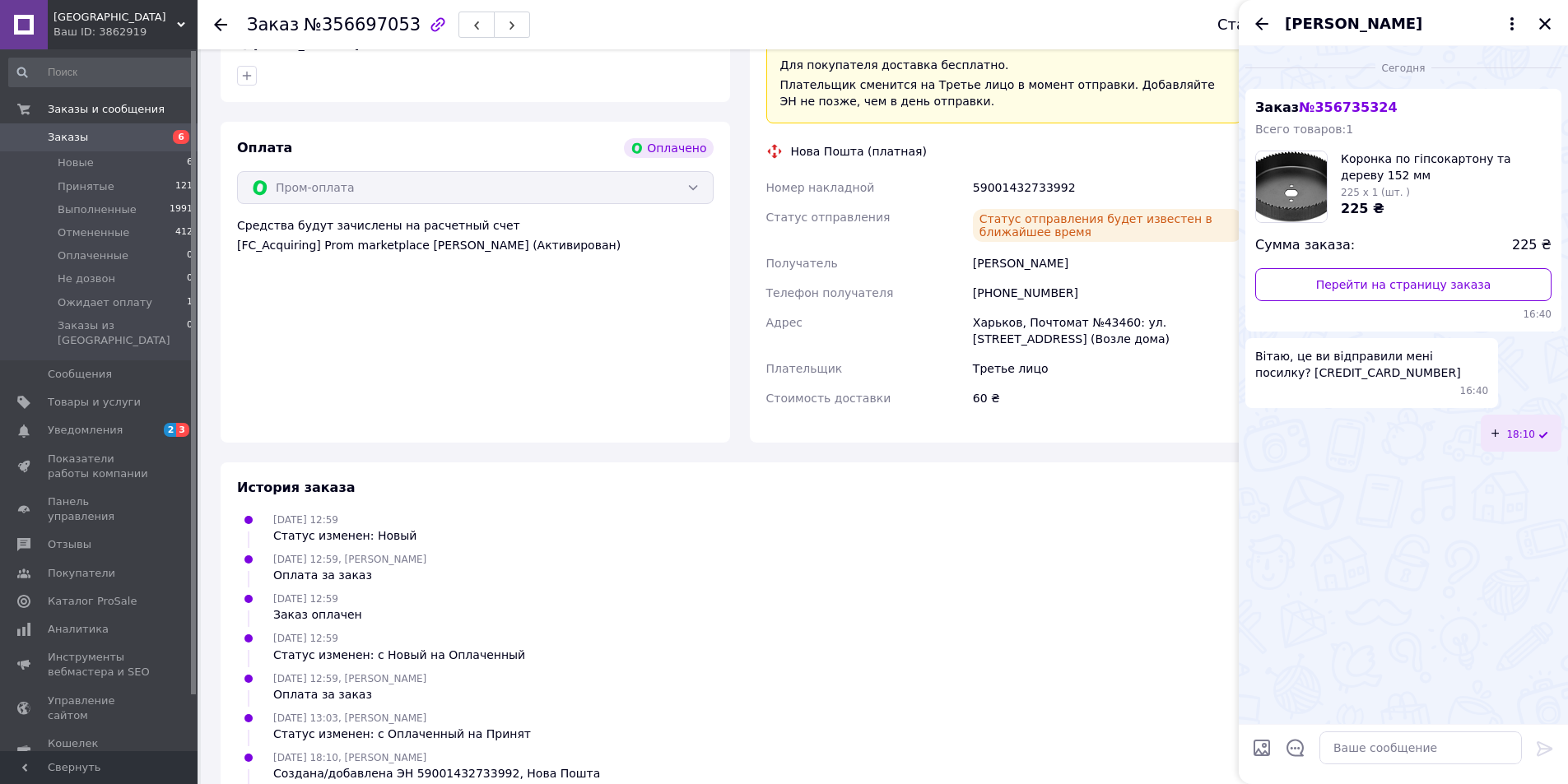
click at [1564, 17] on div "Світлана Вязовченко" at bounding box center [1404, 23] width 329 height 46
drag, startPoint x: 1542, startPoint y: 22, endPoint x: 1534, endPoint y: 23, distance: 8.1
click at [1539, 23] on icon "Закрыть" at bounding box center [1545, 23] width 15 height 15
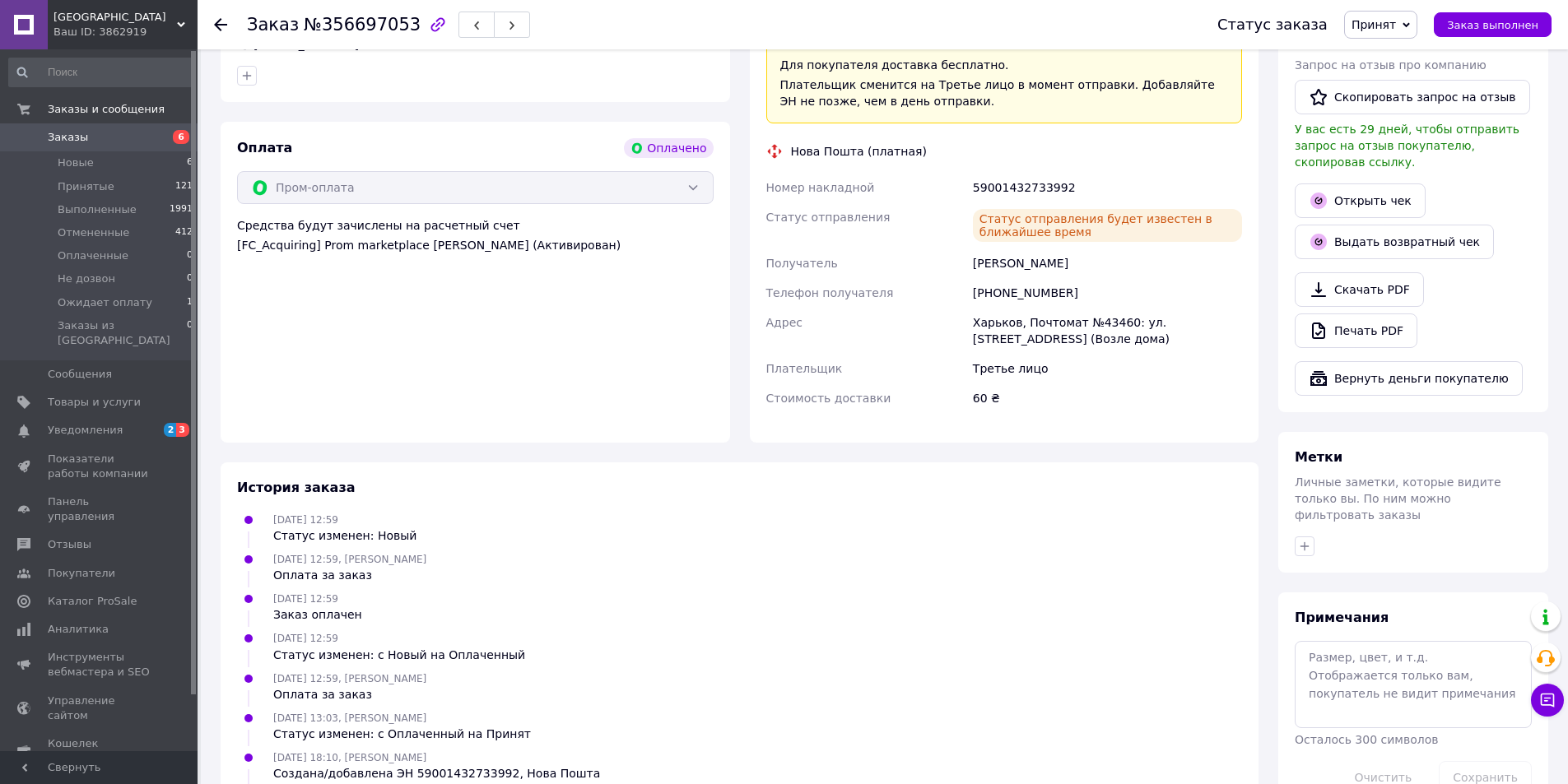
scroll to position [0, 0]
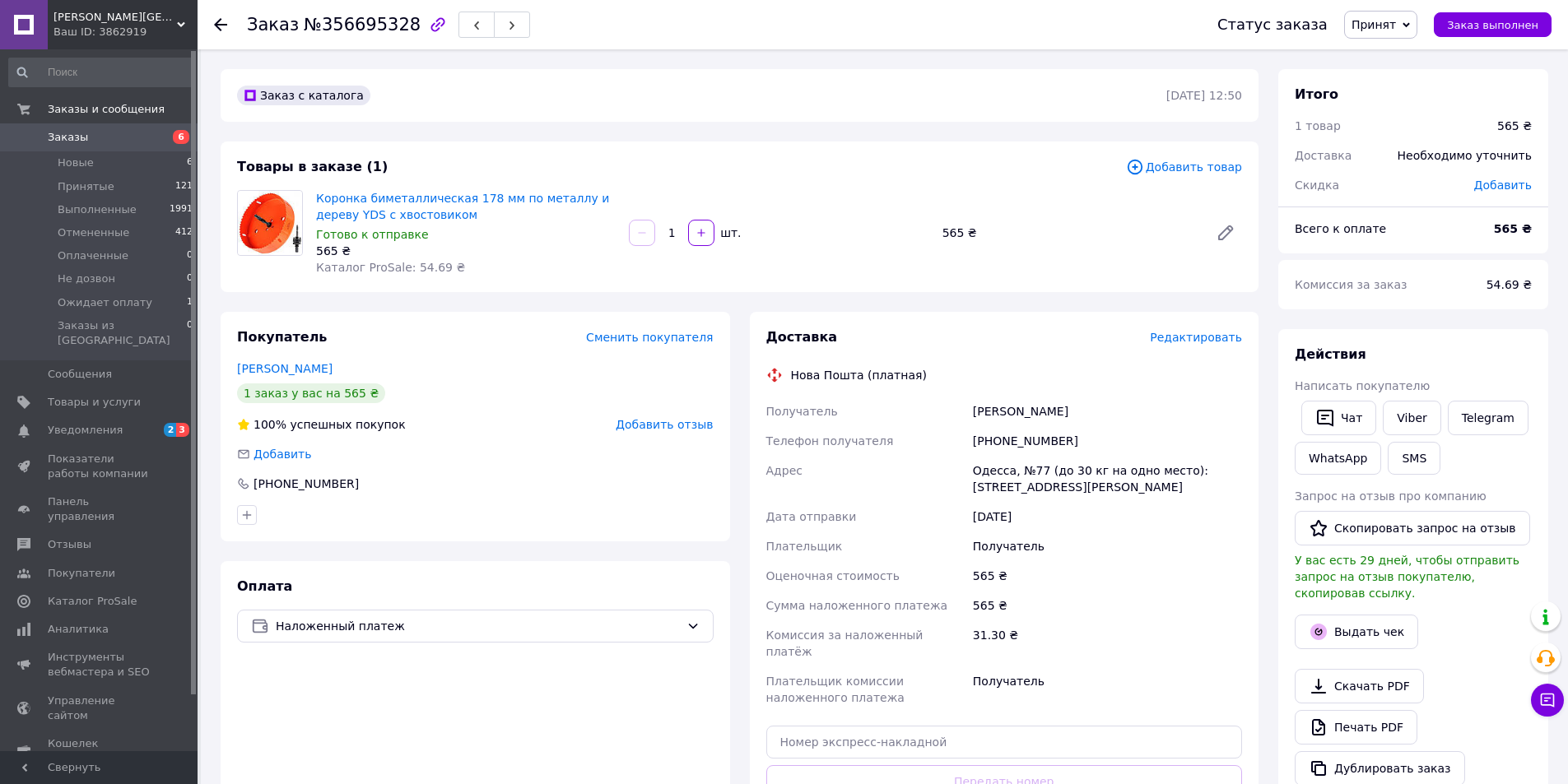
click at [1034, 447] on div "+380677323728" at bounding box center [1108, 441] width 276 height 29
copy div "380677323728"
click at [956, 744] on input "text" at bounding box center [1004, 743] width 477 height 33
paste input "59001432734524"
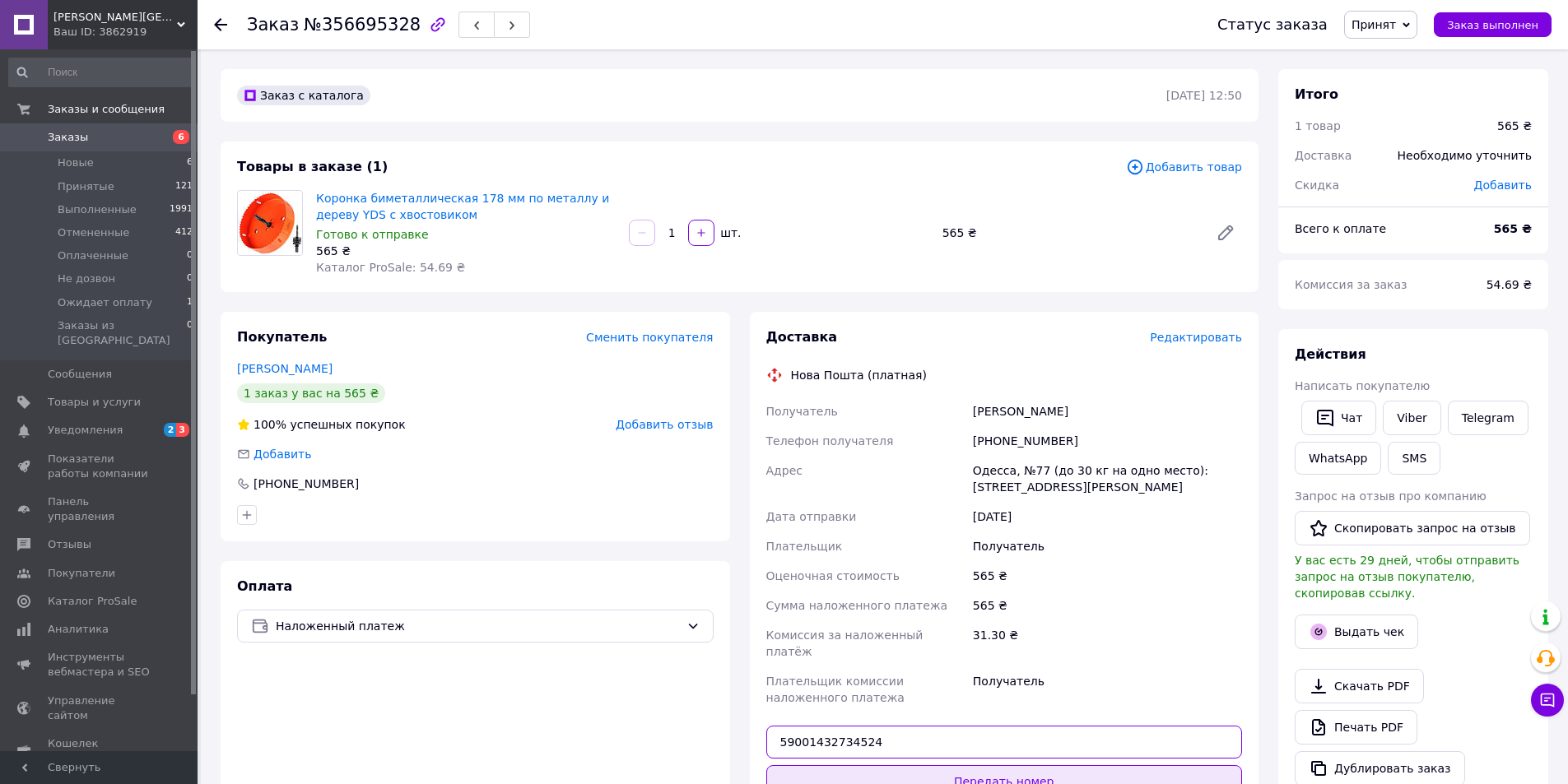
type input "59001432734524"
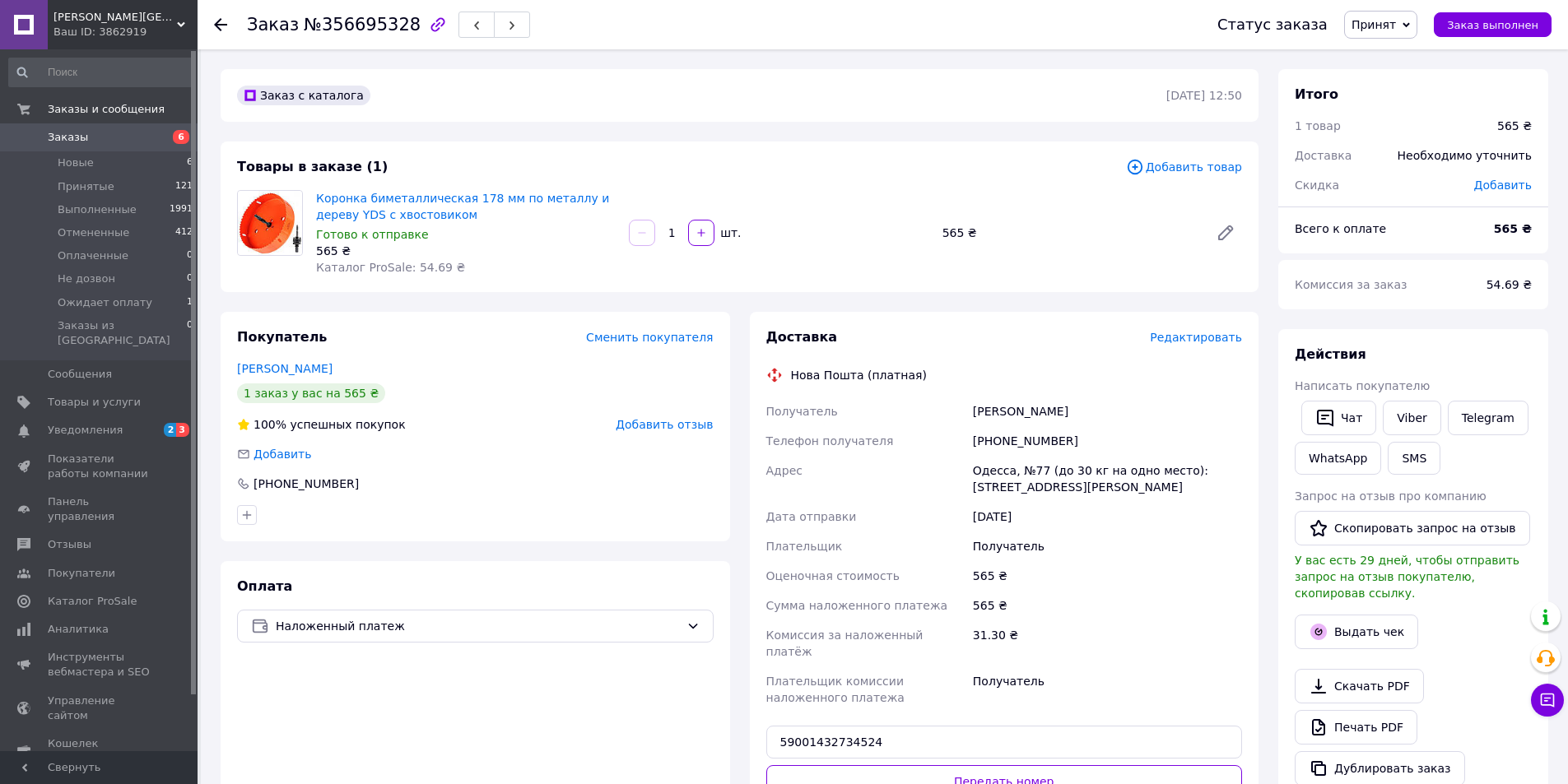
click at [995, 773] on button "Передать номер" at bounding box center [1004, 782] width 477 height 33
click at [1365, 615] on button "Выдать чек" at bounding box center [1357, 631] width 123 height 34
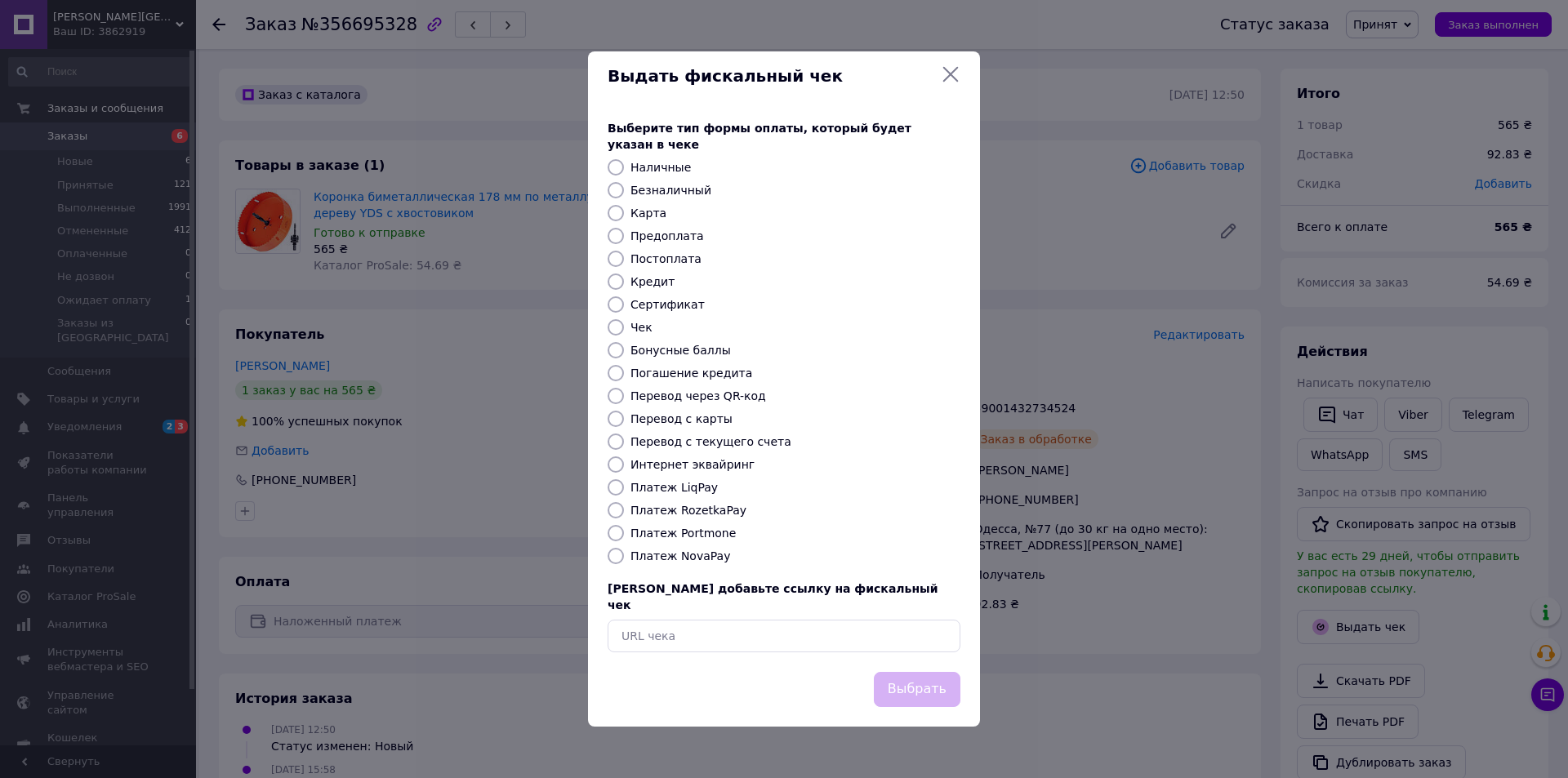
click at [673, 196] on label "Безналичный" at bounding box center [670, 189] width 81 height 13
click at [623, 196] on input "Безналичный" at bounding box center [616, 190] width 17 height 17
radio input "true"
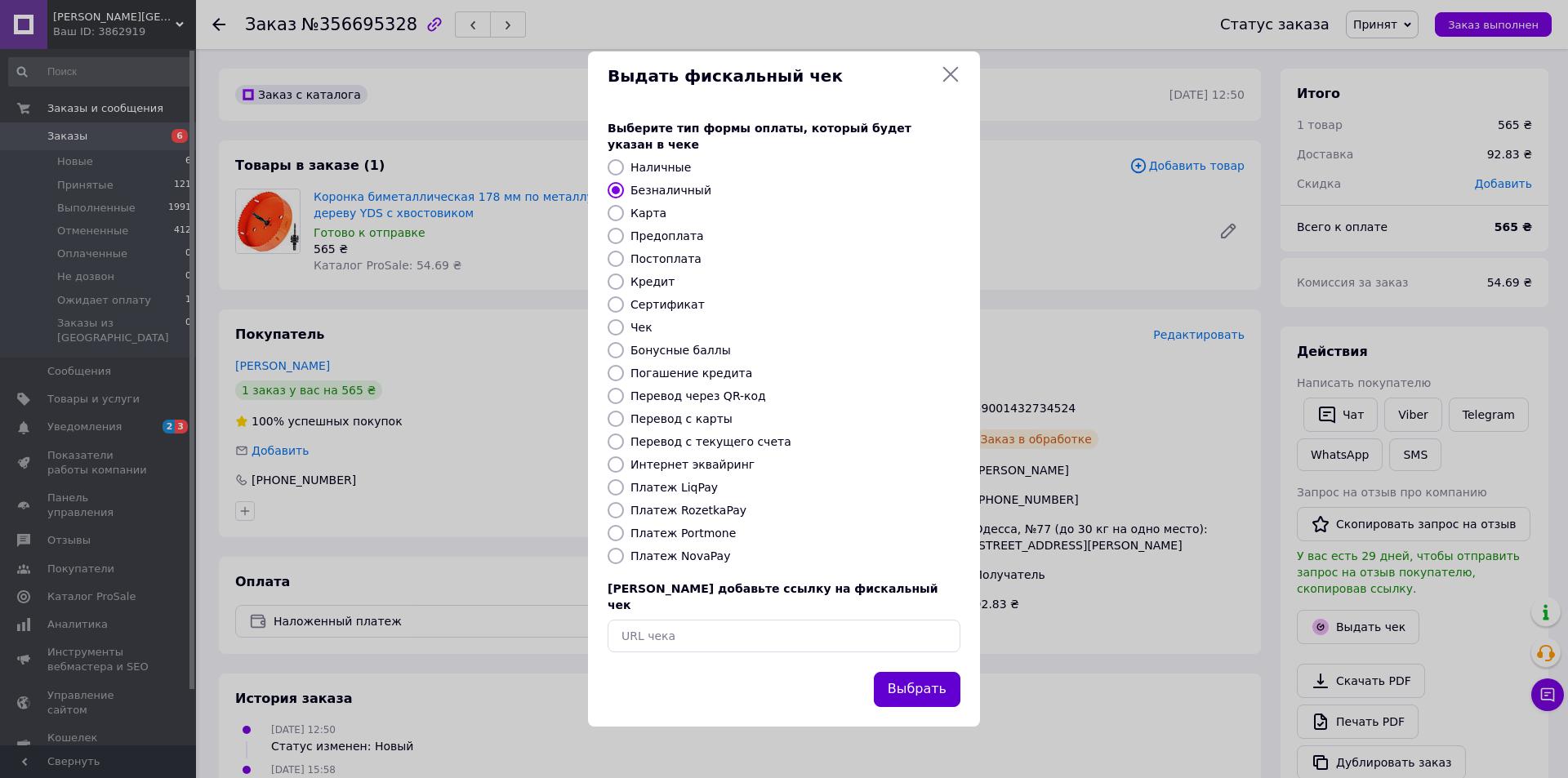
click at [888, 677] on button "Выбрать" at bounding box center [917, 690] width 86 height 35
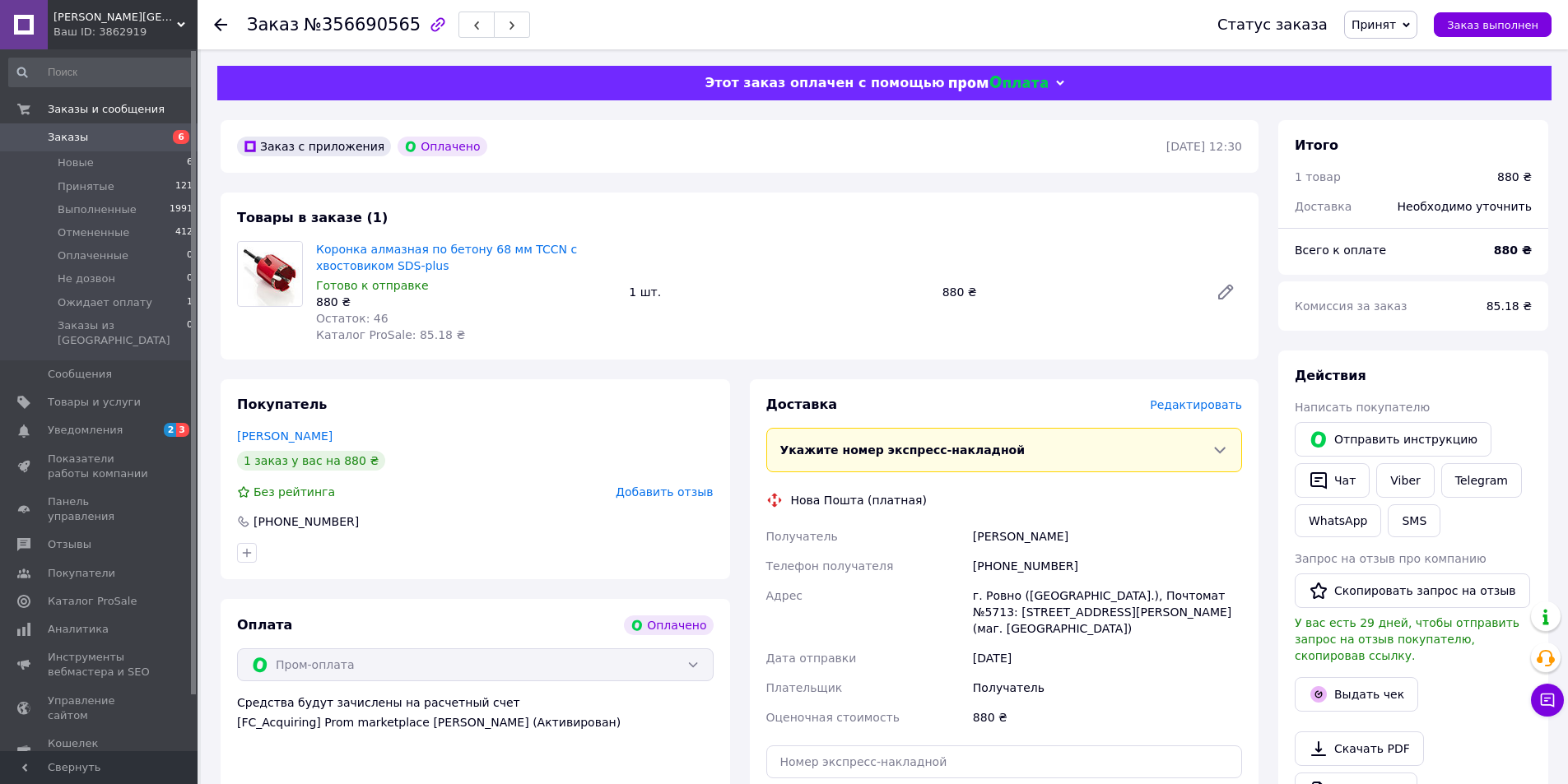
click at [1014, 556] on div "[PHONE_NUMBER]" at bounding box center [1108, 566] width 276 height 29
copy div "380963861439"
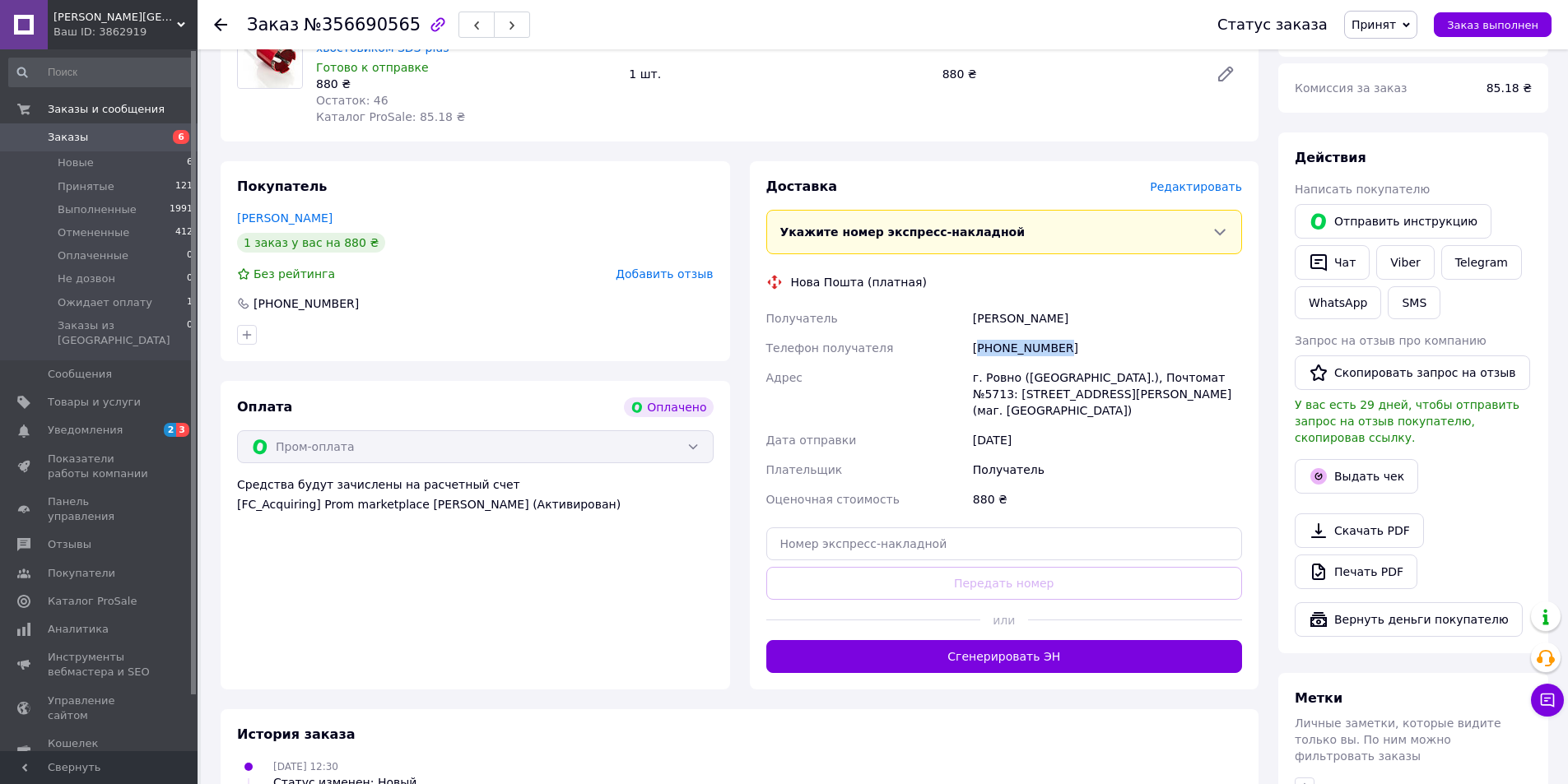
scroll to position [247, 0]
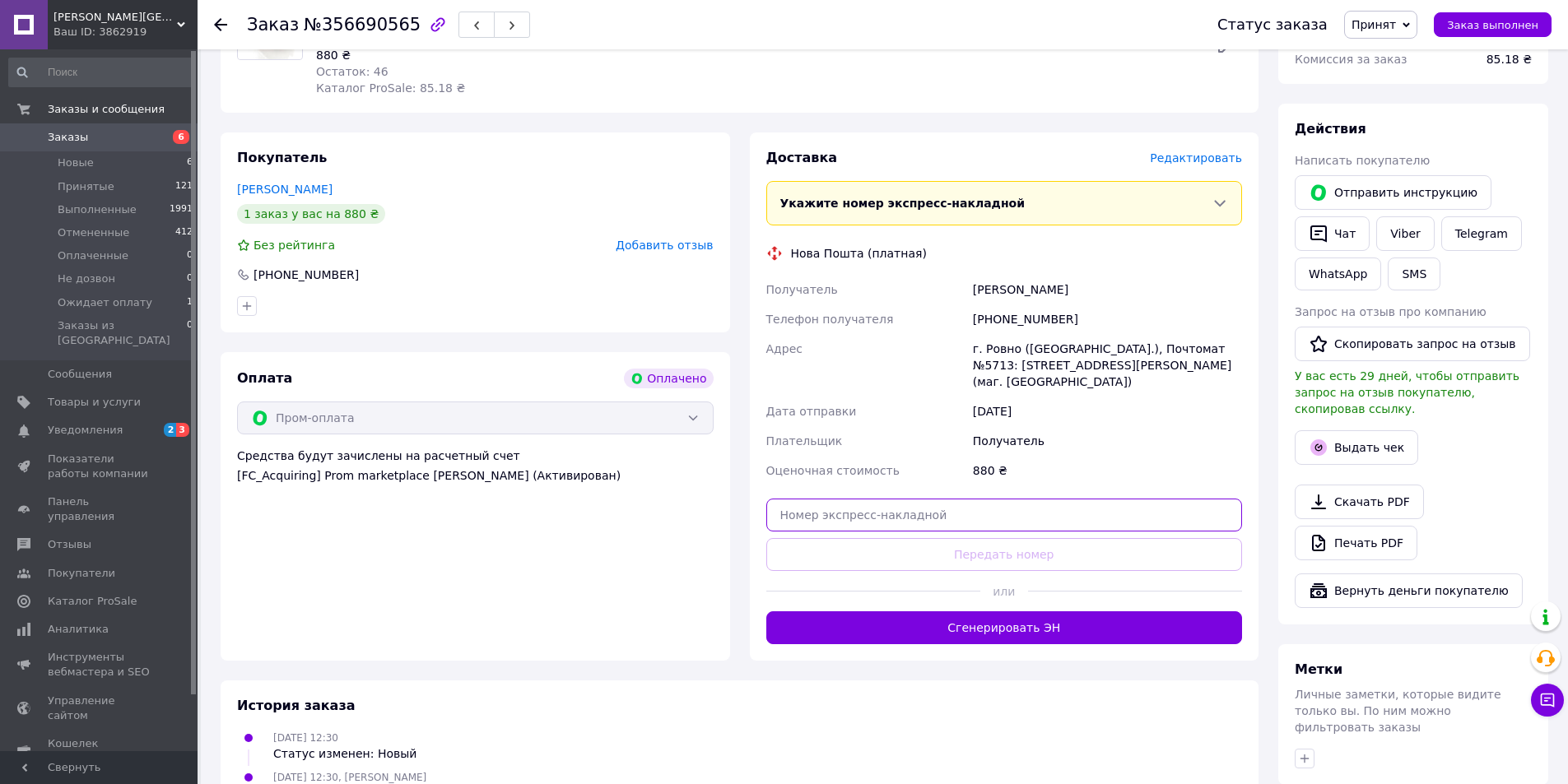
click at [941, 499] on input "text" at bounding box center [1004, 516] width 477 height 33
paste input "59001432737021"
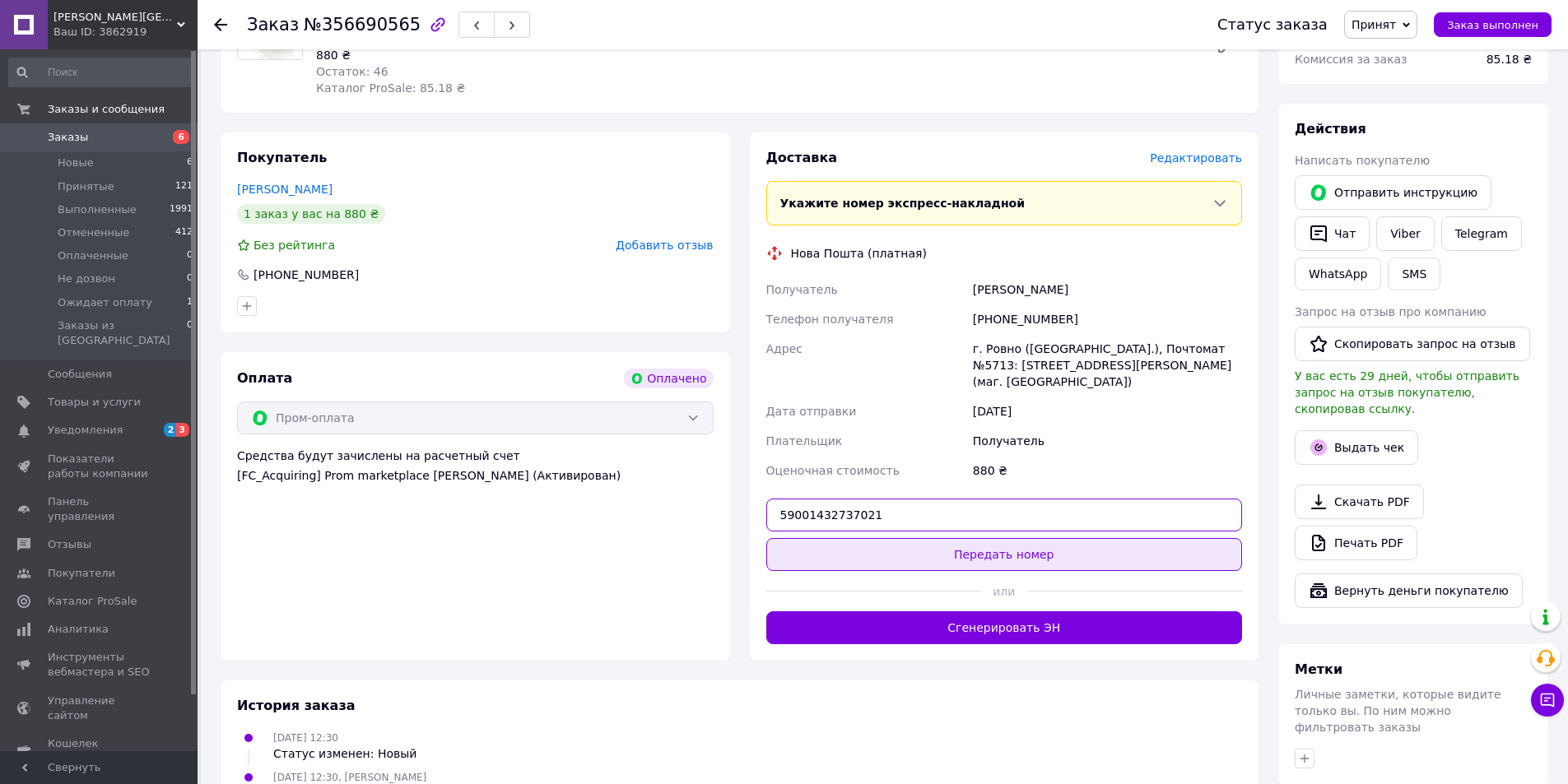
type input "59001432737021"
click at [970, 538] on button "Передать номер" at bounding box center [1004, 555] width 477 height 33
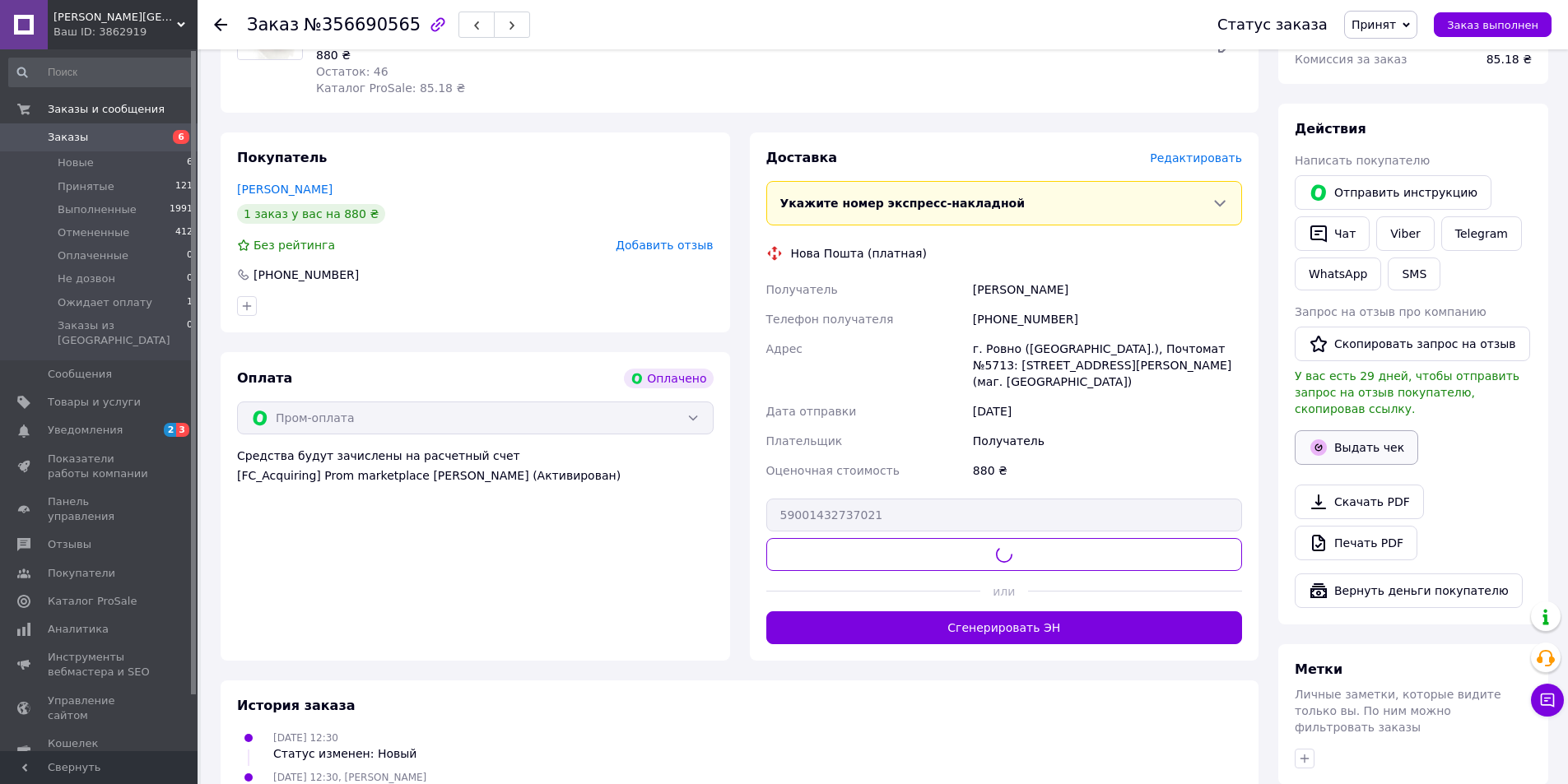
click at [1327, 438] on icon "button" at bounding box center [1318, 447] width 20 height 20
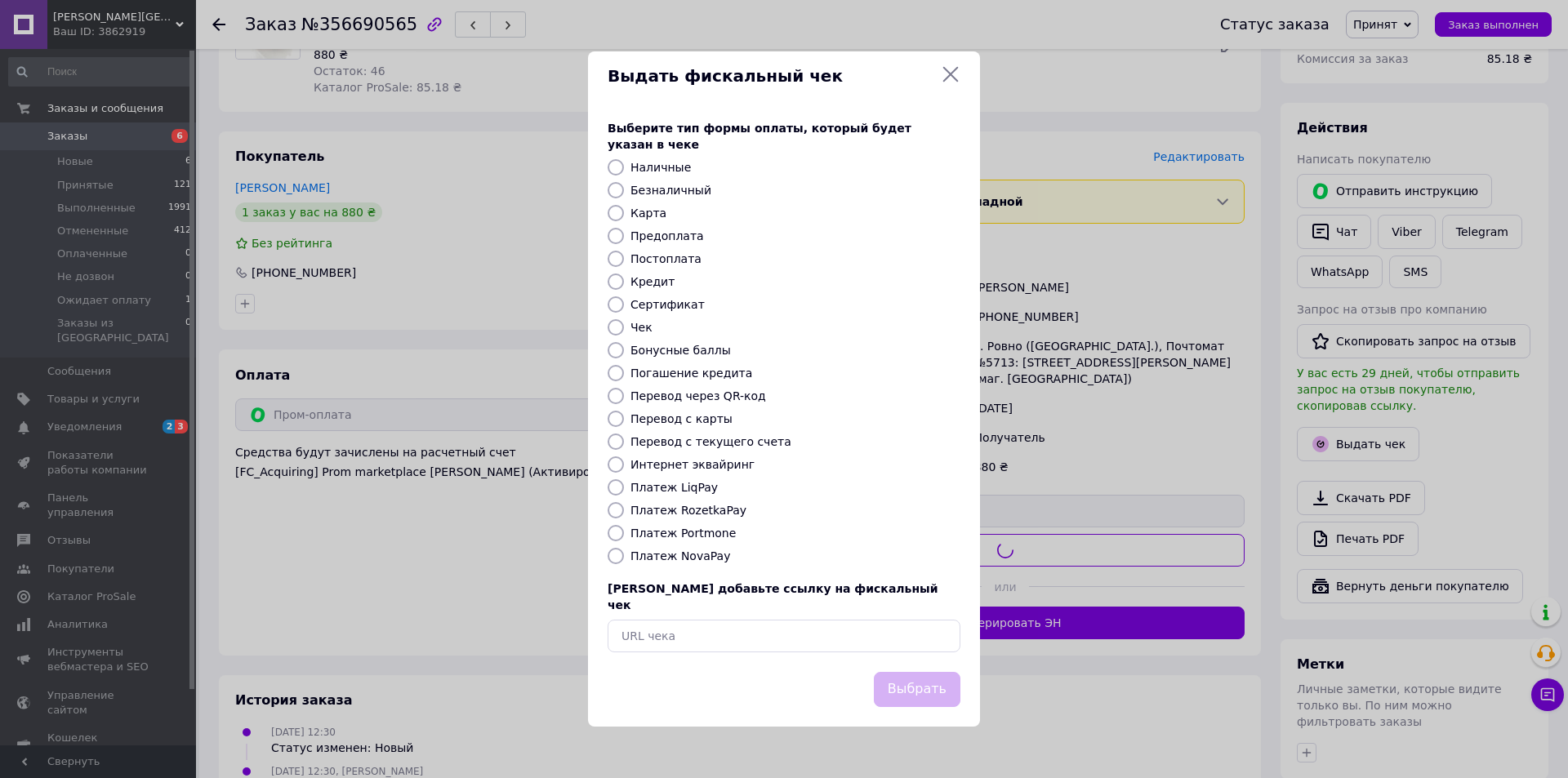
click at [682, 180] on div "Выберите тип формы оплаты, который будет указан в чеке Наличные Безналичный Кар…" at bounding box center [784, 386] width 392 height 572
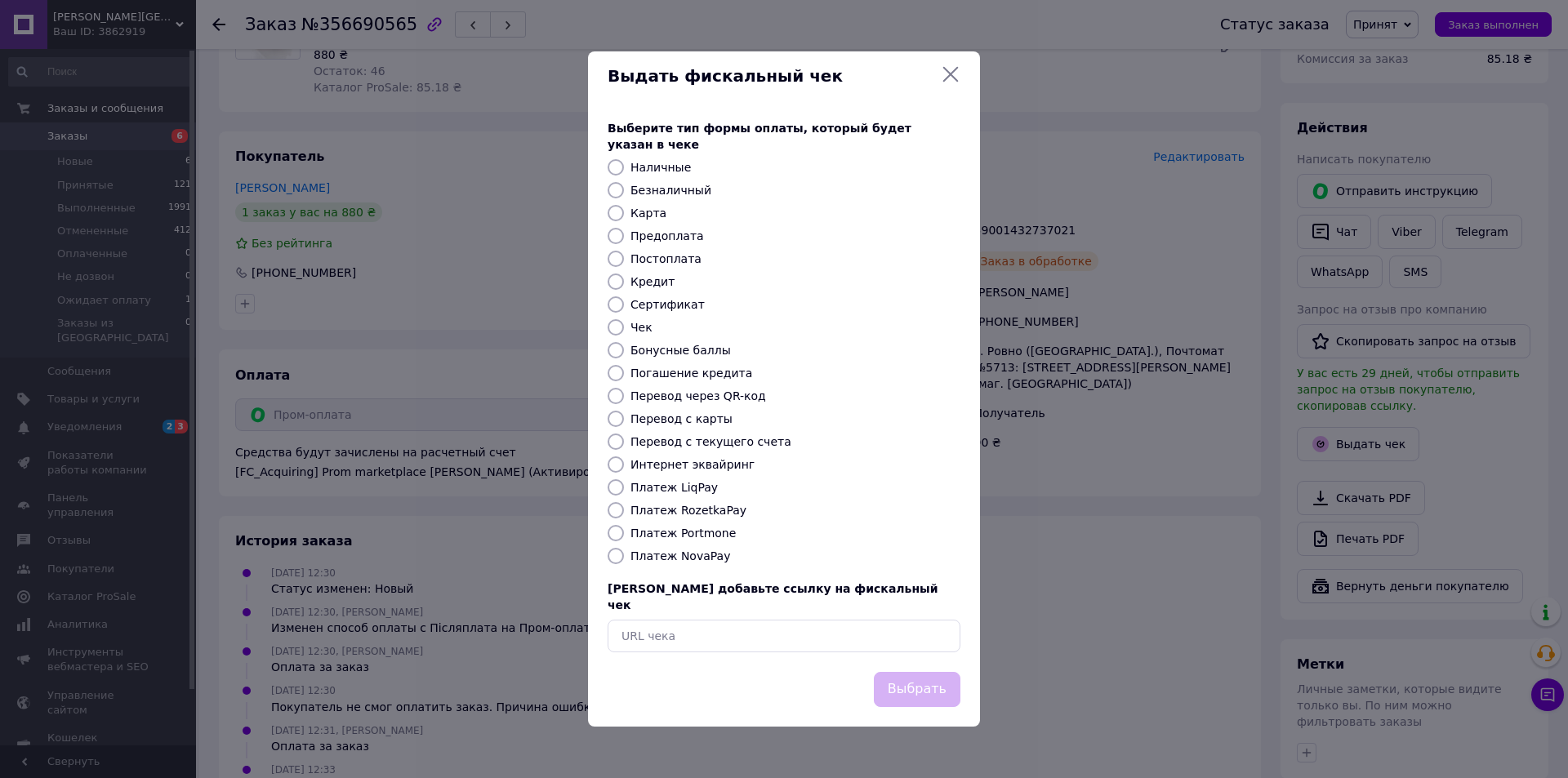
click at [679, 192] on label "Безналичный" at bounding box center [670, 189] width 81 height 13
click at [623, 192] on input "Безналичный" at bounding box center [616, 190] width 17 height 17
radio input "true"
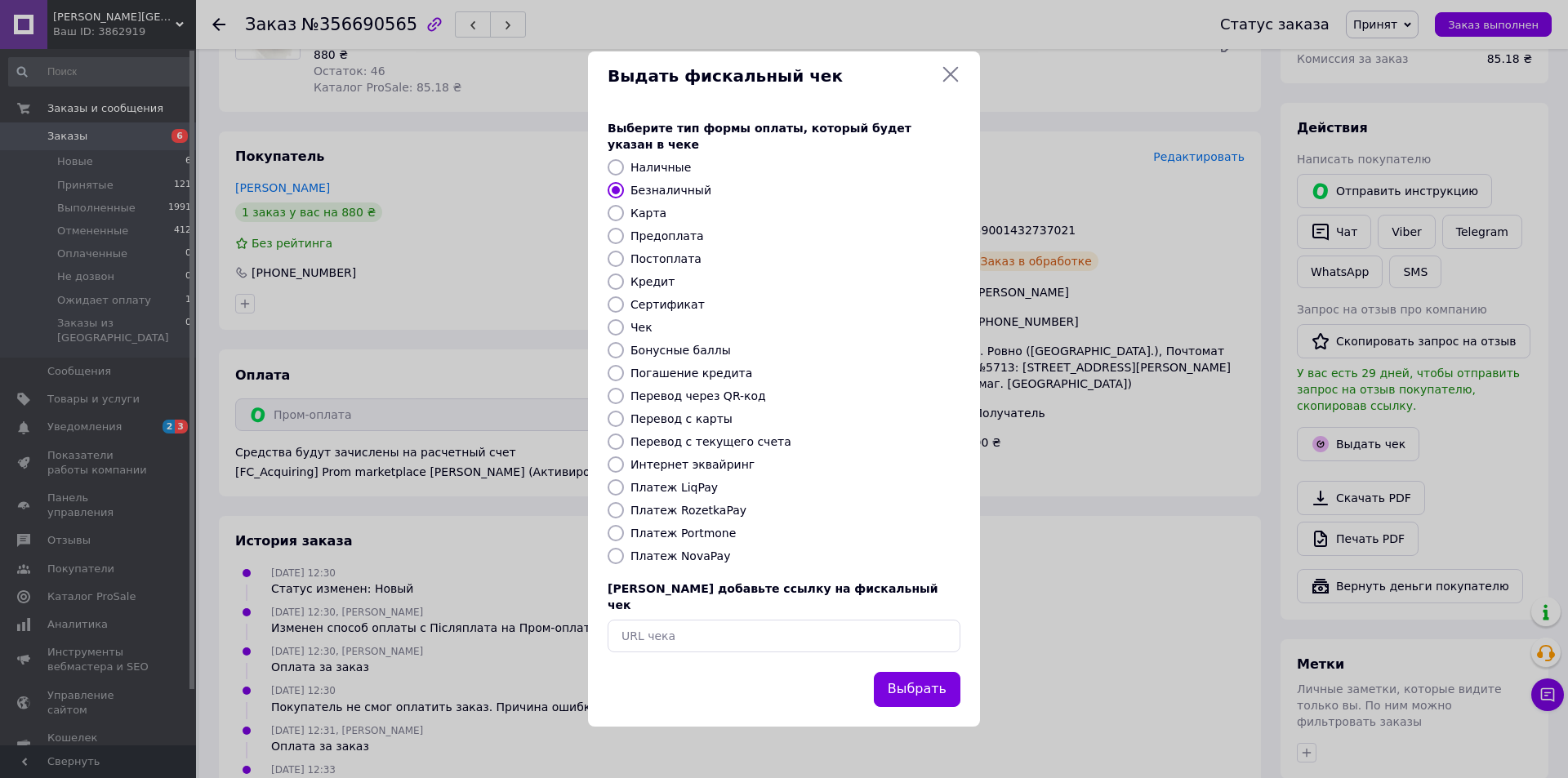
click at [901, 672] on button "Выбрать" at bounding box center [917, 690] width 86 height 35
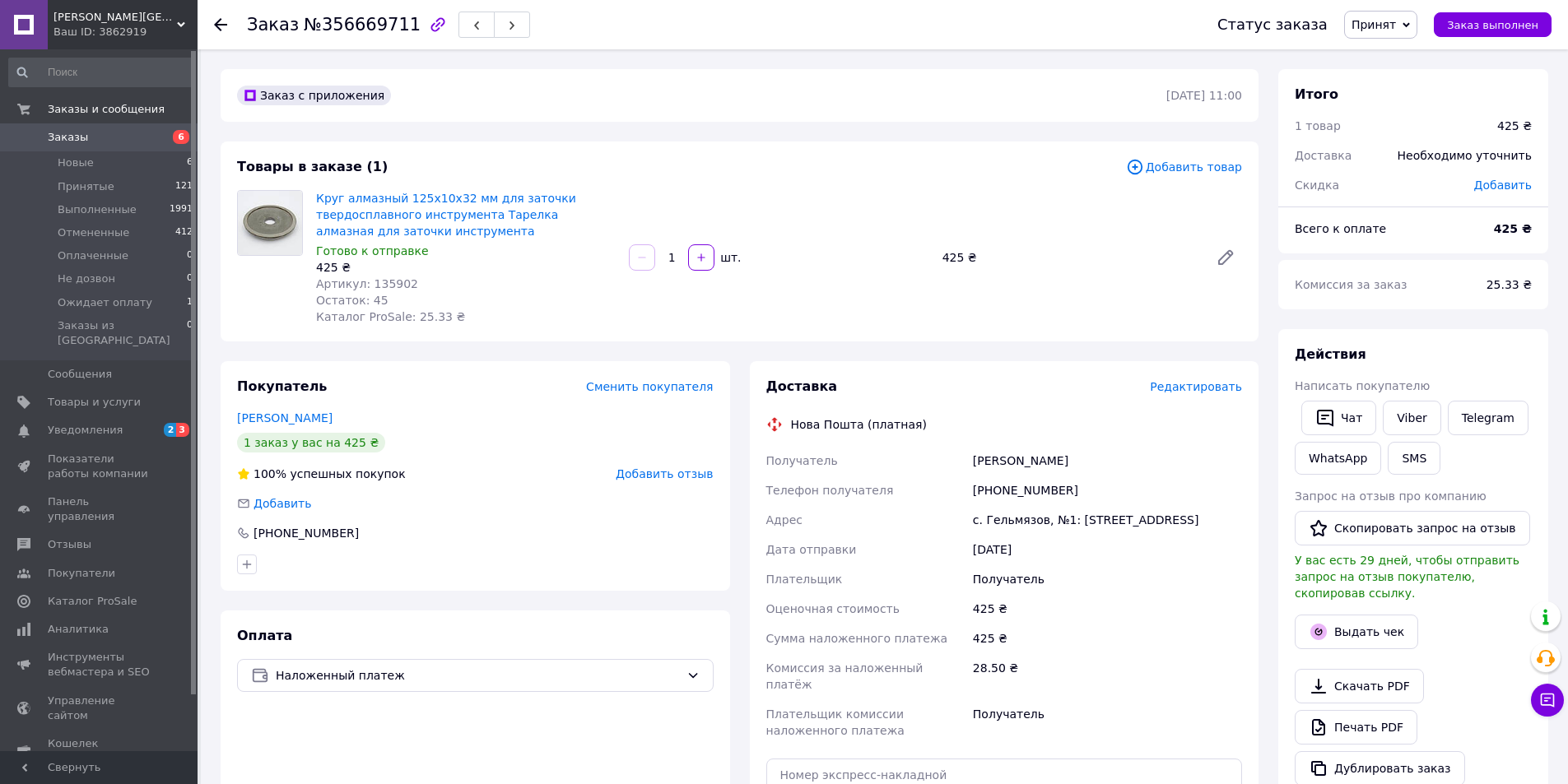
click at [1005, 489] on div "[PHONE_NUMBER]" at bounding box center [1108, 490] width 276 height 29
click at [1005, 489] on div "+380930448934" at bounding box center [1108, 490] width 276 height 29
copy div "380930448934"
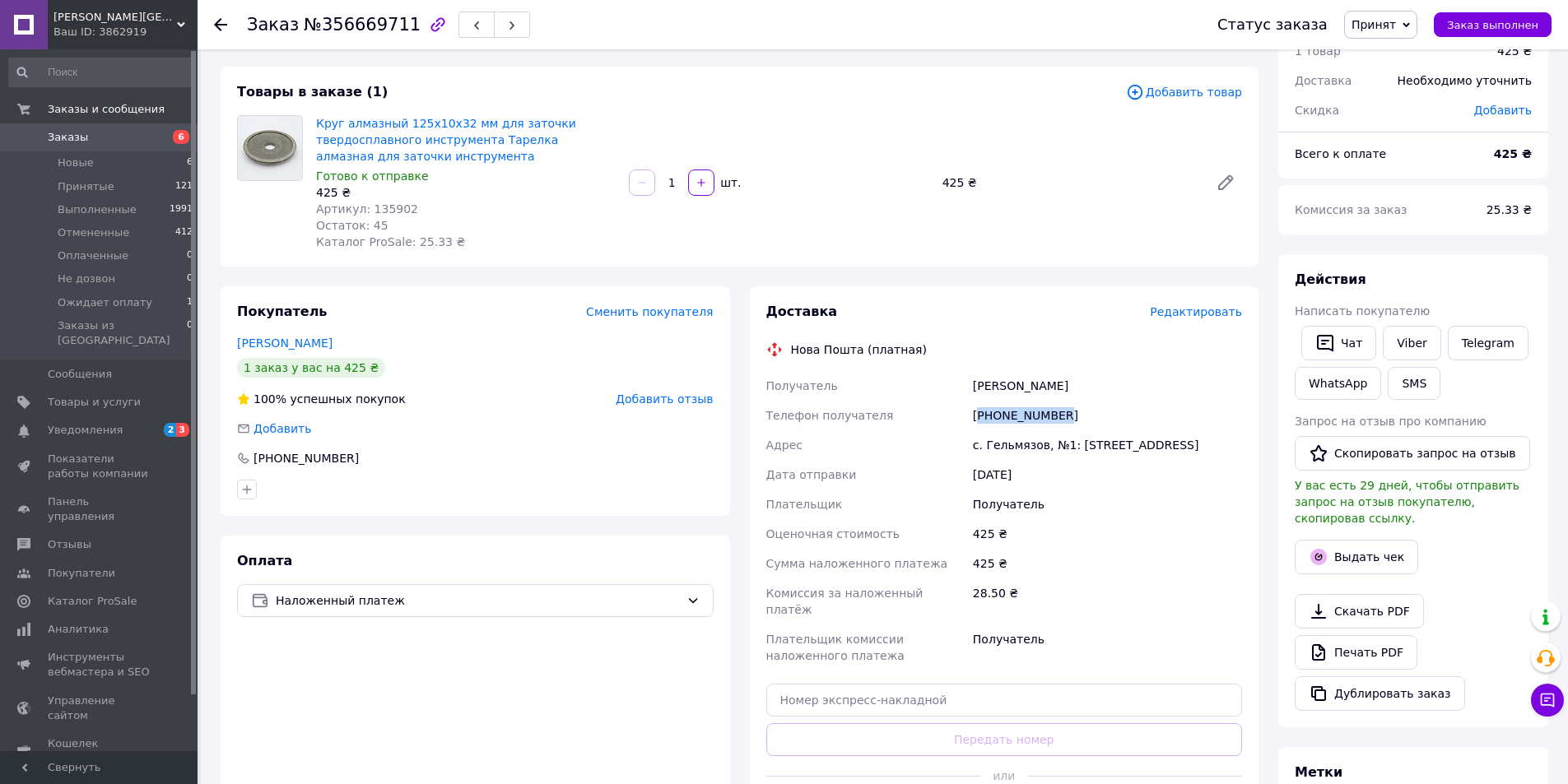
scroll to position [82, 0]
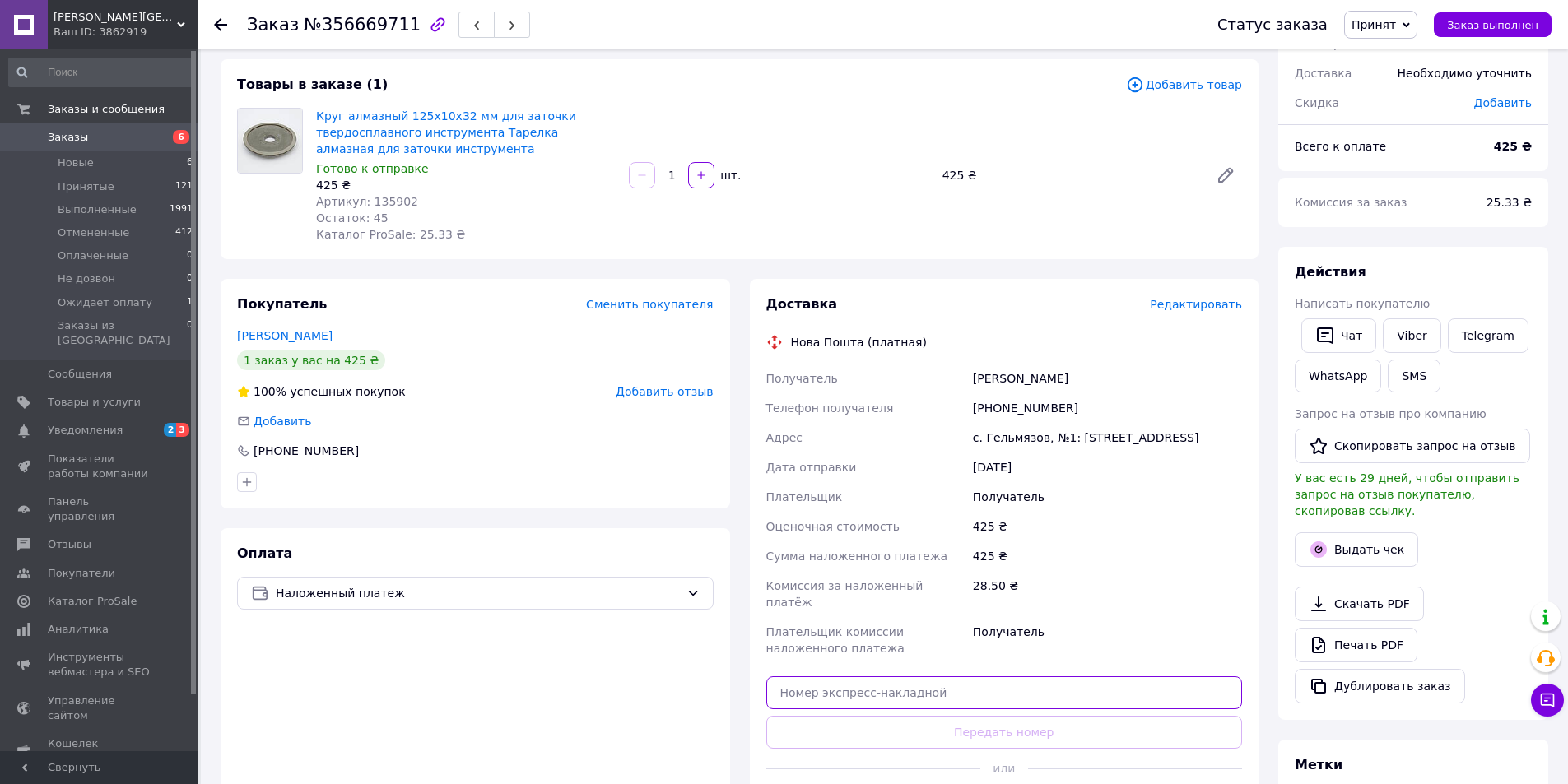
click at [1054, 676] on input "text" at bounding box center [1004, 693] width 477 height 33
paste input "59001432737548"
type input "59001432737548"
click at [1074, 716] on button "Передать номер" at bounding box center [1004, 733] width 477 height 33
drag, startPoint x: 1135, startPoint y: 702, endPoint x: 1293, endPoint y: 563, distance: 210.4
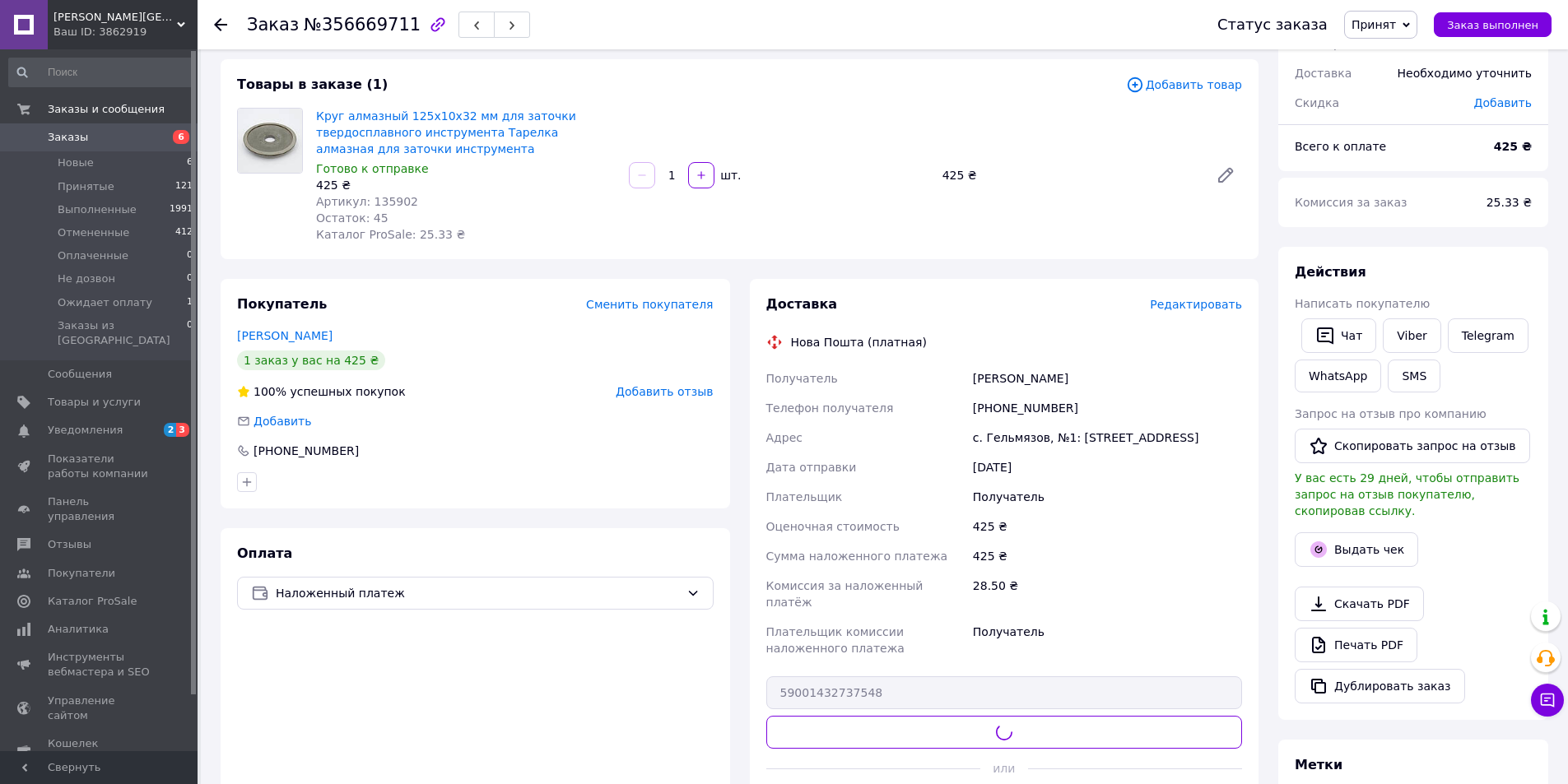
click at [1136, 702] on div "Доставка Редактировать Нова Пошта (платная) Получатель кобзаренко александр Тел…" at bounding box center [1004, 559] width 477 height 527
click at [1352, 493] on span "У вас есть 29 дней, чтобы отправить запрос на отзыв покупателю, скопировав ссыл…" at bounding box center [1407, 494] width 225 height 46
click at [1338, 544] on button "Выдать чек" at bounding box center [1357, 549] width 123 height 34
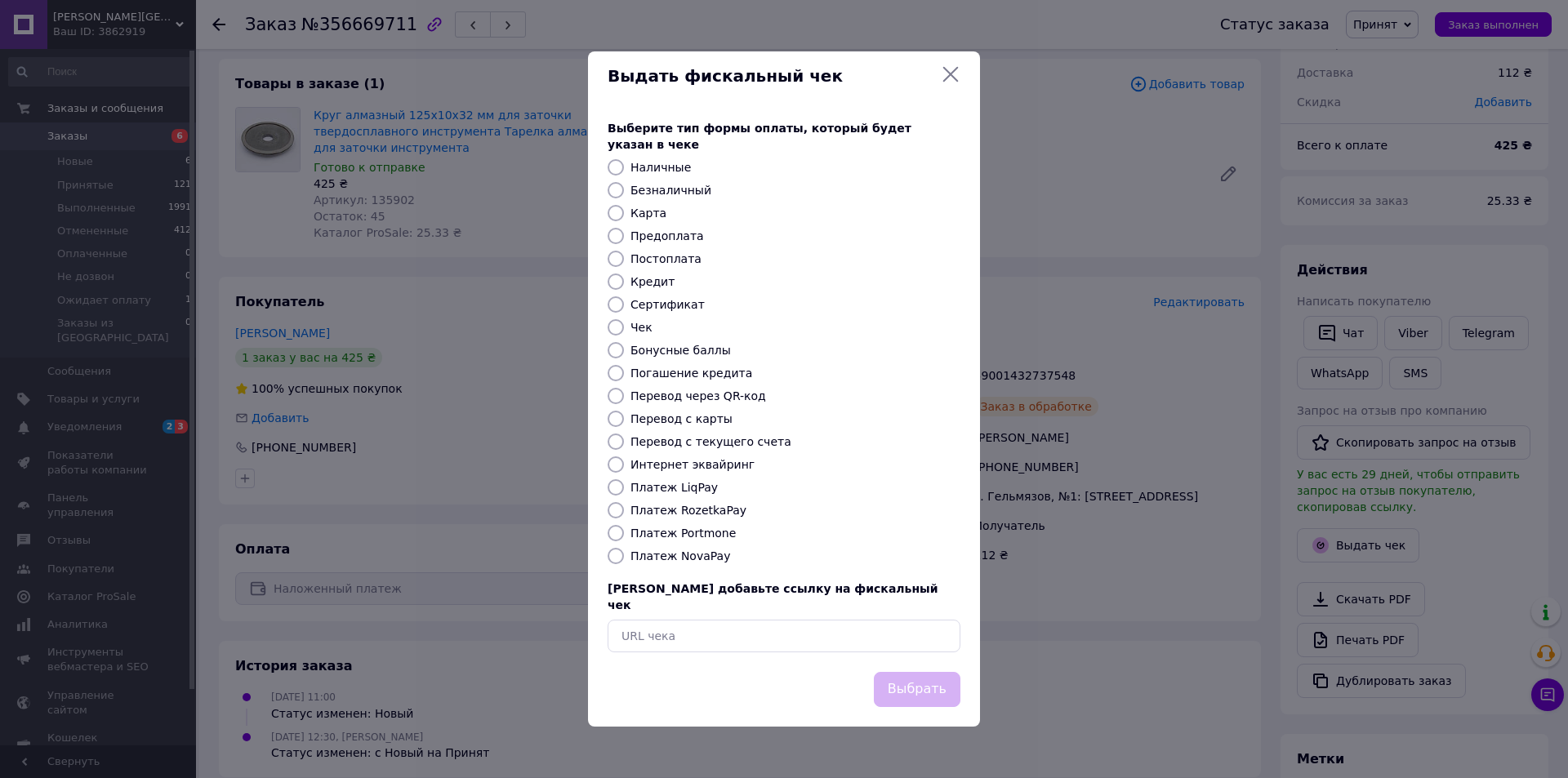
click at [641, 189] on label "Безналичный" at bounding box center [670, 189] width 81 height 13
click at [623, 189] on input "Безналичный" at bounding box center [616, 190] width 17 height 17
radio input "true"
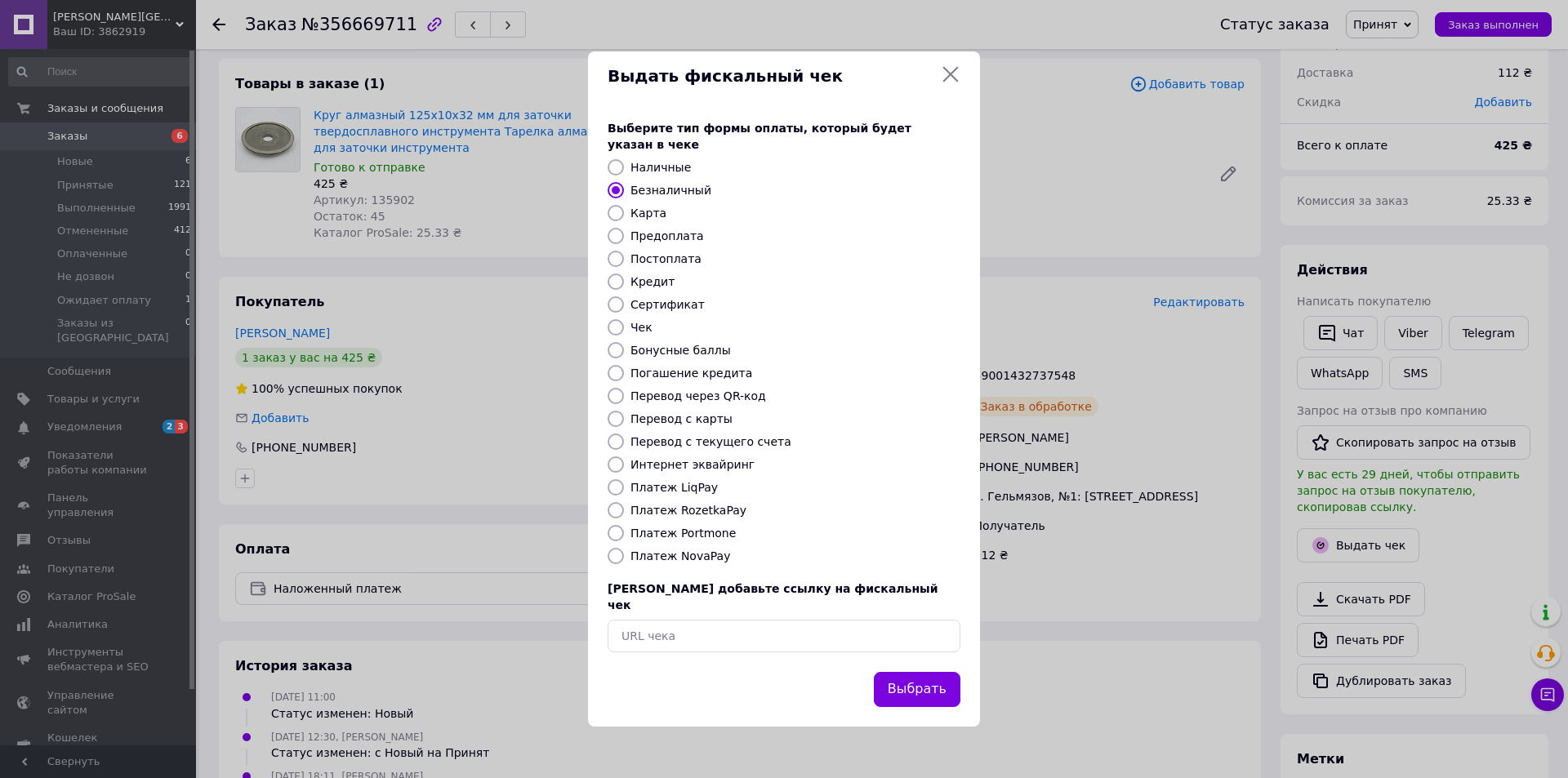
click at [904, 647] on div "Выберите тип формы оплаты, который будет указан в чеке Наличные Безналичный Кар…" at bounding box center [784, 386] width 392 height 572
click at [907, 672] on button "Выбрать" at bounding box center [917, 690] width 86 height 35
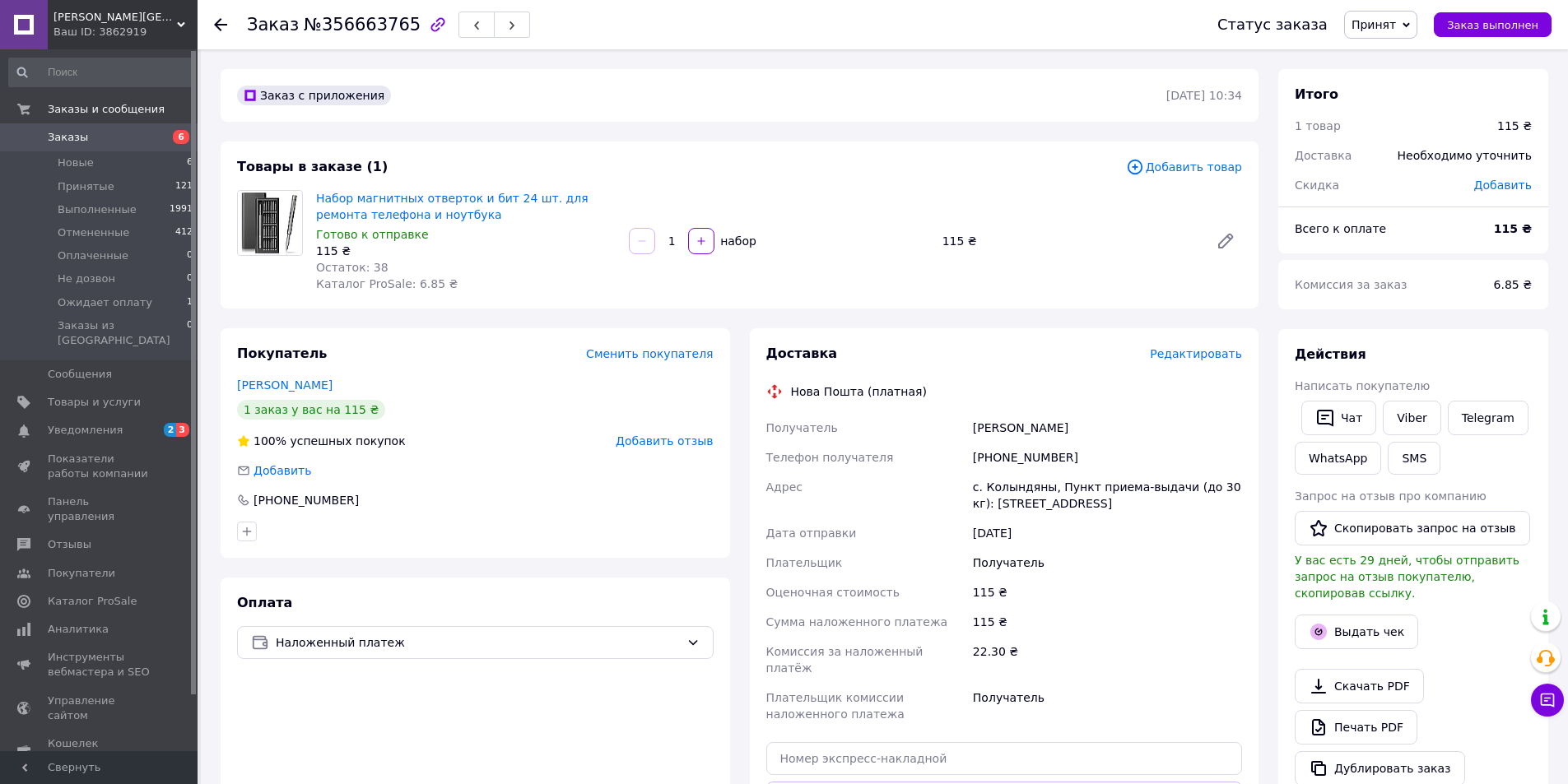
click at [999, 467] on div "[PHONE_NUMBER]" at bounding box center [1108, 457] width 276 height 29
copy div "380971246255"
click at [891, 744] on input "text" at bounding box center [1004, 760] width 477 height 33
paste input "59001432738558"
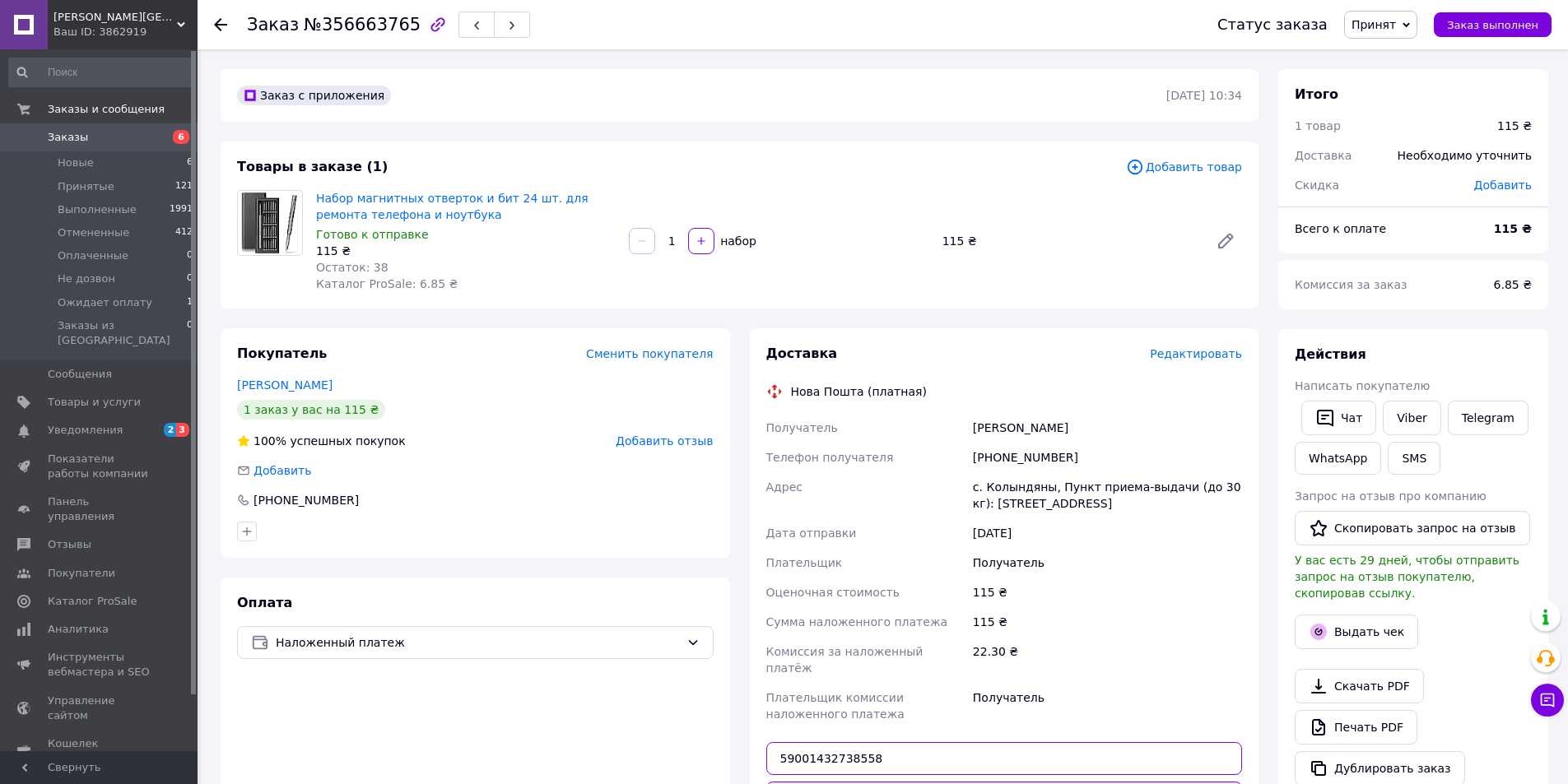
type input "59001432738558"
click at [964, 782] on button "Передать номер" at bounding box center [1004, 799] width 477 height 33
drag, startPoint x: 1379, startPoint y: 603, endPoint x: 1369, endPoint y: 616, distance: 16.4
click at [1376, 615] on button "Выдать чек" at bounding box center [1357, 631] width 123 height 34
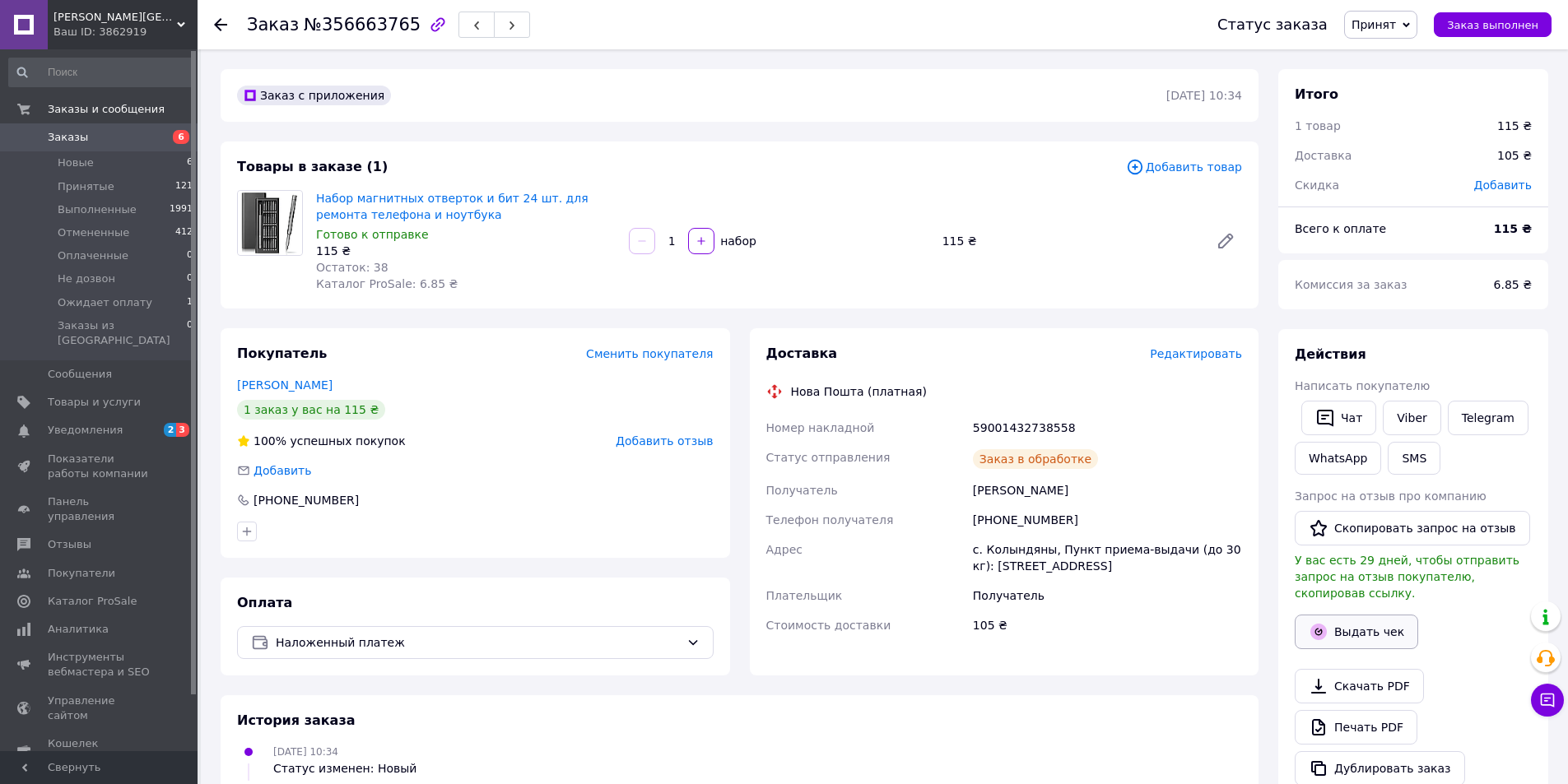
click at [1321, 623] on icon "button" at bounding box center [1318, 631] width 17 height 17
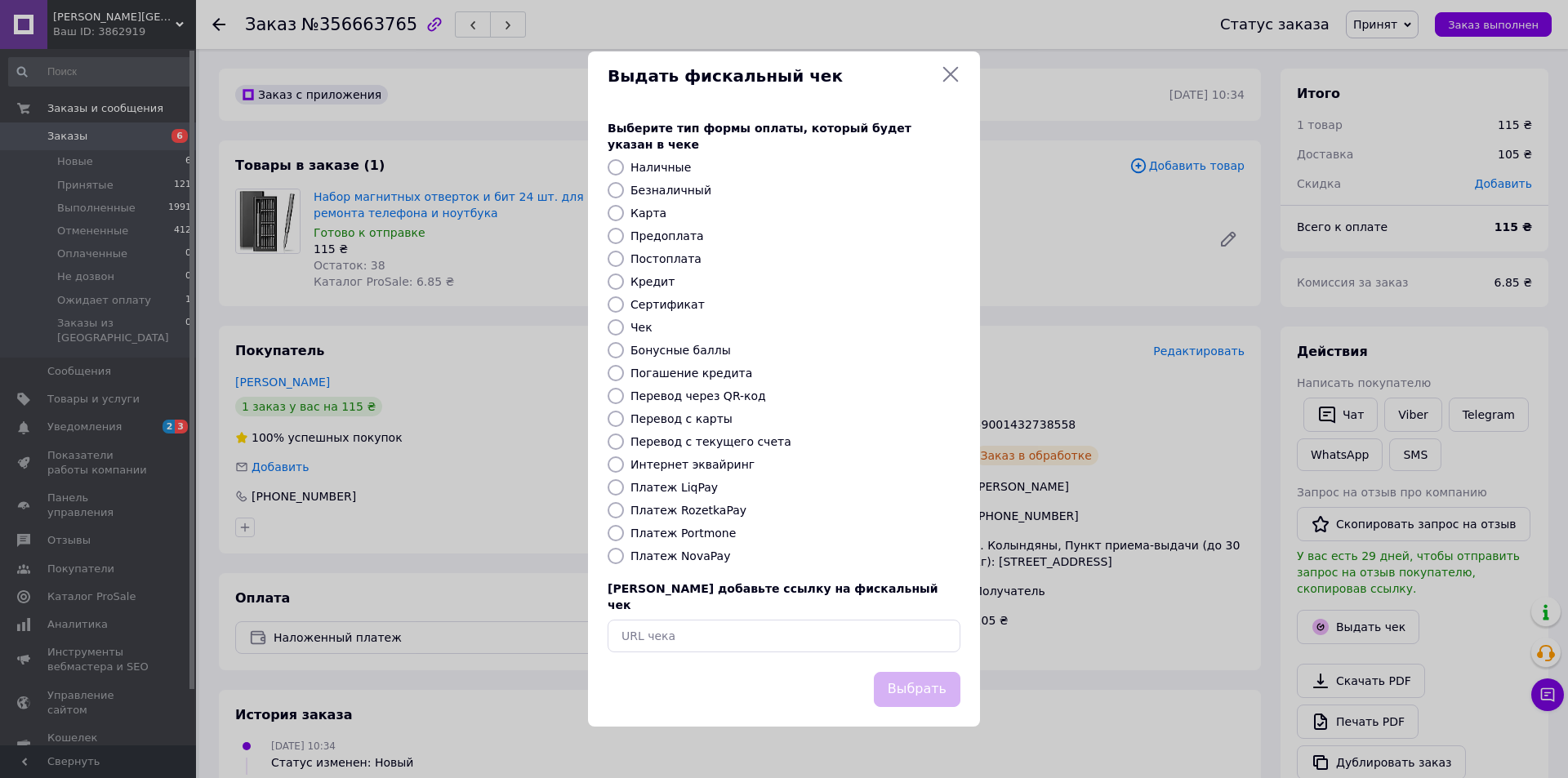
click at [651, 181] on div "Выберите тип формы оплаты, который будет указан в чеке Наличные Безналичный Кар…" at bounding box center [784, 386] width 392 height 572
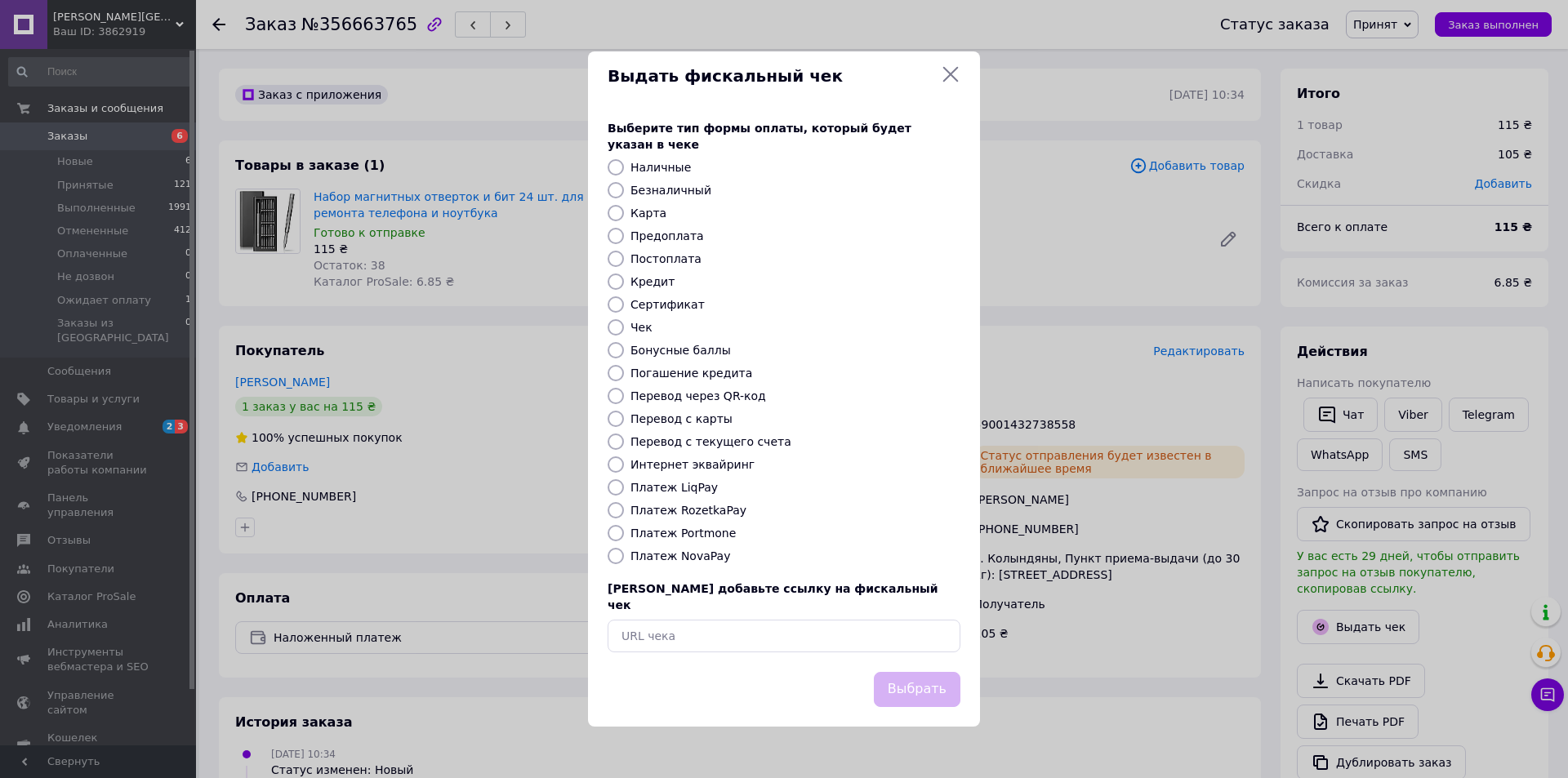
click at [651, 185] on label "Безналичный" at bounding box center [670, 189] width 81 height 13
click at [623, 185] on input "Безналичный" at bounding box center [616, 190] width 17 height 17
radio input "true"
click at [921, 672] on button "Выбрать" at bounding box center [917, 690] width 86 height 35
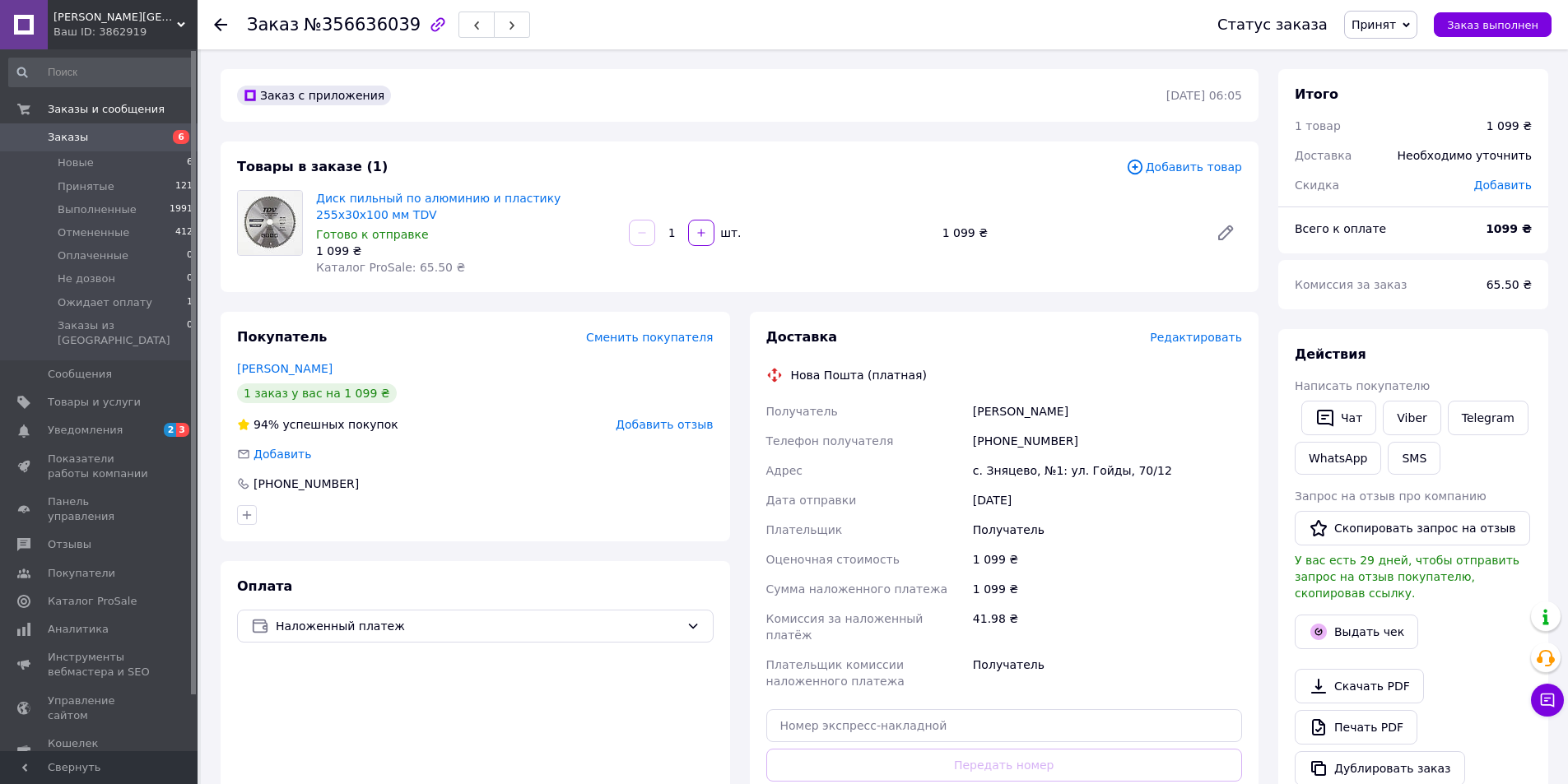
click at [1012, 450] on div "[PHONE_NUMBER]" at bounding box center [1108, 441] width 276 height 29
copy div "380979116432"
click at [924, 712] on input "text" at bounding box center [1004, 726] width 477 height 33
paste input "59001432740456"
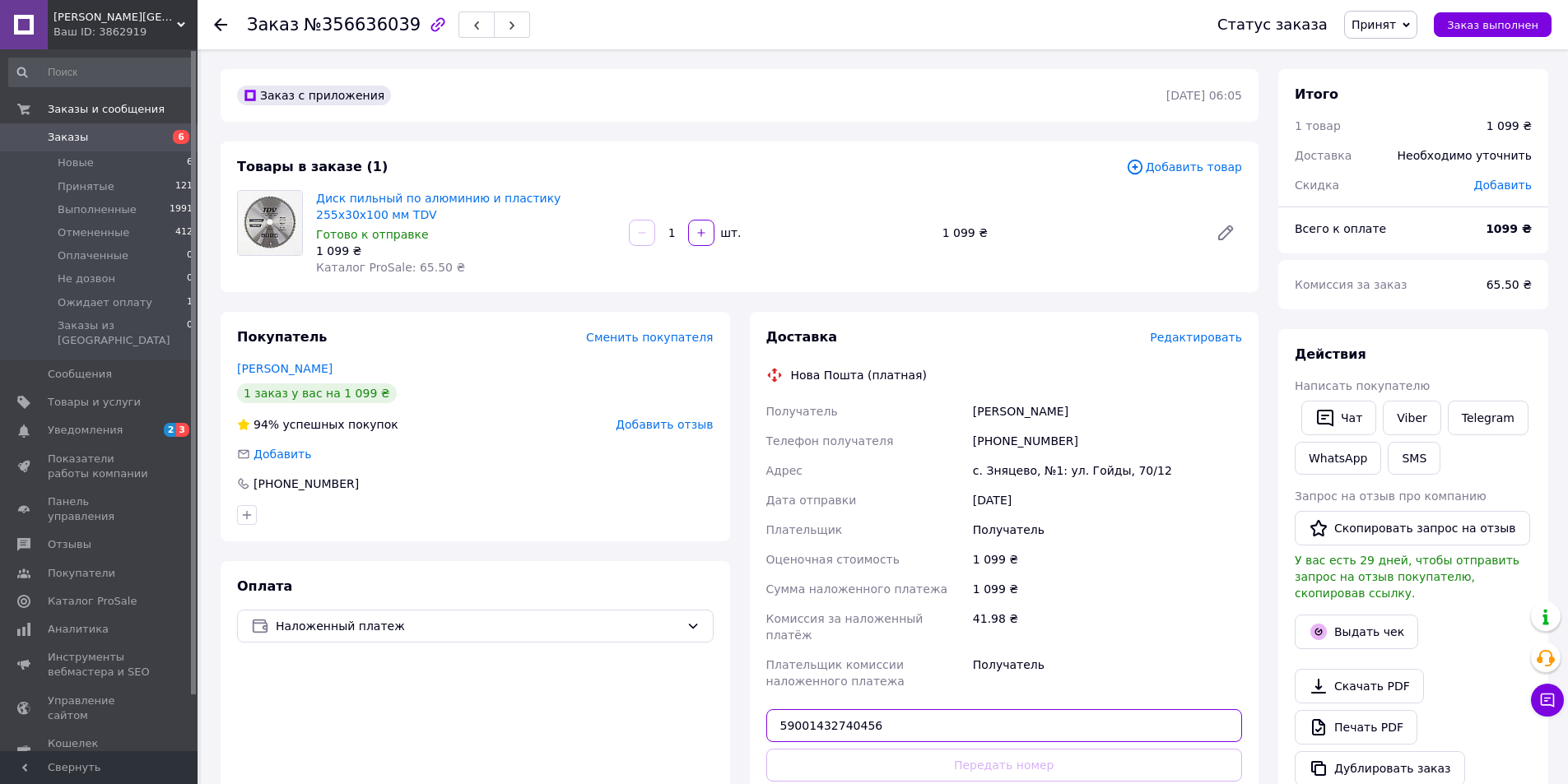
type input "59001432740456"
drag, startPoint x: 1083, startPoint y: 738, endPoint x: 1095, endPoint y: 759, distance: 24.2
click at [1084, 749] on button "Передать номер" at bounding box center [1004, 765] width 477 height 33
click at [1307, 618] on button "Выдать чек" at bounding box center [1357, 631] width 123 height 34
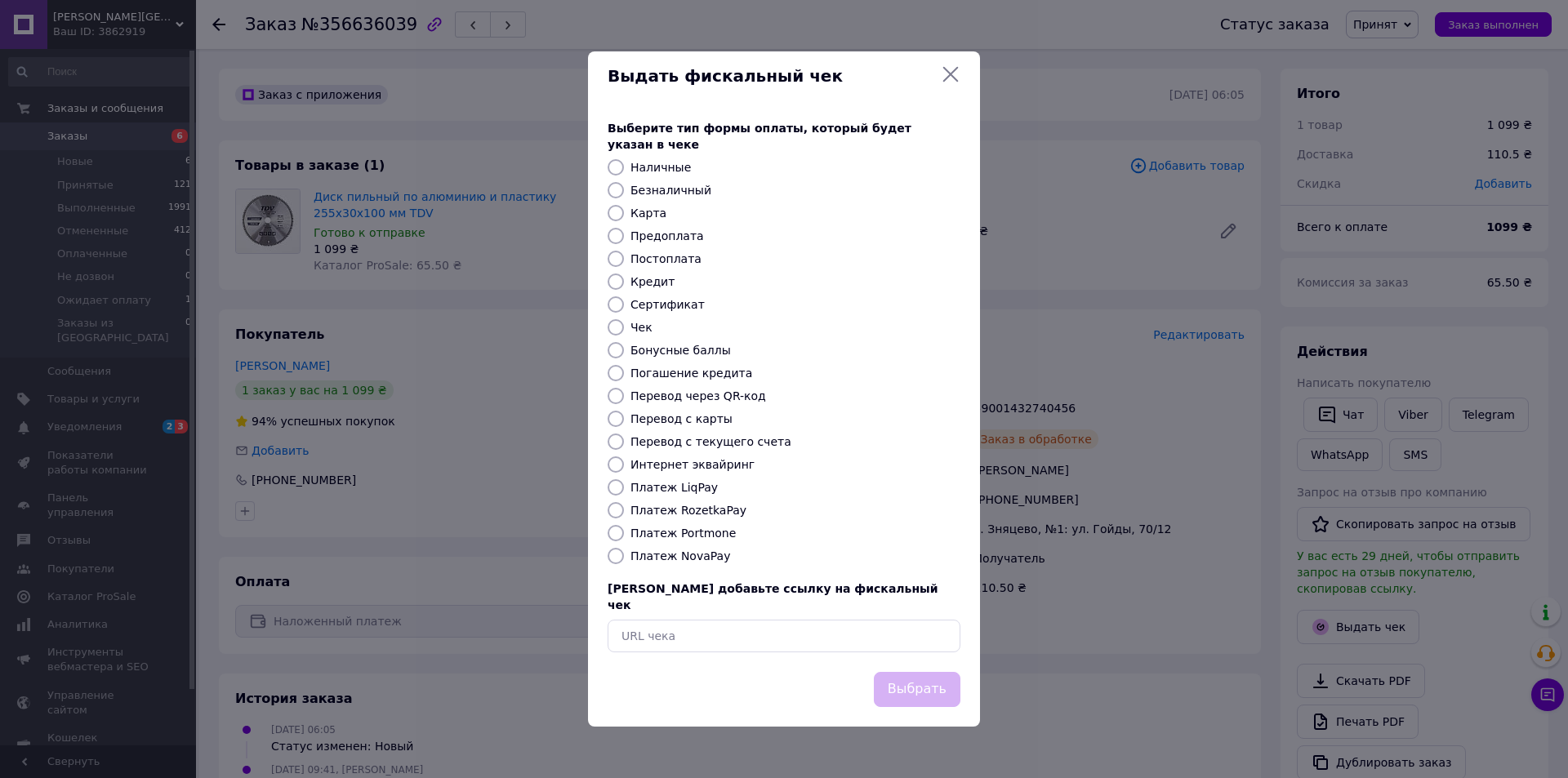
click at [687, 182] on div "Выберите тип формы оплаты, который будет указан в чеке Наличные Безналичный Кар…" at bounding box center [784, 386] width 392 height 572
click at [684, 185] on label "Безналичный" at bounding box center [670, 189] width 81 height 13
click at [623, 185] on input "Безналичный" at bounding box center [616, 190] width 17 height 17
radio input "true"
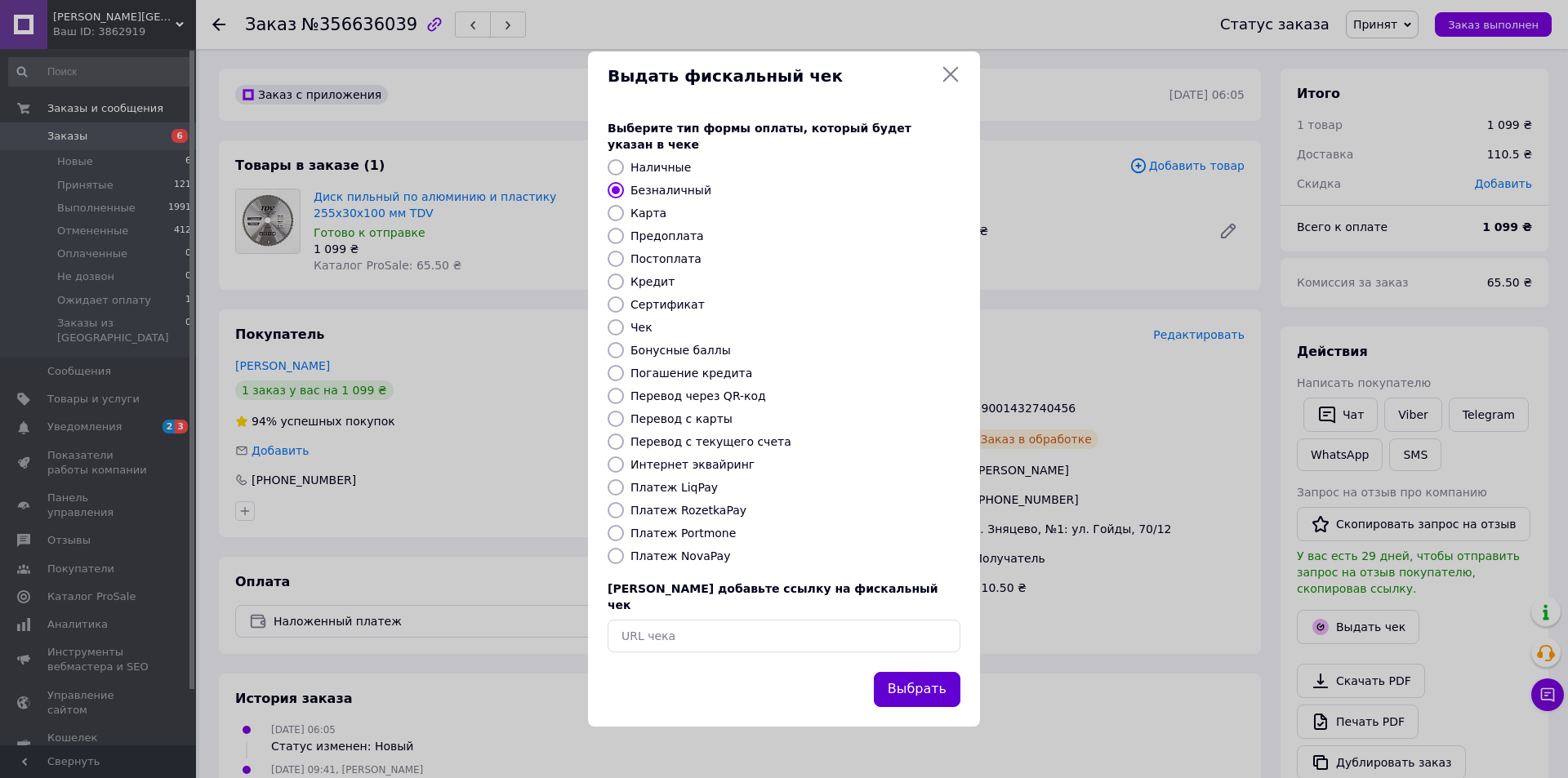
click at [894, 672] on button "Выбрать" at bounding box center [917, 690] width 86 height 35
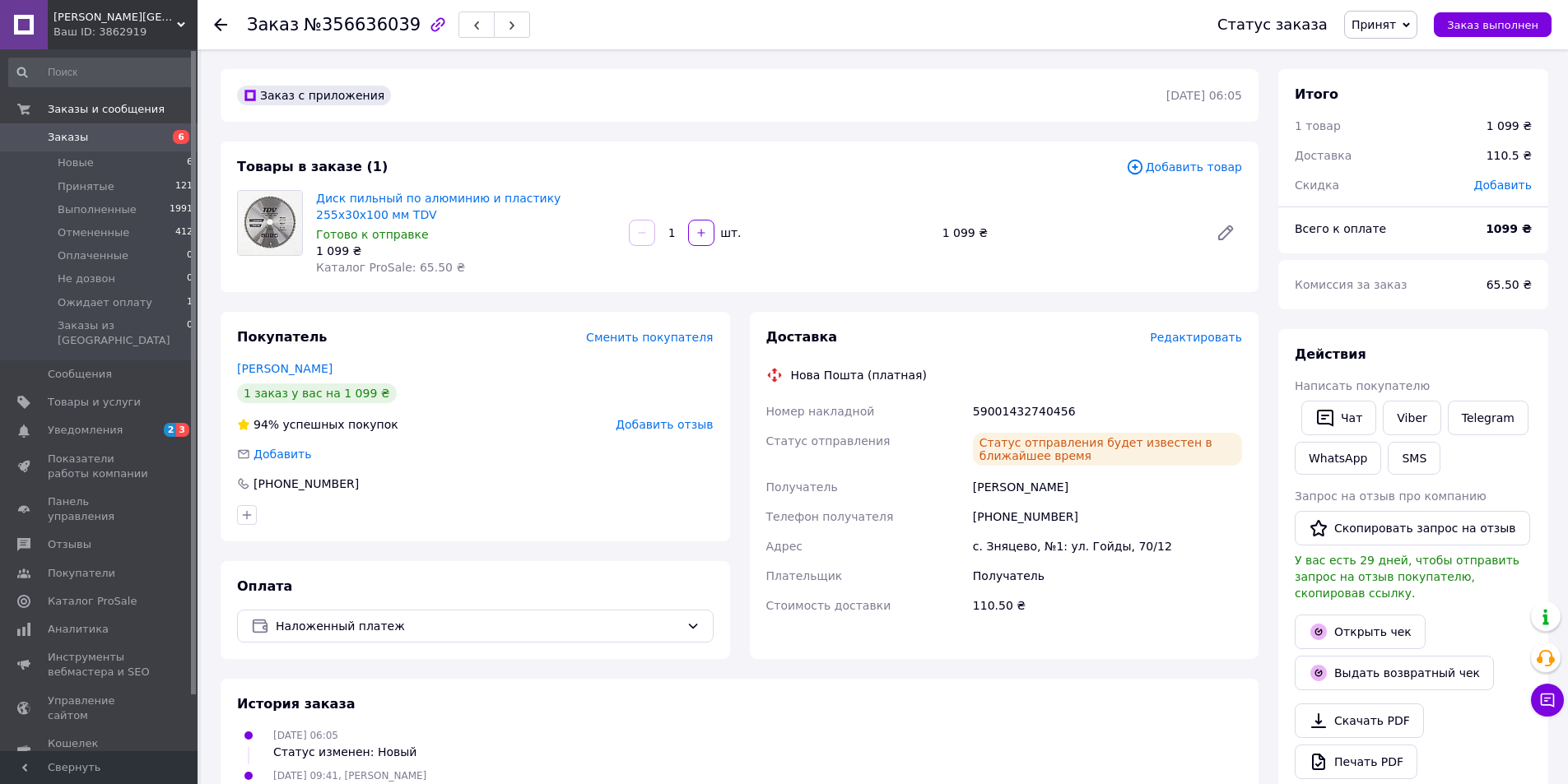
click at [574, 412] on div "Покупатель Сменить покупателя Балог Олексій 1 заказ у вас на 1 099 ₴ 94% успешн…" at bounding box center [475, 427] width 510 height 230
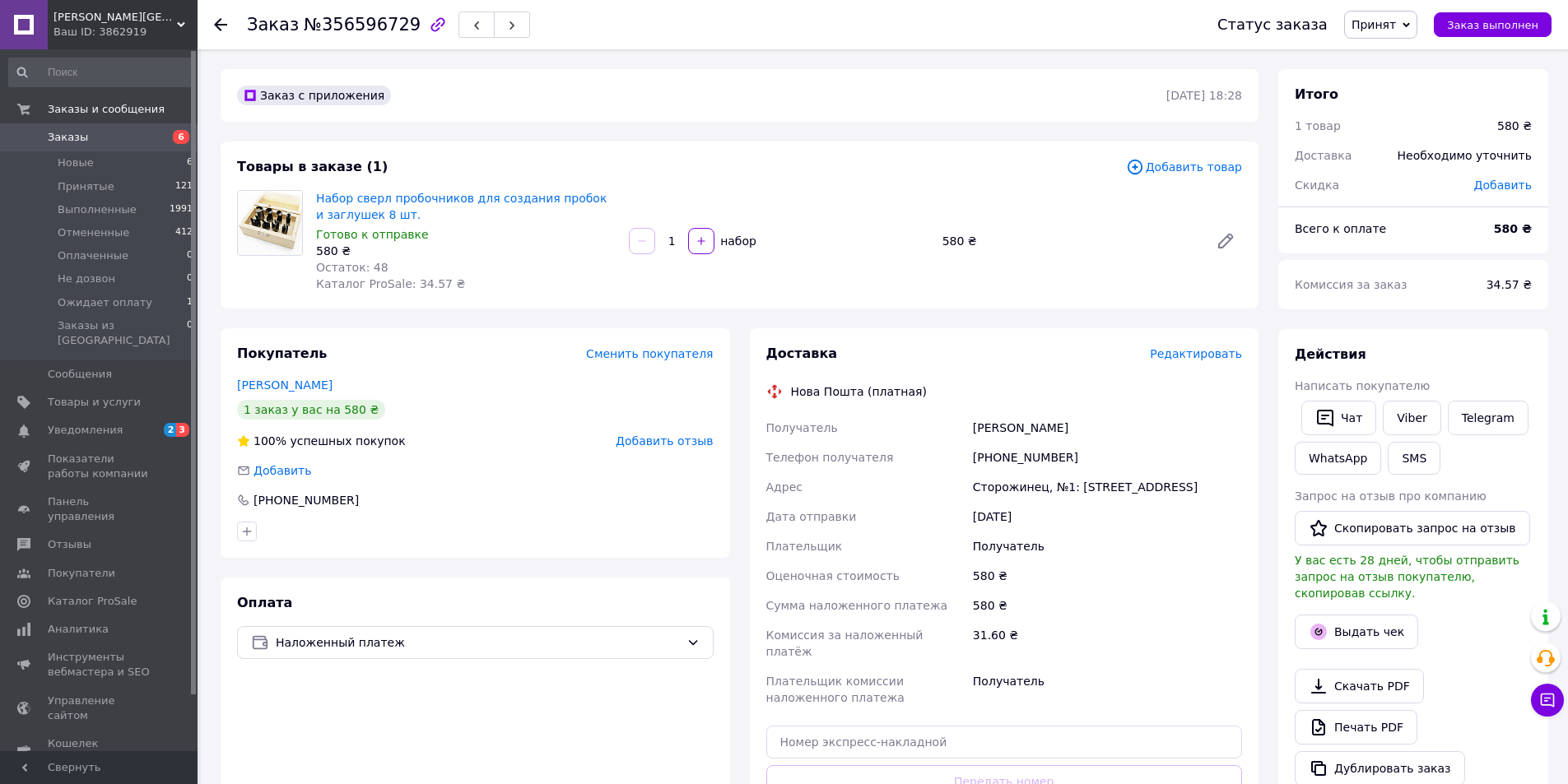
click at [988, 455] on div "[PHONE_NUMBER]" at bounding box center [1108, 457] width 276 height 29
copy div "380688022925"
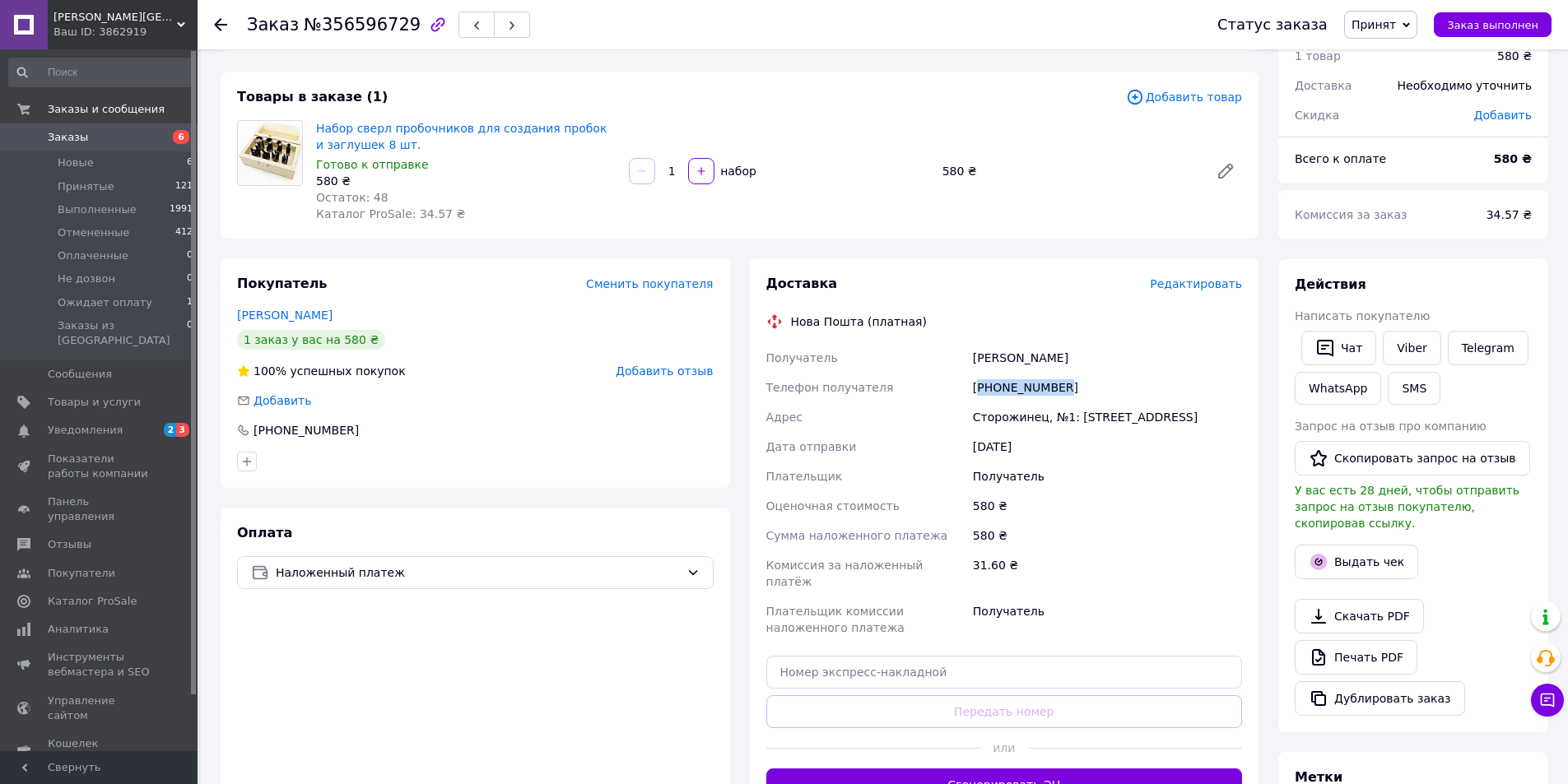
scroll to position [82, 0]
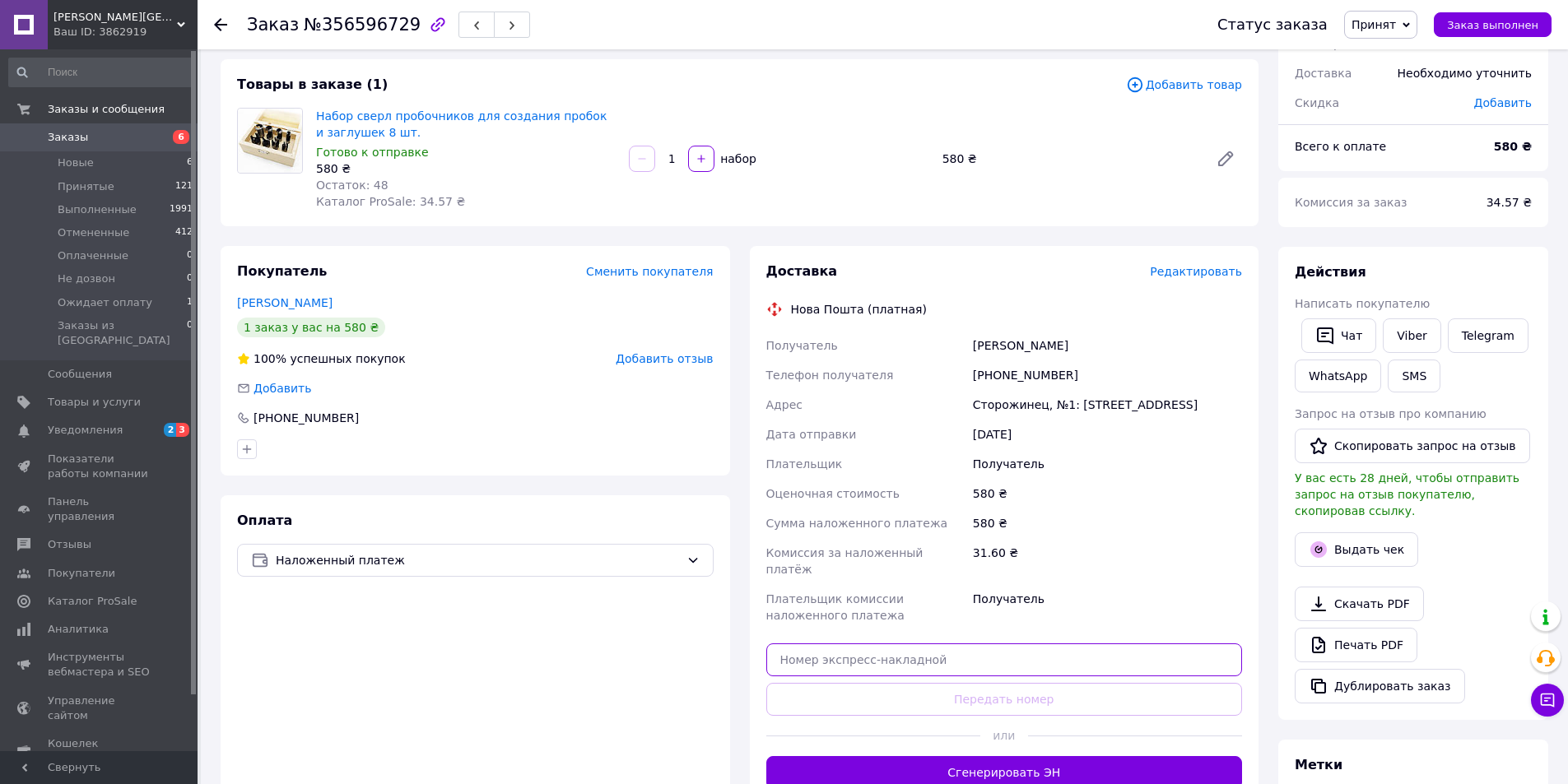
click at [974, 644] on input "text" at bounding box center [1004, 661] width 477 height 33
paste input "59001432741225"
type input "59001432741225"
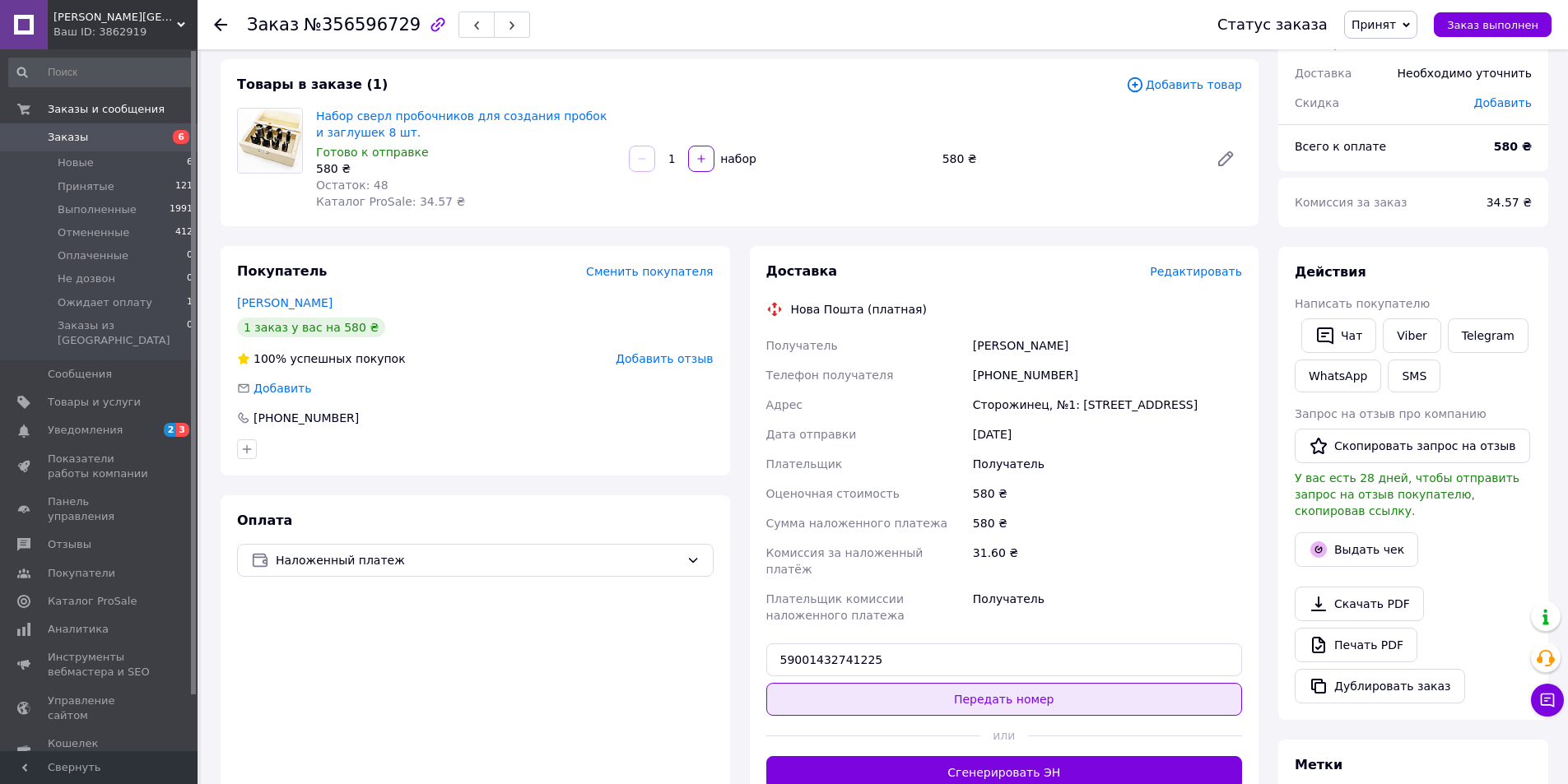
click at [998, 683] on button "Передать номер" at bounding box center [1004, 700] width 477 height 33
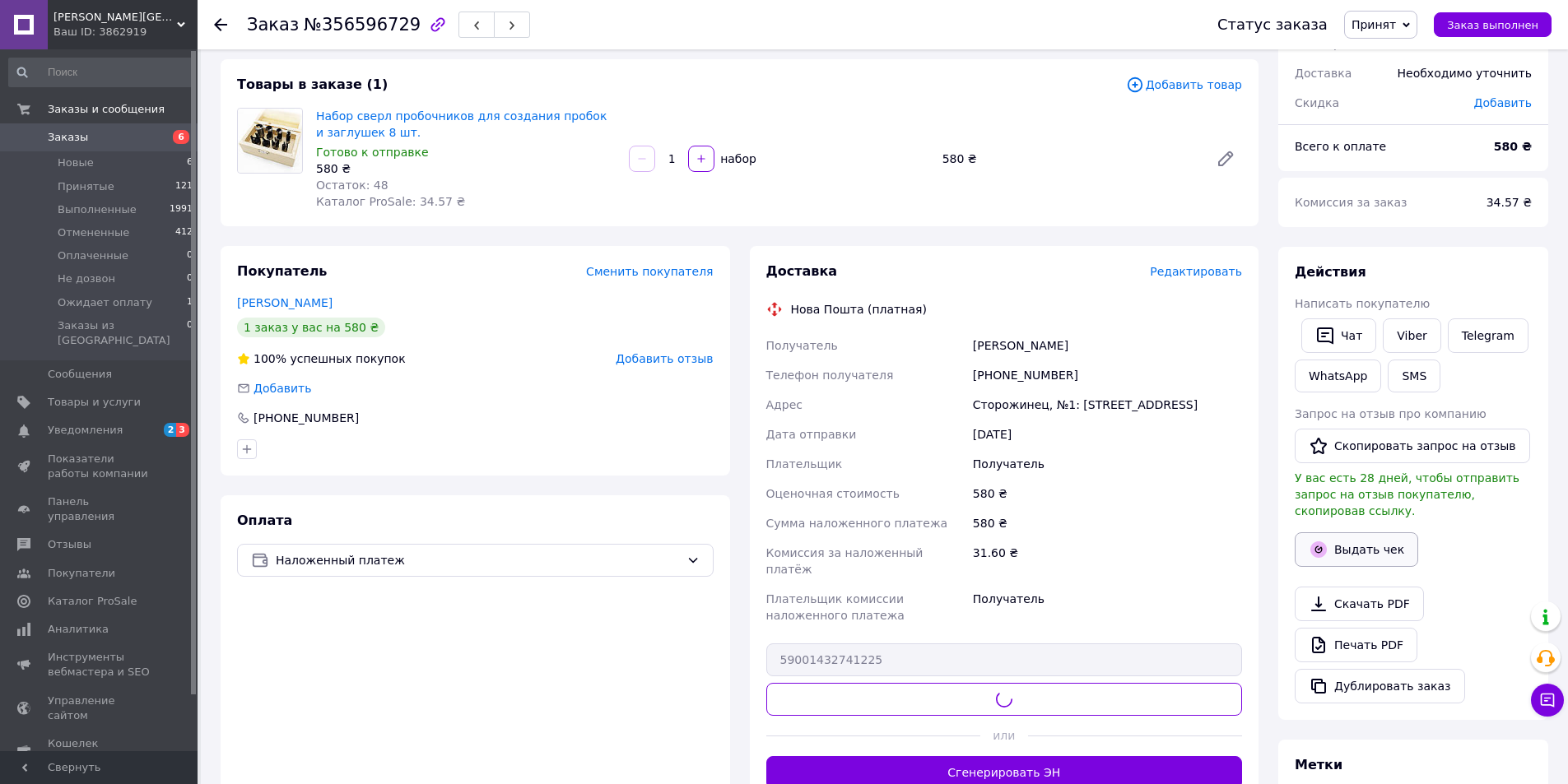
click at [1377, 532] on button "Выдать чек" at bounding box center [1357, 549] width 123 height 34
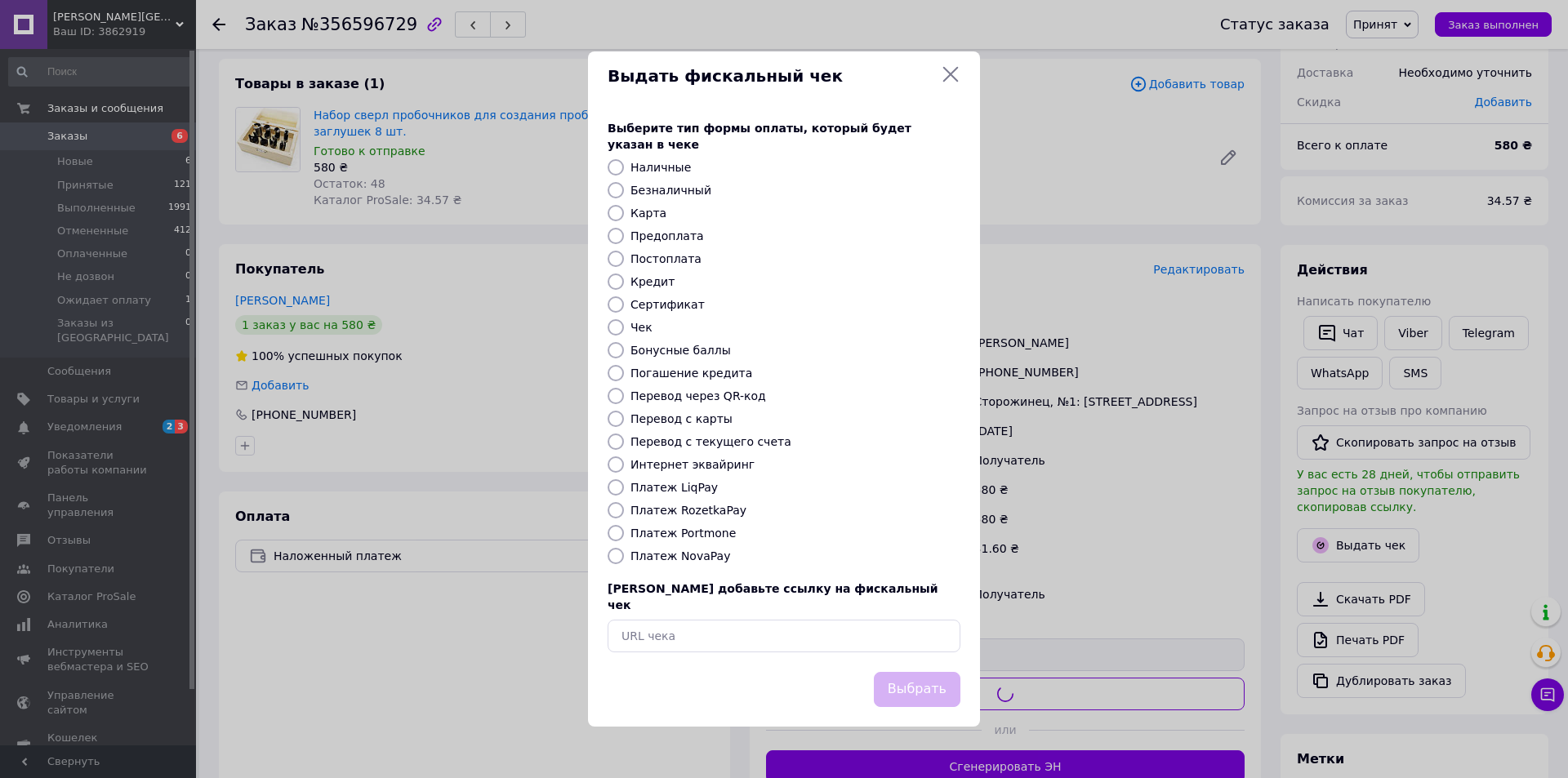
click at [640, 192] on label "Безналичный" at bounding box center [670, 189] width 81 height 13
click at [623, 192] on input "Безналичный" at bounding box center [616, 190] width 17 height 17
radio input "true"
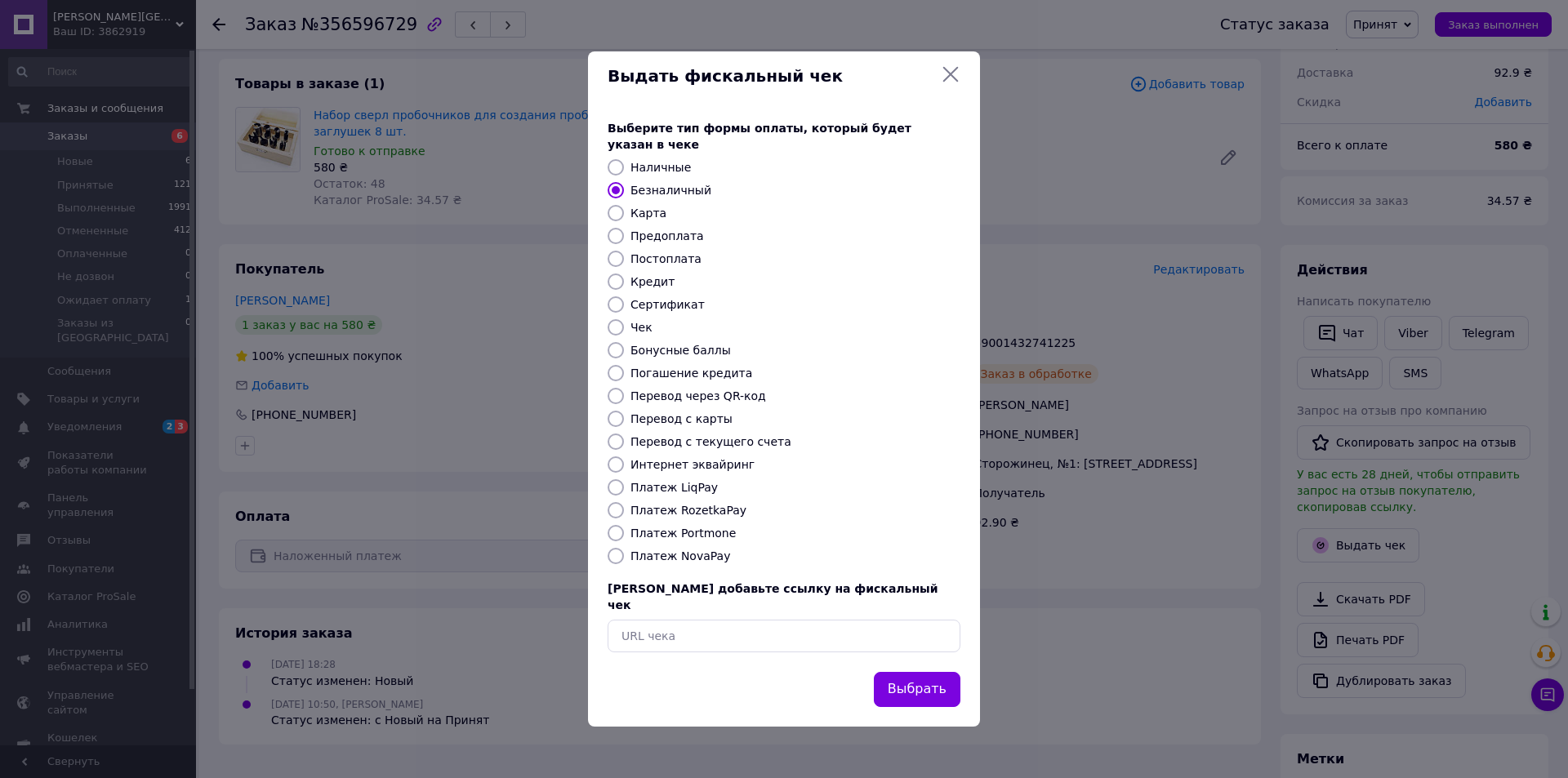
click at [906, 675] on button "Выбрать" at bounding box center [917, 690] width 86 height 35
